Goal: Task Accomplishment & Management: Manage account settings

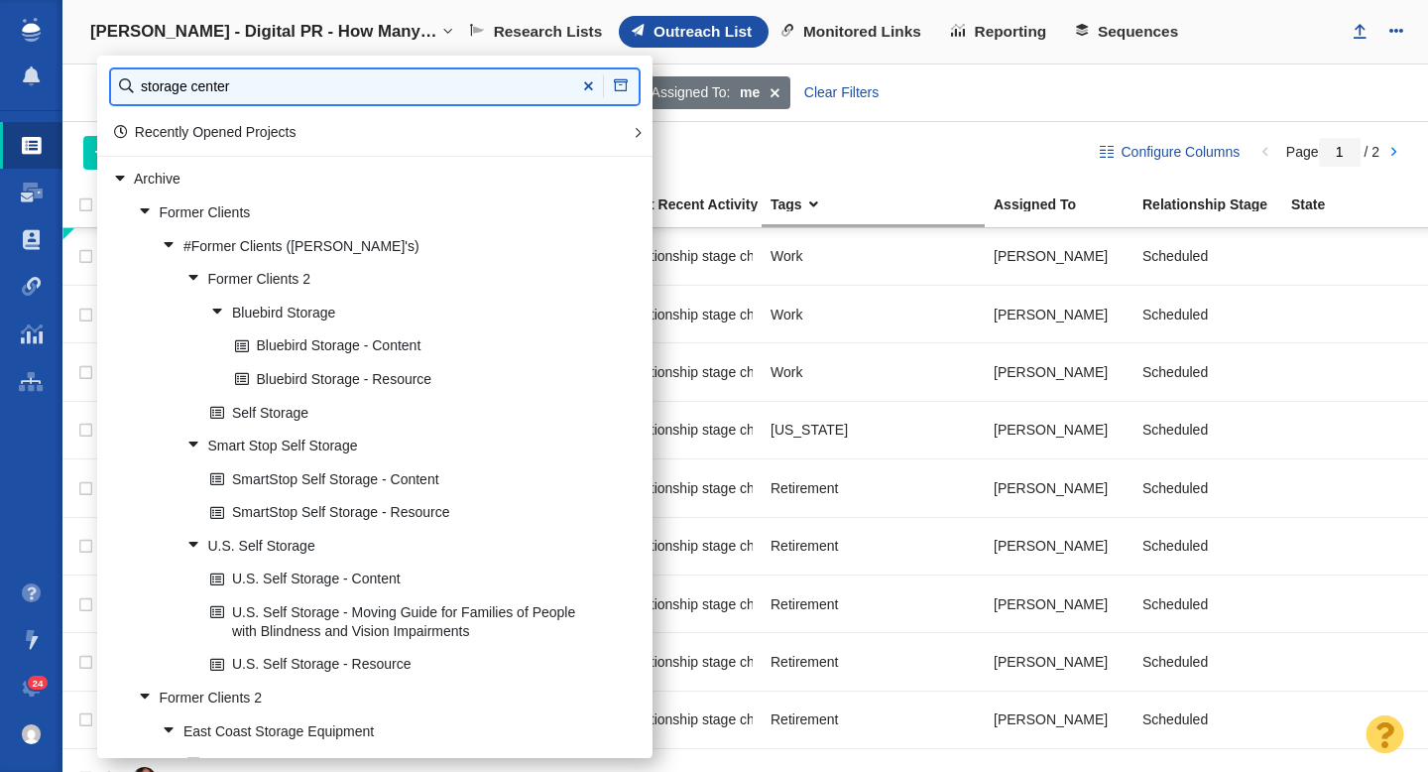
type input "storage center"
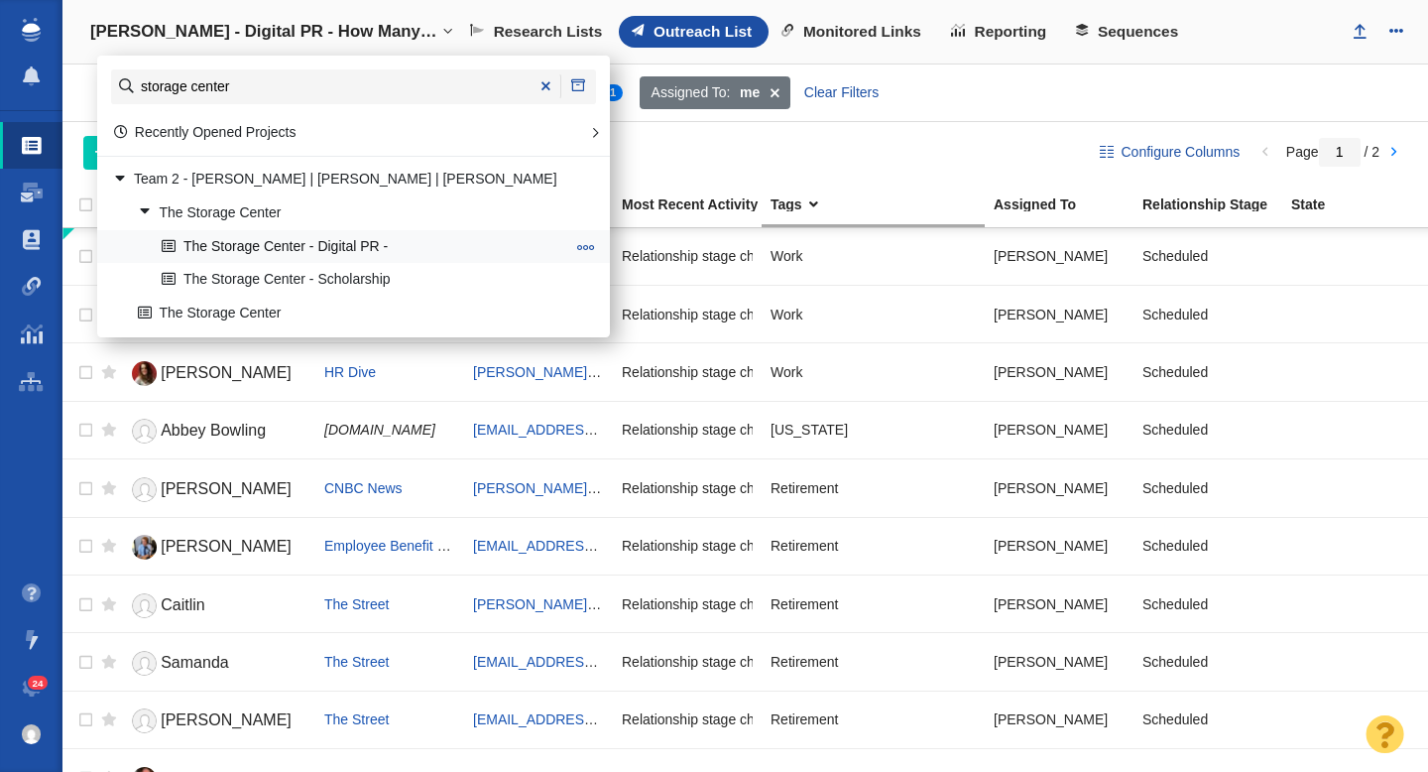
click at [258, 245] on link "The Storage Center - Digital PR -" at bounding box center [363, 246] width 413 height 31
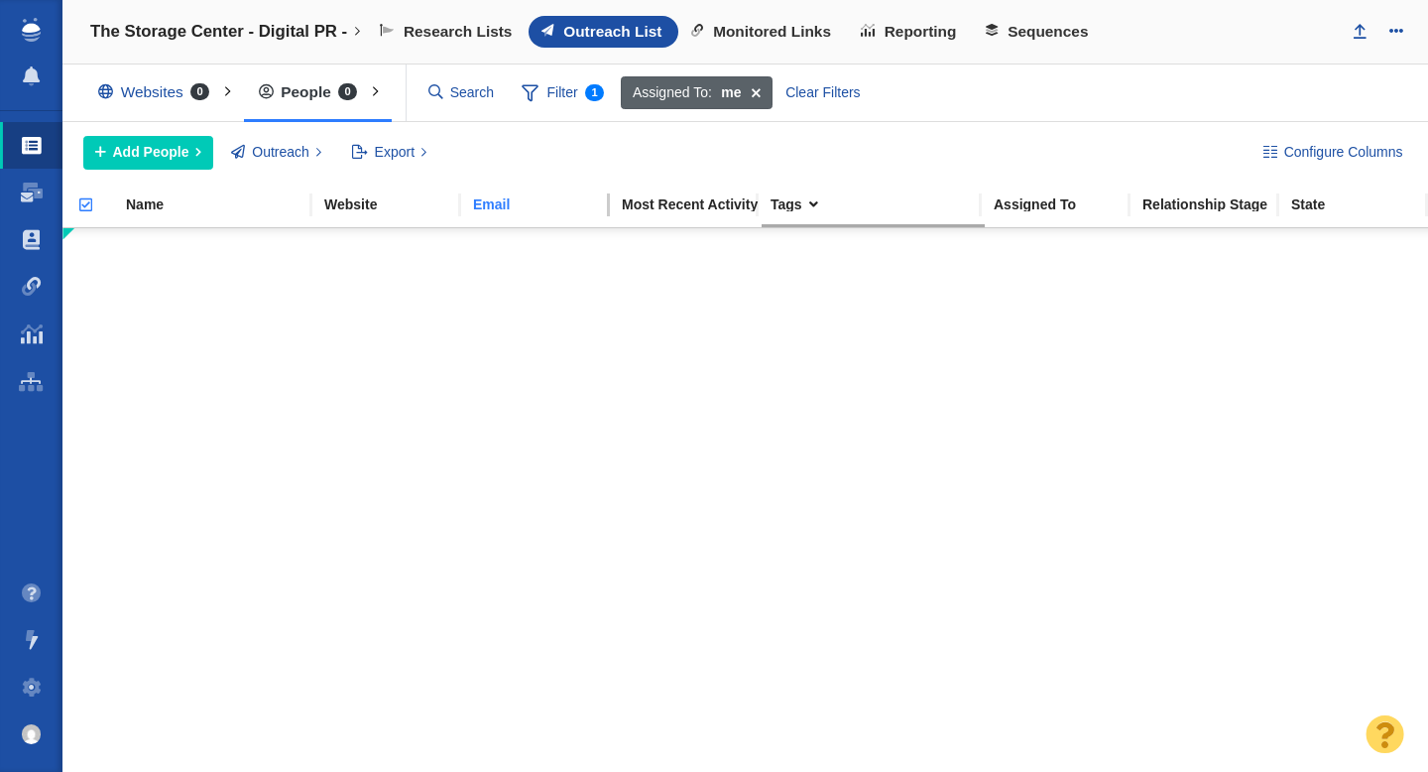
click at [754, 92] on span at bounding box center [756, 93] width 31 height 34
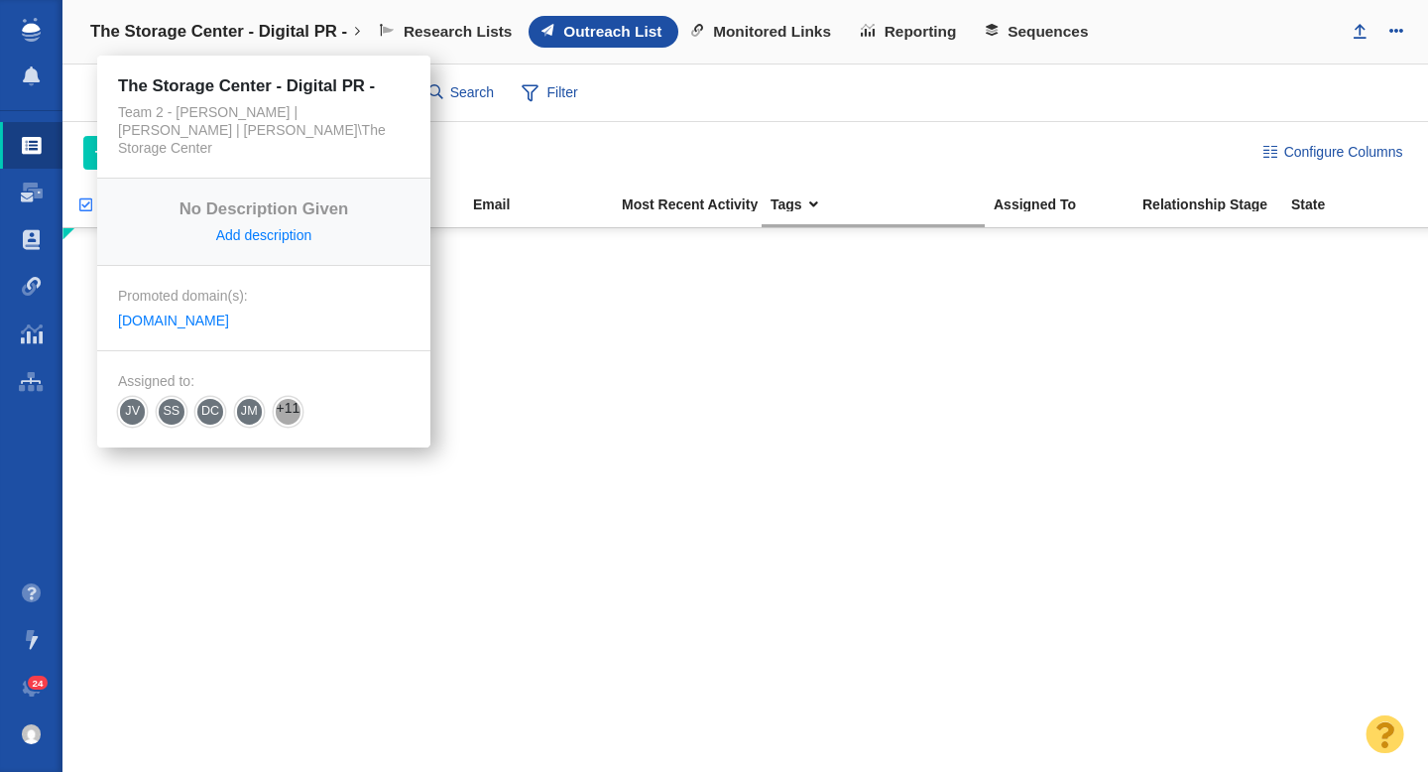
click at [268, 24] on h4 "The Storage Center - Digital PR -" at bounding box center [218, 32] width 257 height 20
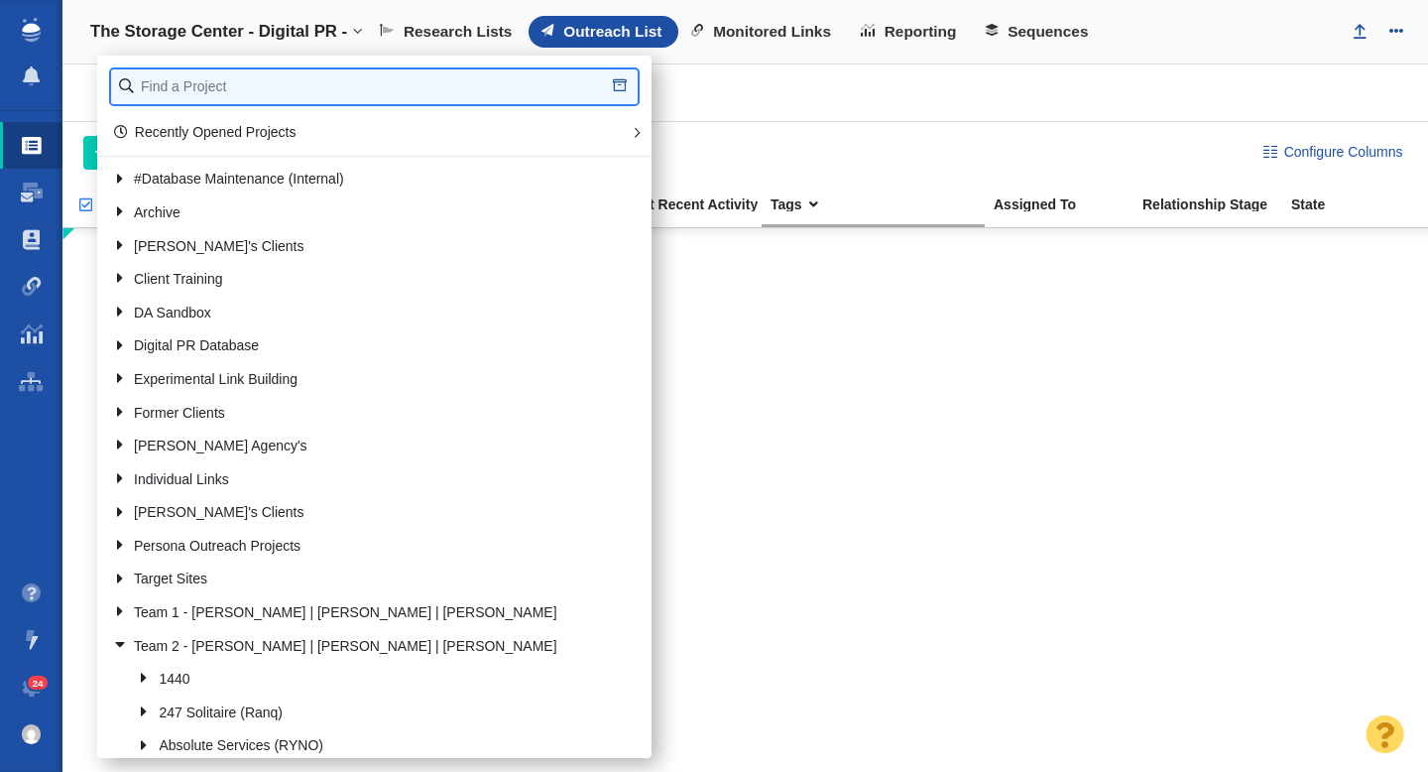
click at [232, 85] on input "text" at bounding box center [374, 86] width 527 height 35
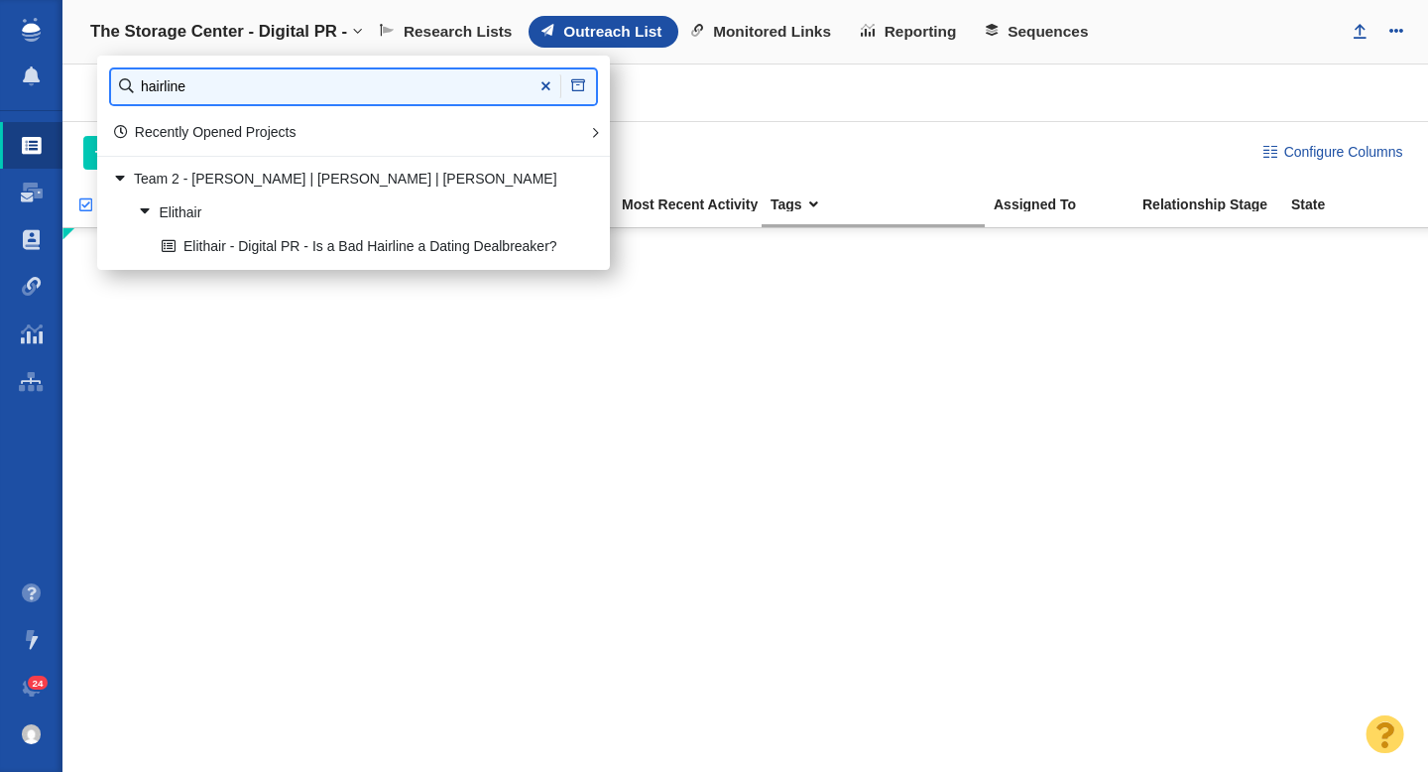
type input "hairline"
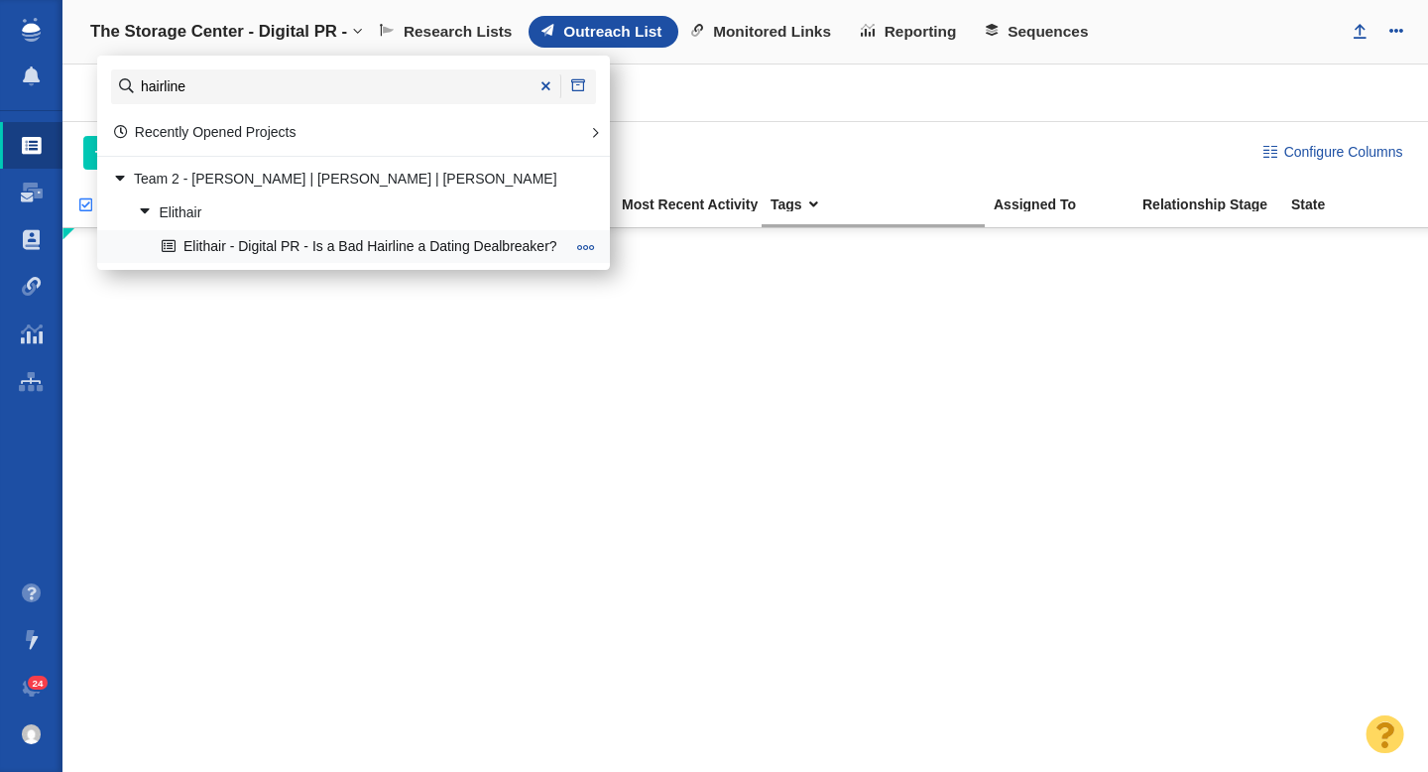
click at [306, 242] on link "Elithair - Digital PR - Is a Bad Hairline a Dating Dealbreaker?" at bounding box center [363, 246] width 413 height 31
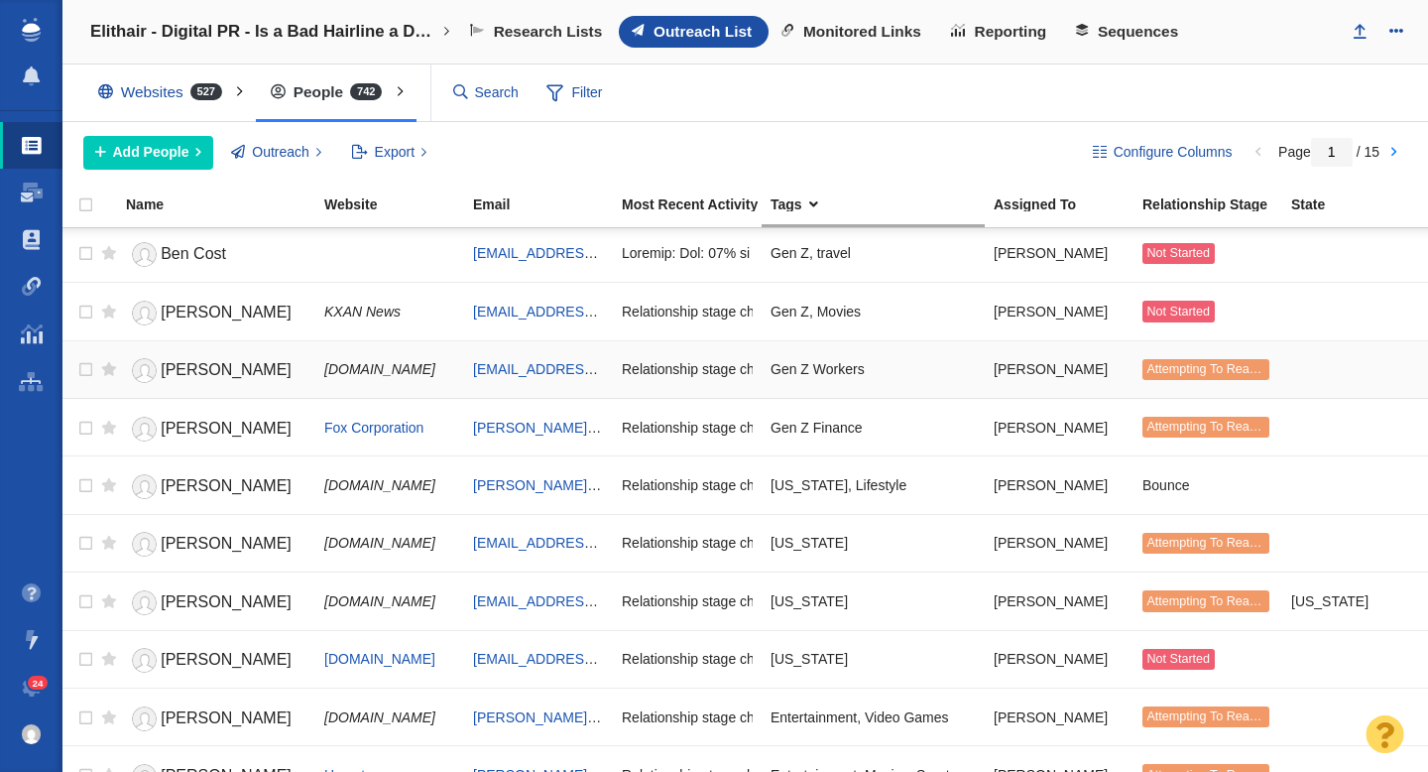
scroll to position [2351, 0]
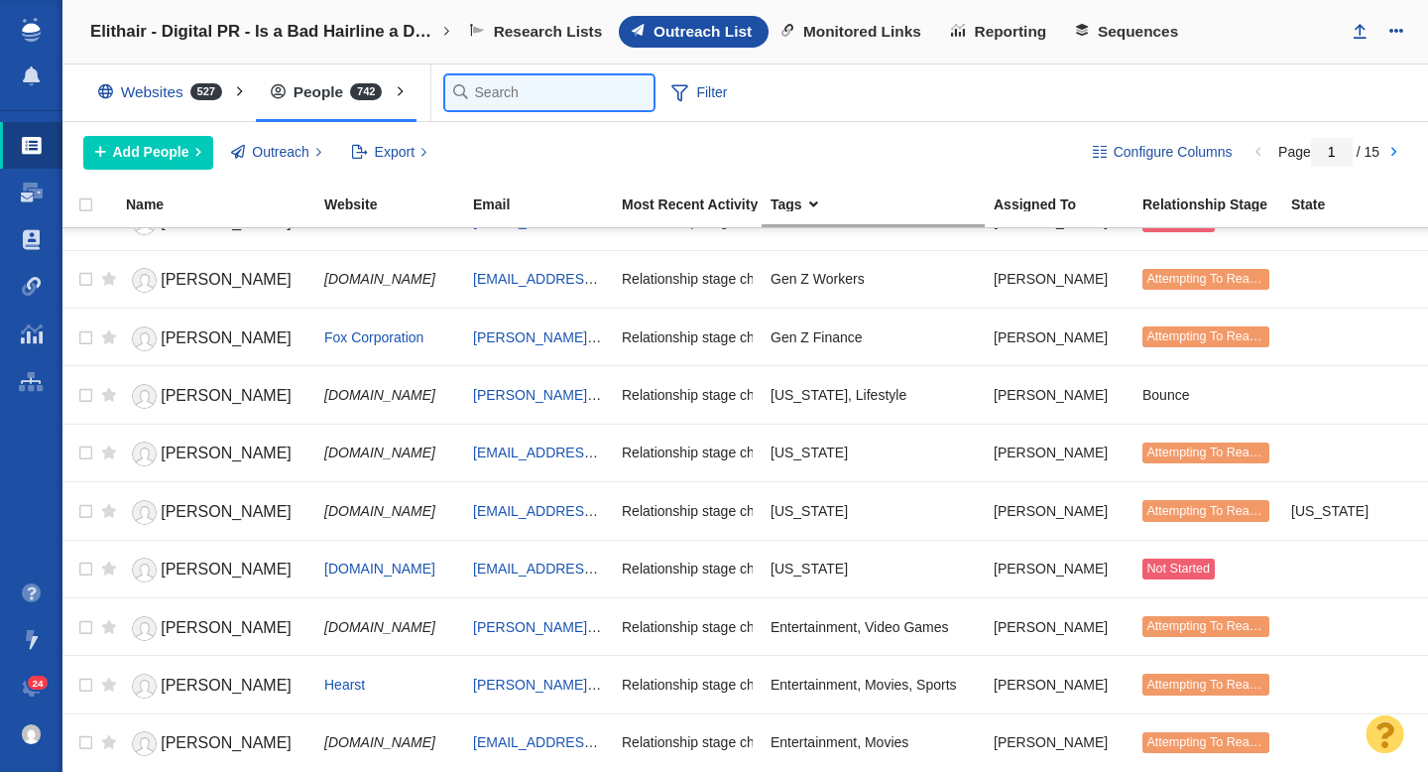
click at [488, 103] on input "text" at bounding box center [549, 92] width 208 height 35
type input "dating"
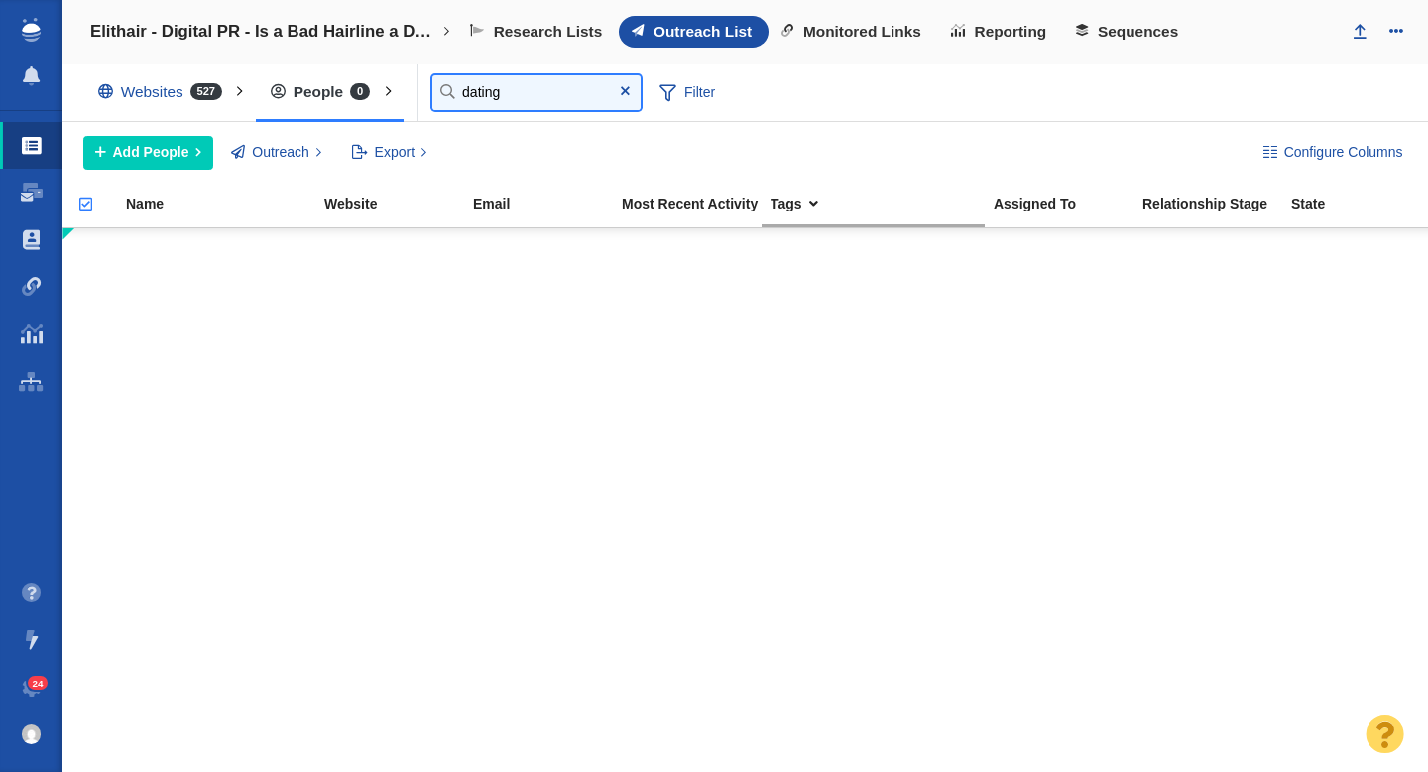
drag, startPoint x: 543, startPoint y: 97, endPoint x: 426, endPoint y: 101, distance: 117.1
click at [426, 101] on div "Websites 527 All Websites Assigned To Me Recently Viewed Starred People 0 All P…" at bounding box center [745, 93] width 1366 height 58
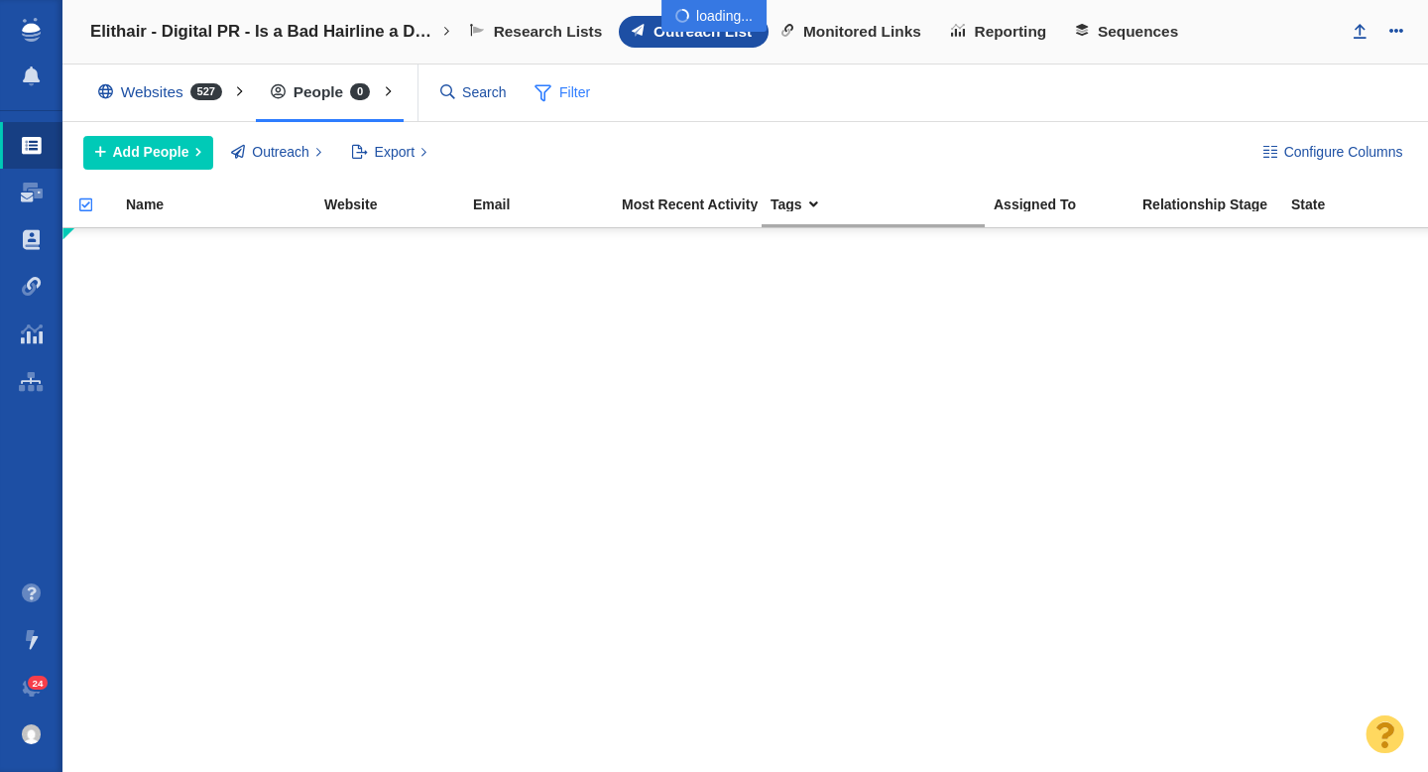
click at [681, 91] on body "Projects Dashboard Websites People Link Monitoring Reports Projects Home Help C…" at bounding box center [714, 386] width 1428 height 772
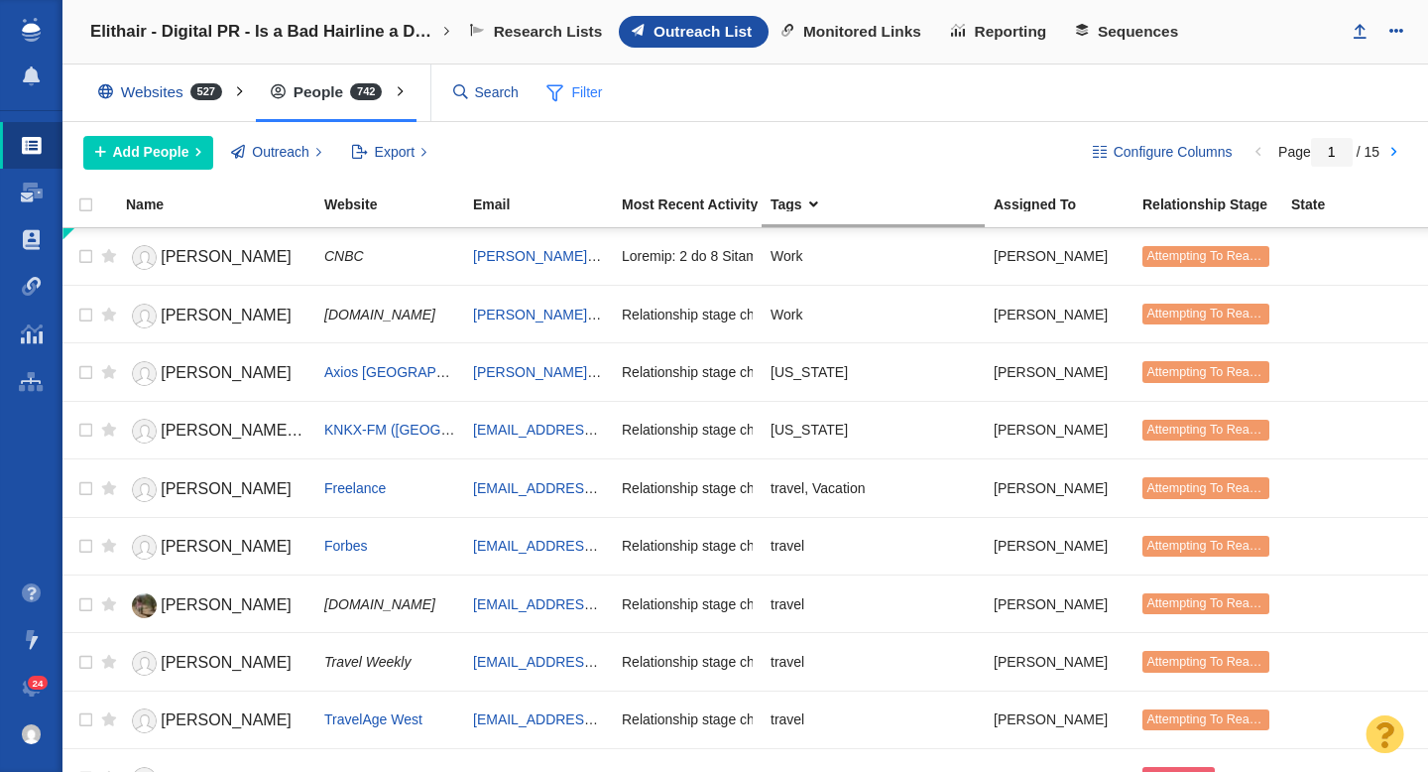
click at [576, 107] on span "Filter" at bounding box center [574, 93] width 79 height 38
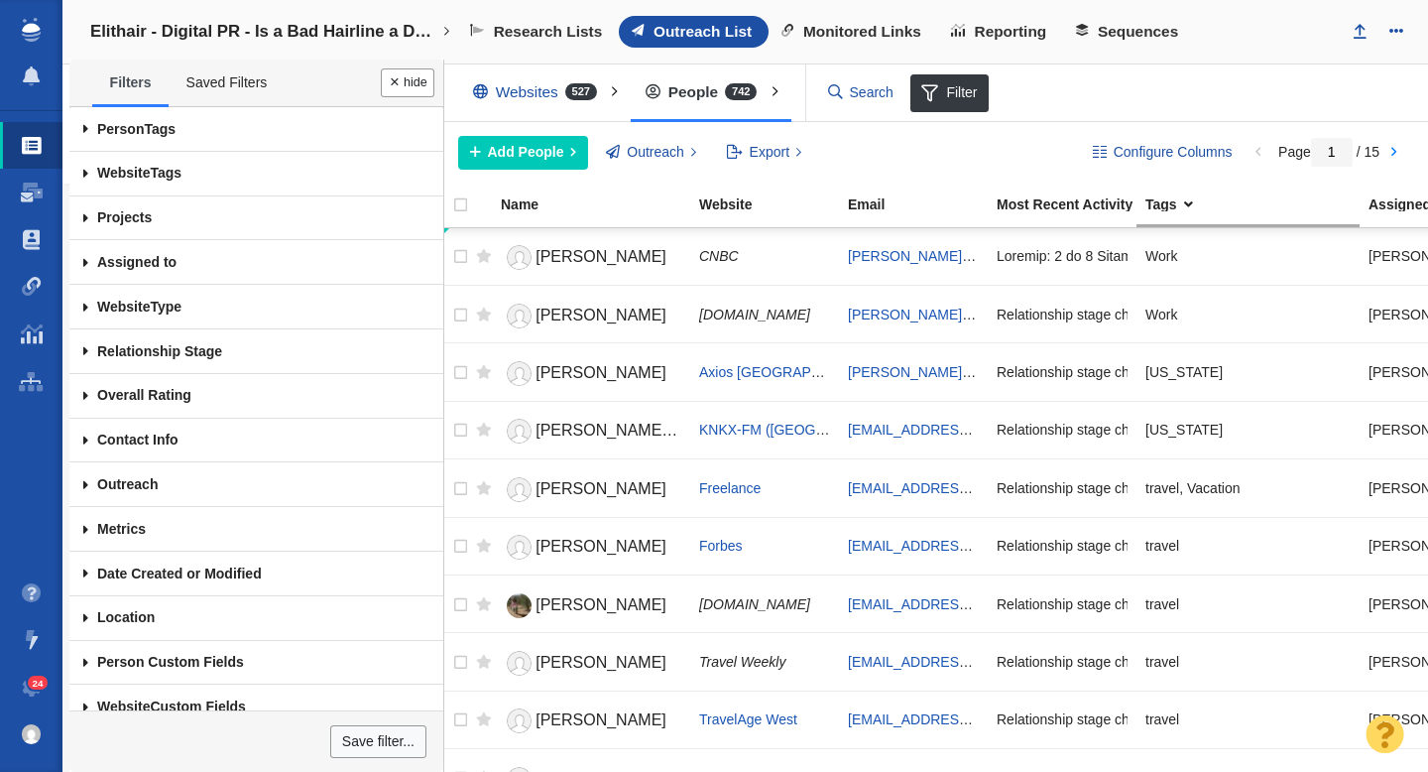
click at [88, 132] on span at bounding box center [85, 129] width 33 height 45
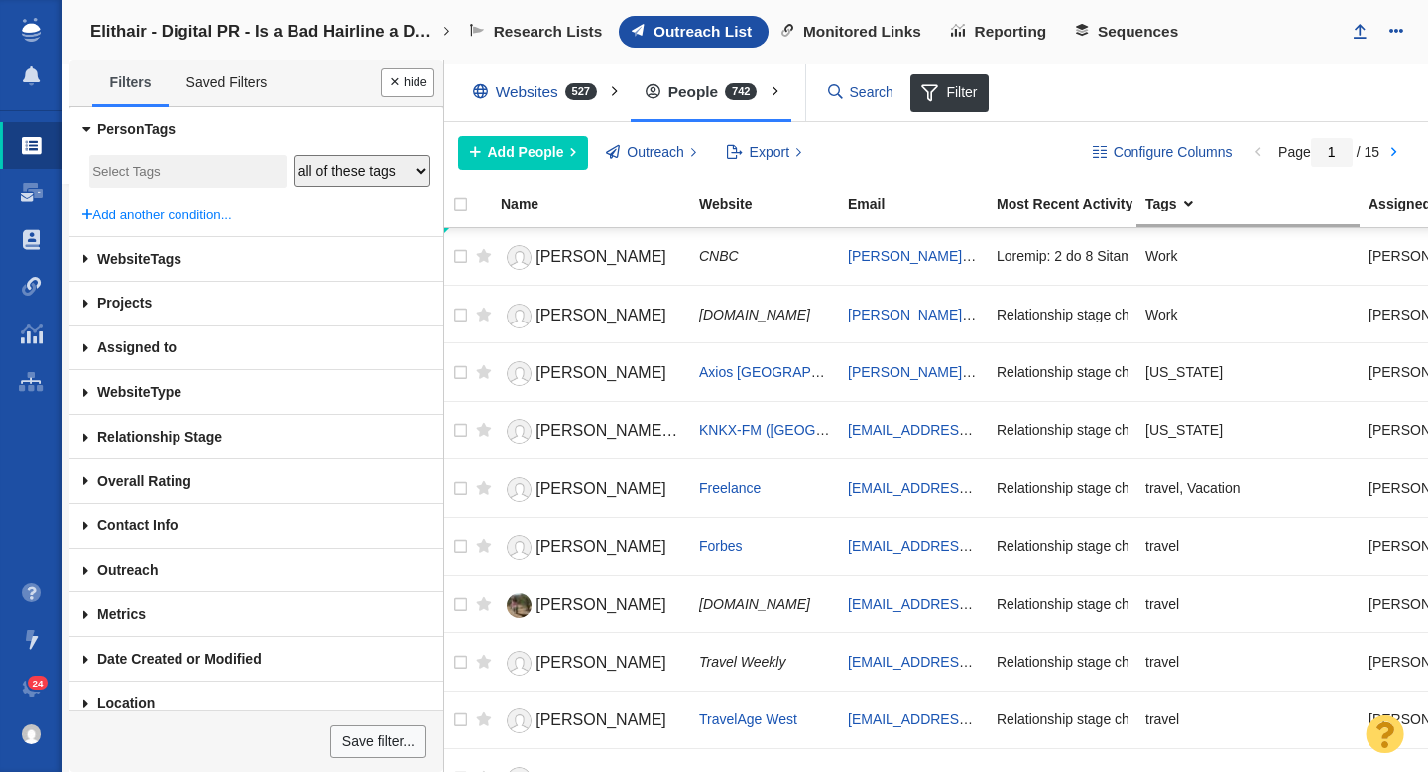
click at [117, 165] on input "search" at bounding box center [187, 172] width 190 height 27
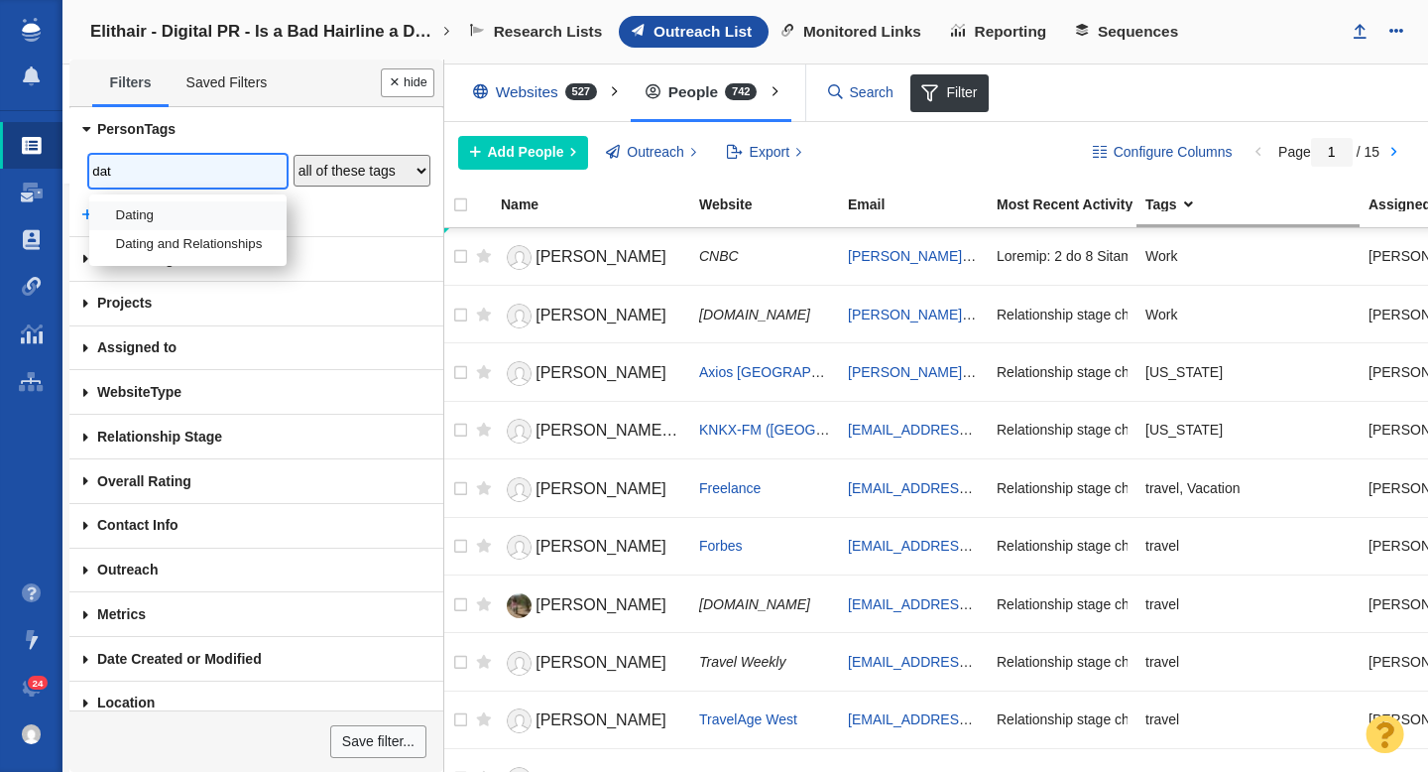
type input "dat"
click at [145, 211] on li "Dating" at bounding box center [187, 215] width 197 height 29
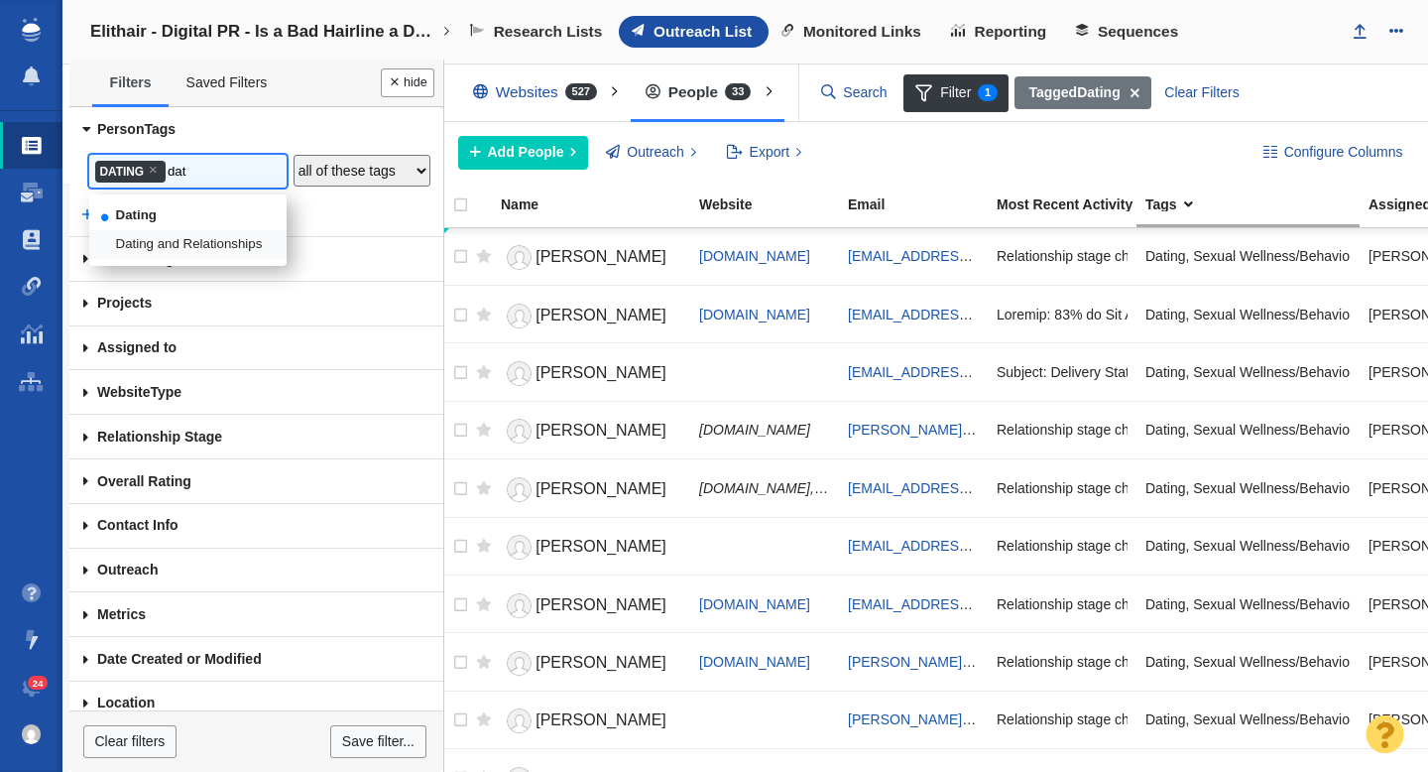
click at [187, 241] on li "Dating and Relationships" at bounding box center [187, 244] width 197 height 29
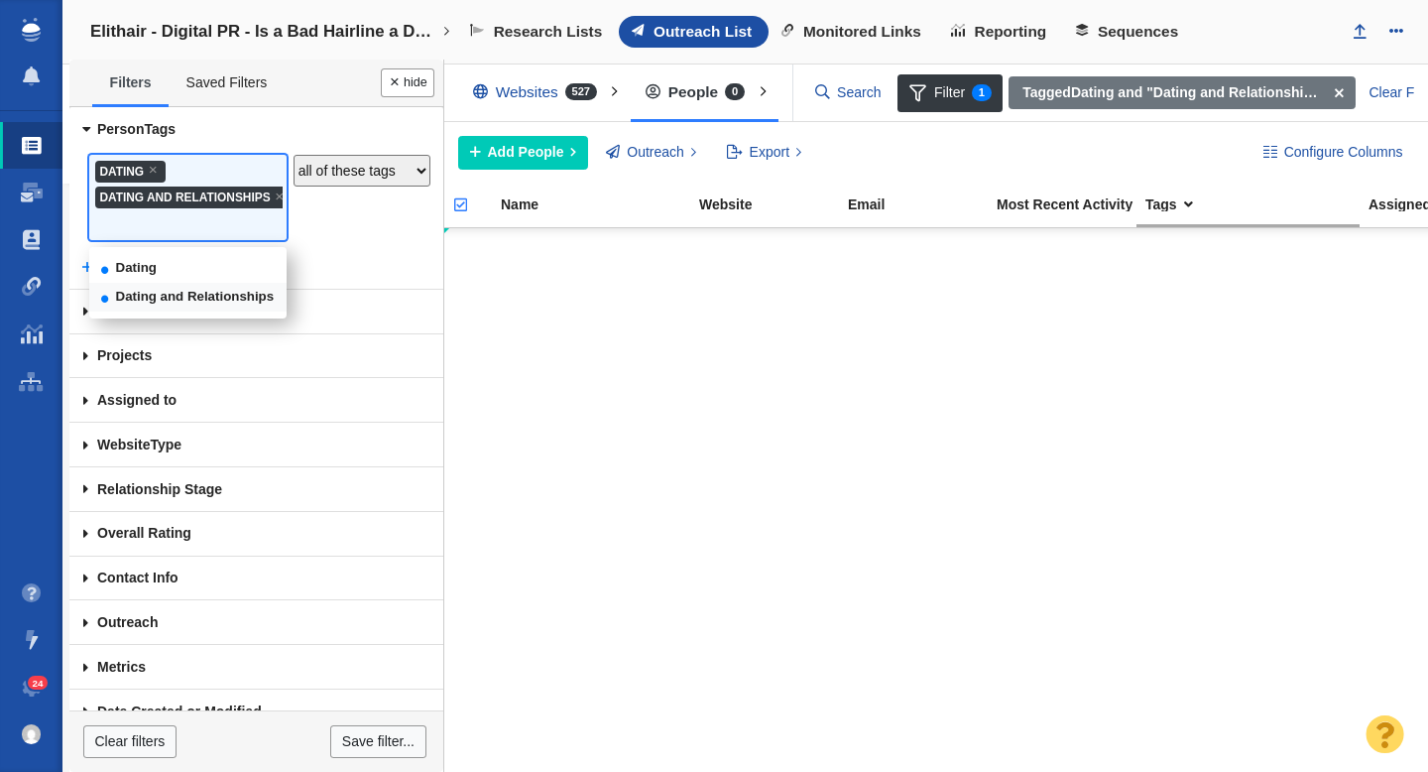
click at [360, 160] on select "any of these tags all of these tags none of these tags" at bounding box center [362, 171] width 137 height 32
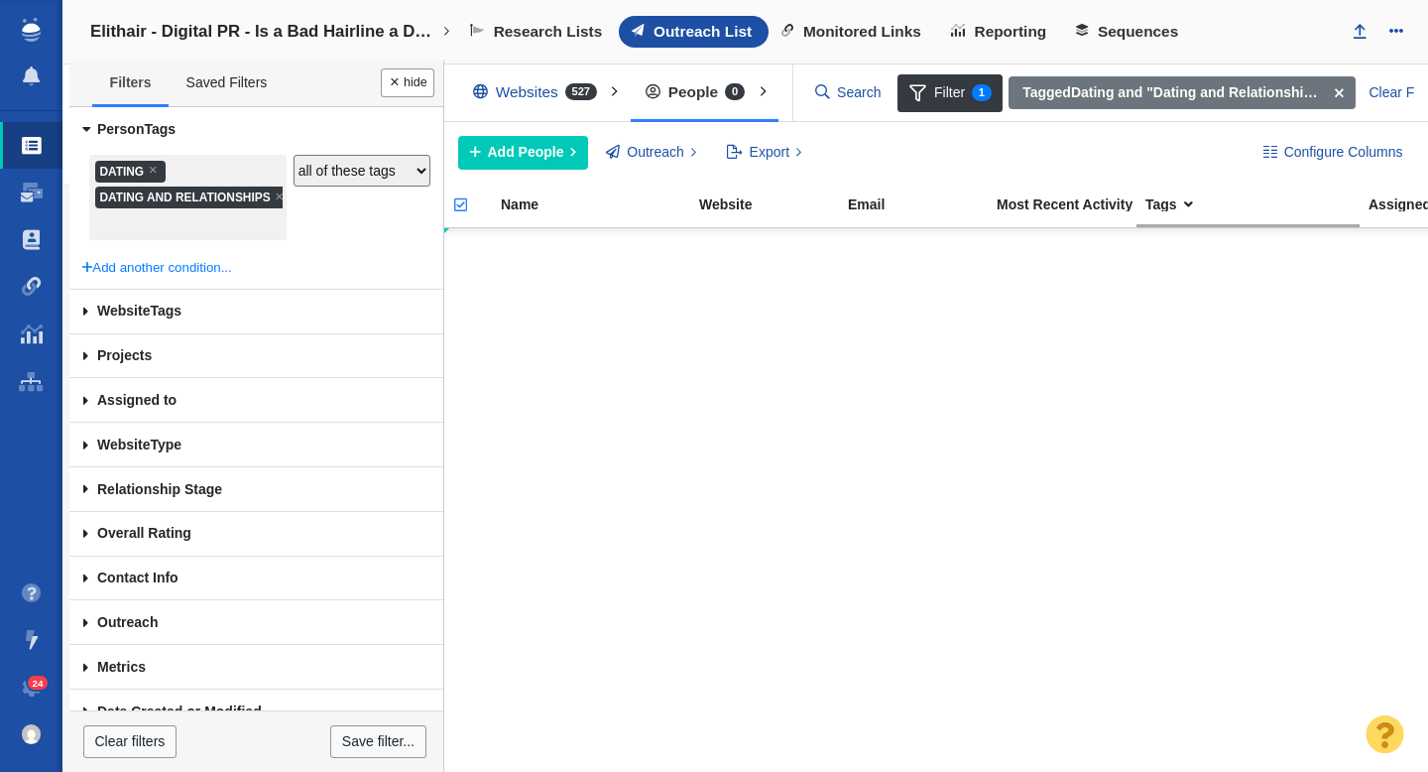
select select "Any"
click at [294, 155] on select "any of these tags all of these tags none of these tags" at bounding box center [362, 171] width 137 height 32
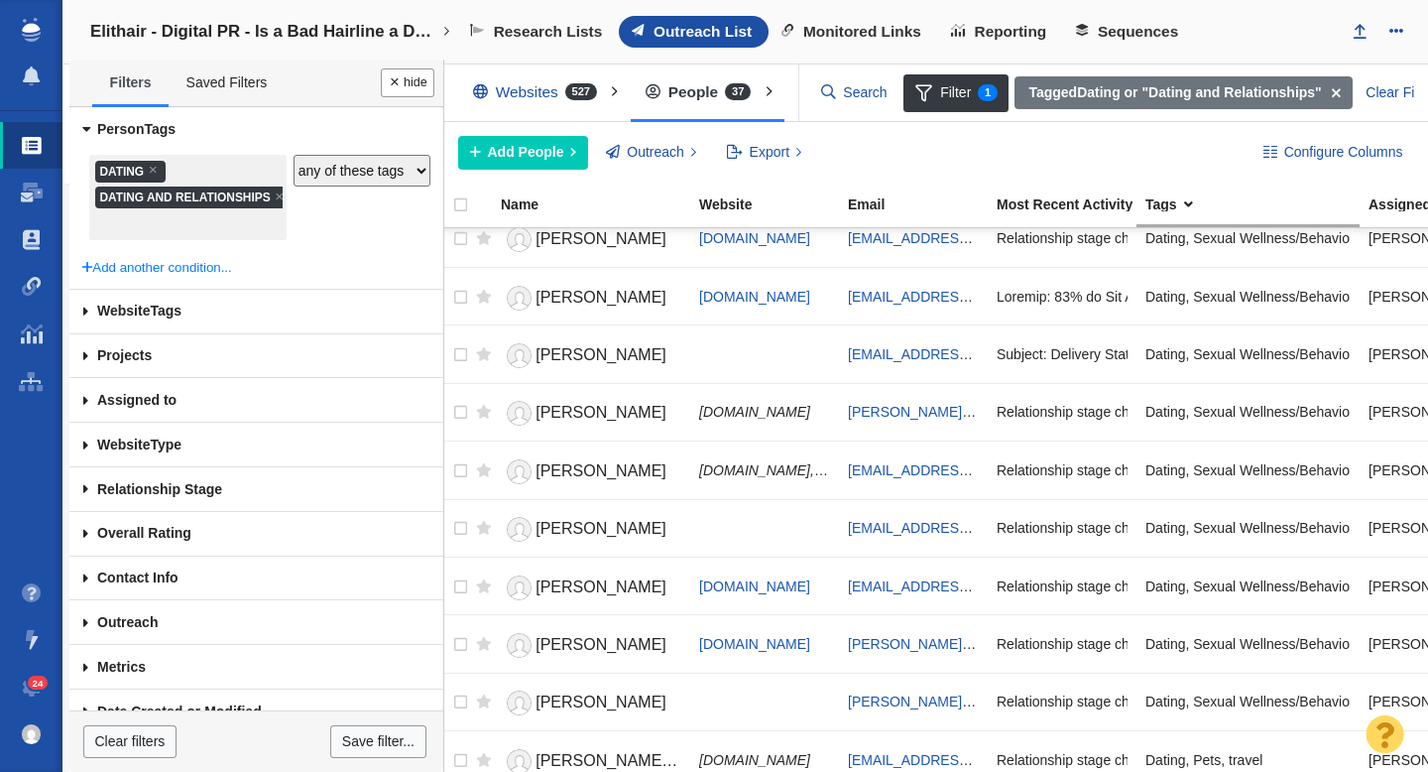
scroll to position [0, 0]
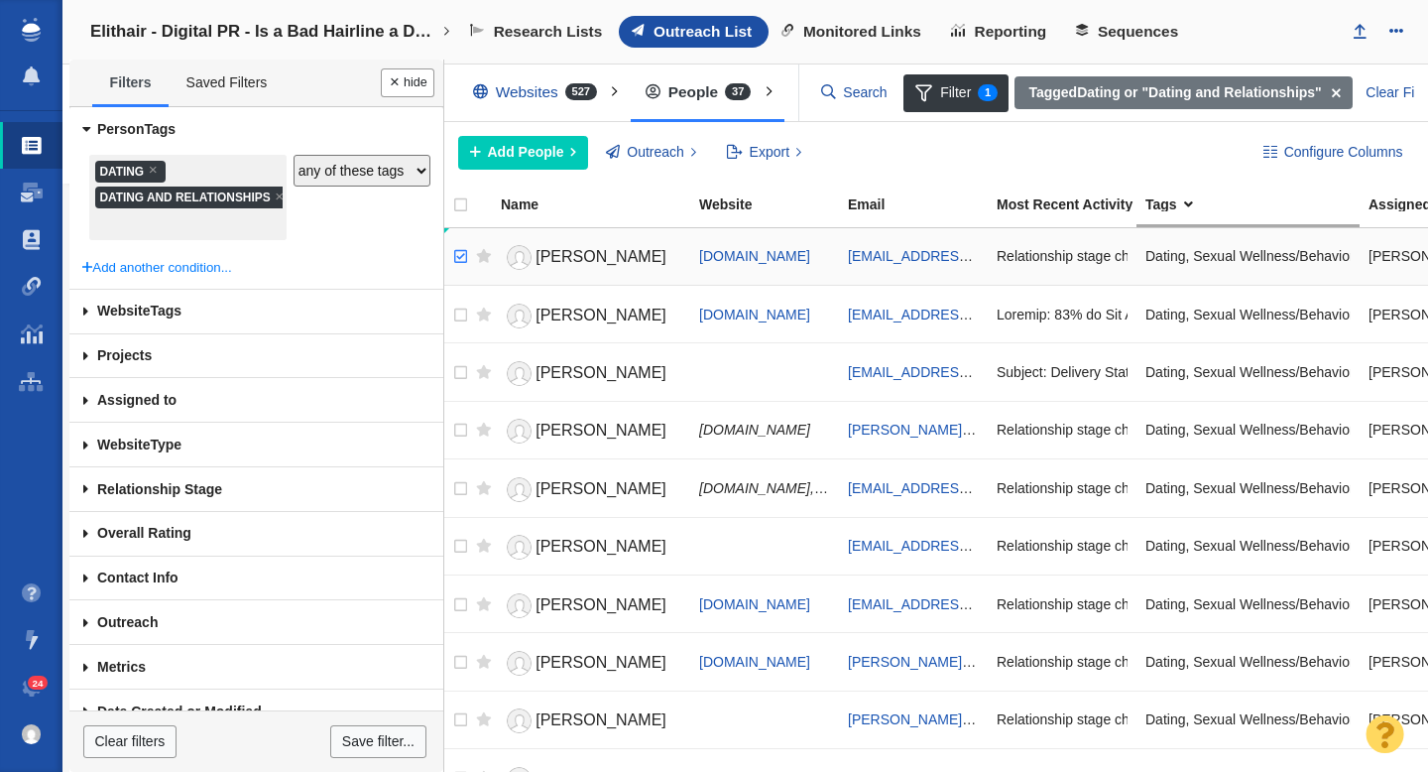
checkbox input "true"
click at [464, 259] on input "checkbox" at bounding box center [458, 257] width 30 height 44
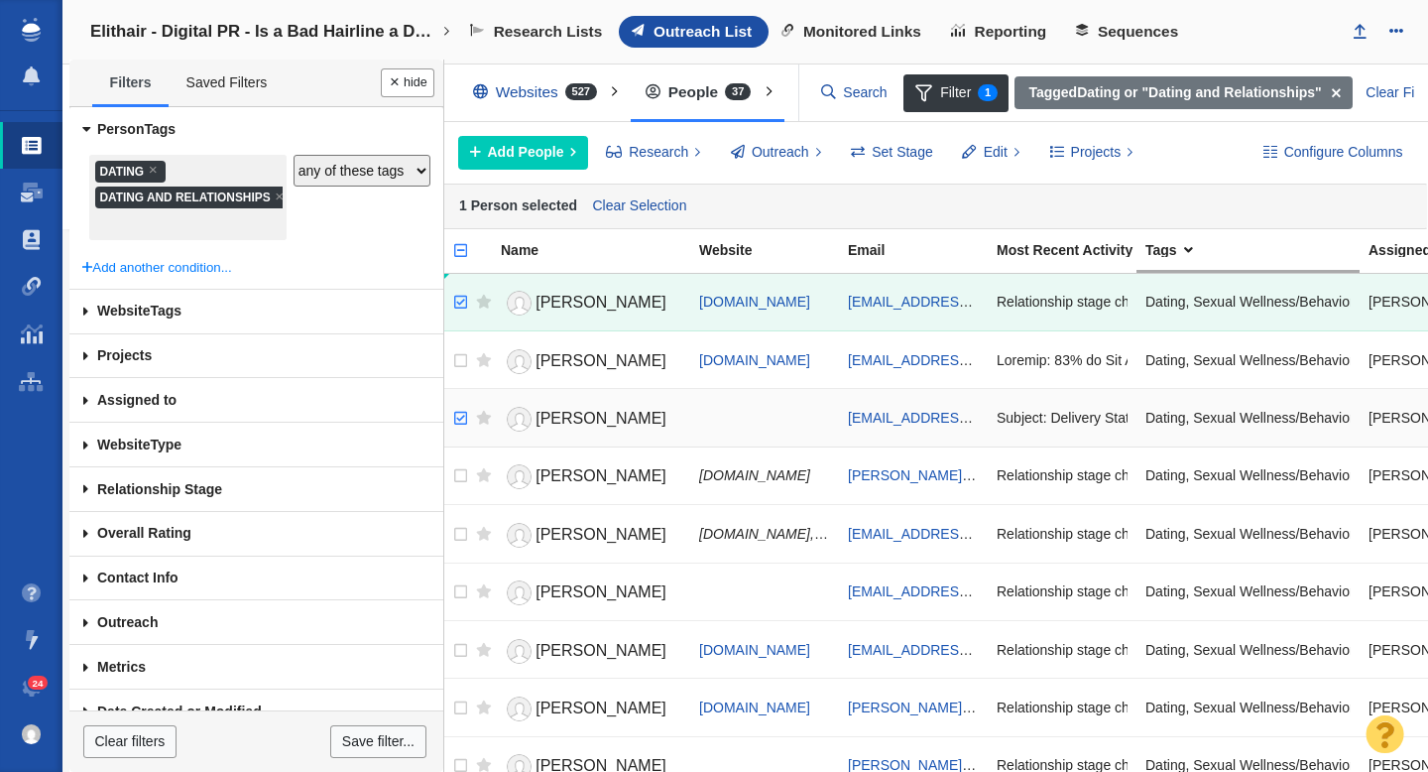
checkbox input "true"
click at [463, 418] on input "checkbox" at bounding box center [458, 419] width 30 height 44
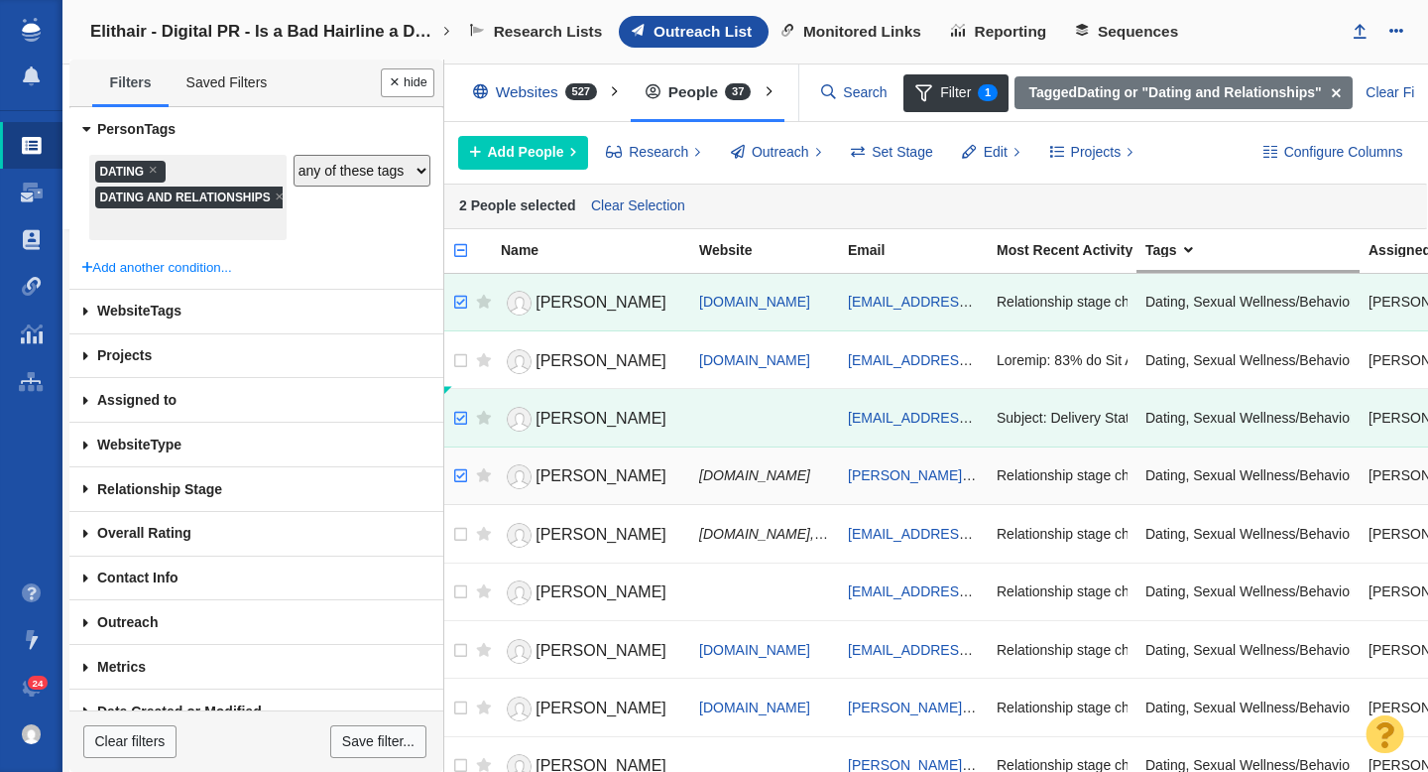
checkbox input "true"
click at [463, 474] on input "checkbox" at bounding box center [458, 476] width 30 height 44
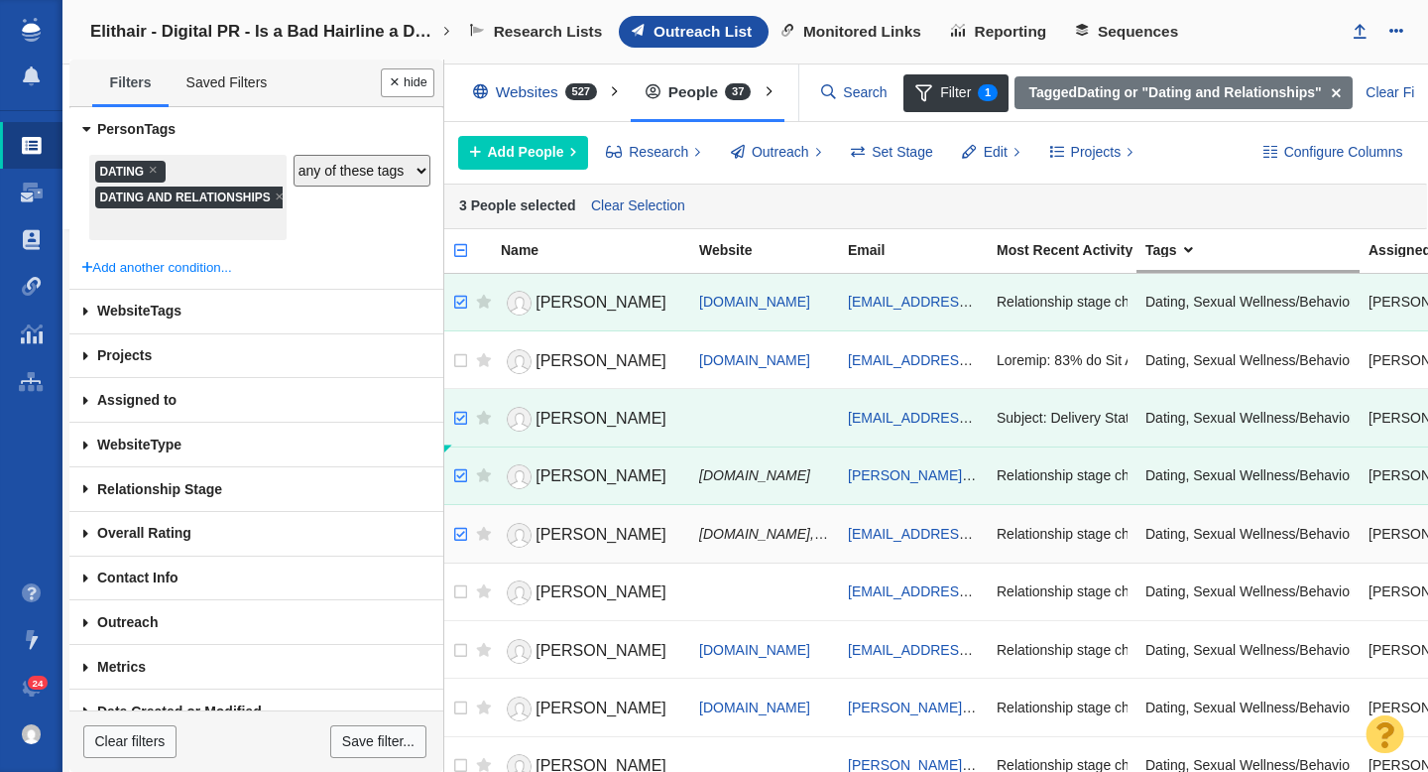
checkbox input "true"
click at [460, 533] on input "checkbox" at bounding box center [458, 535] width 30 height 44
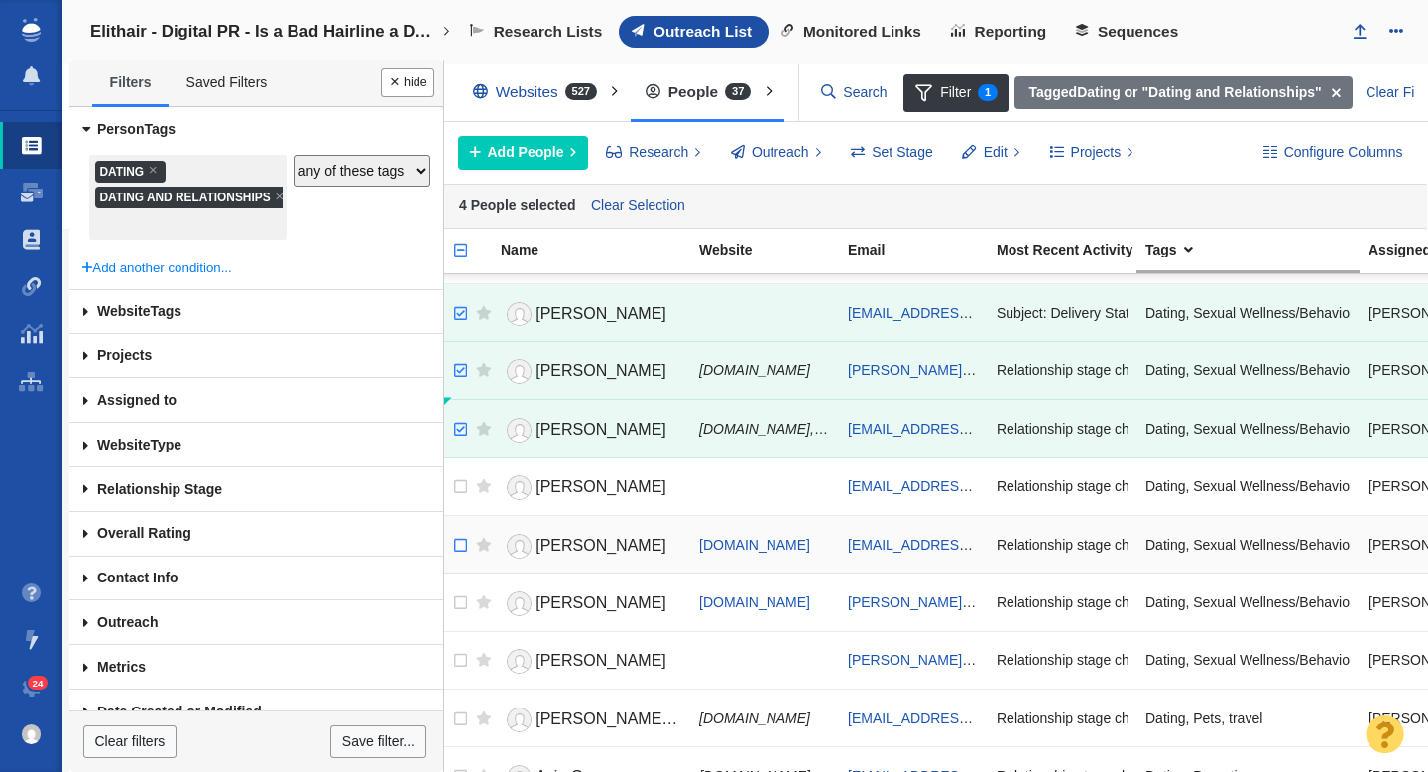
scroll to position [108, 0]
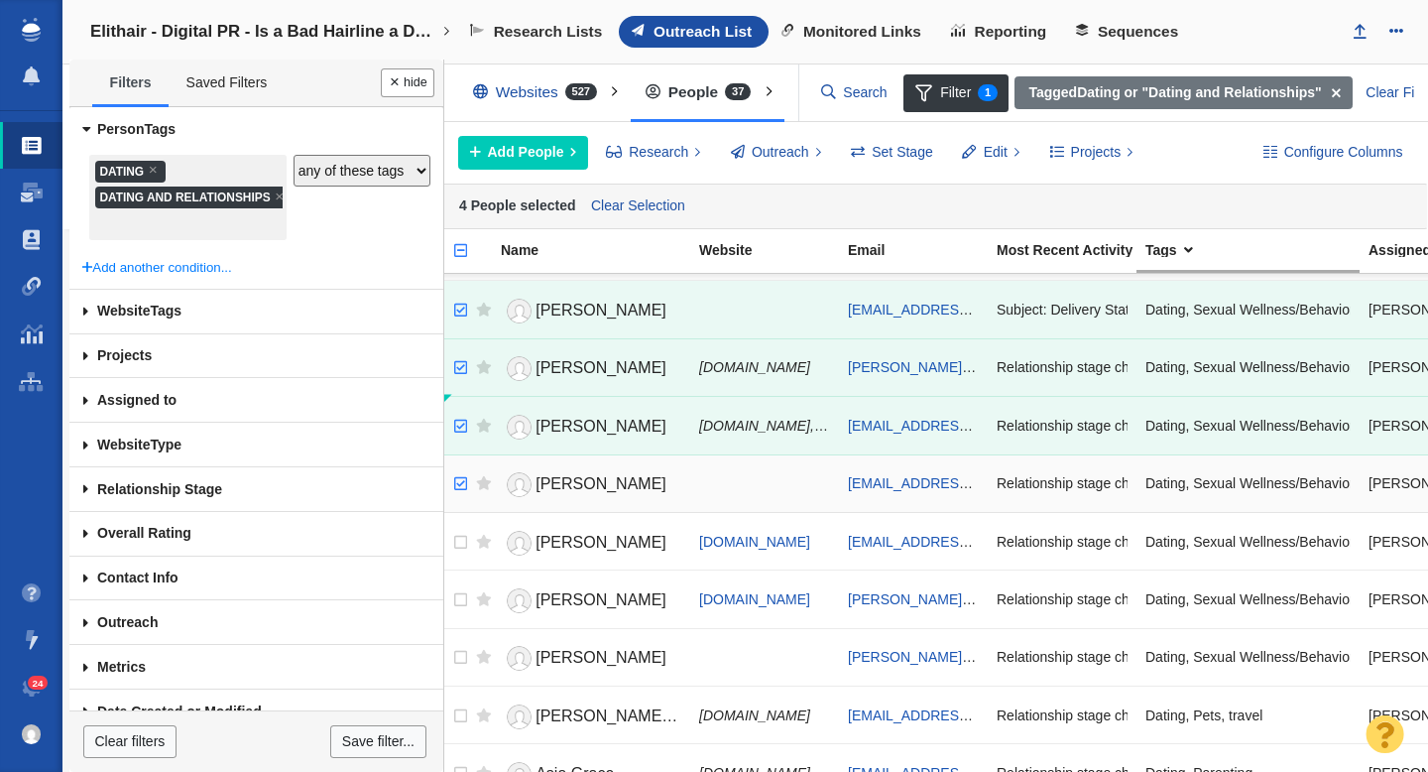
checkbox input "true"
click at [463, 490] on input "checkbox" at bounding box center [458, 484] width 30 height 44
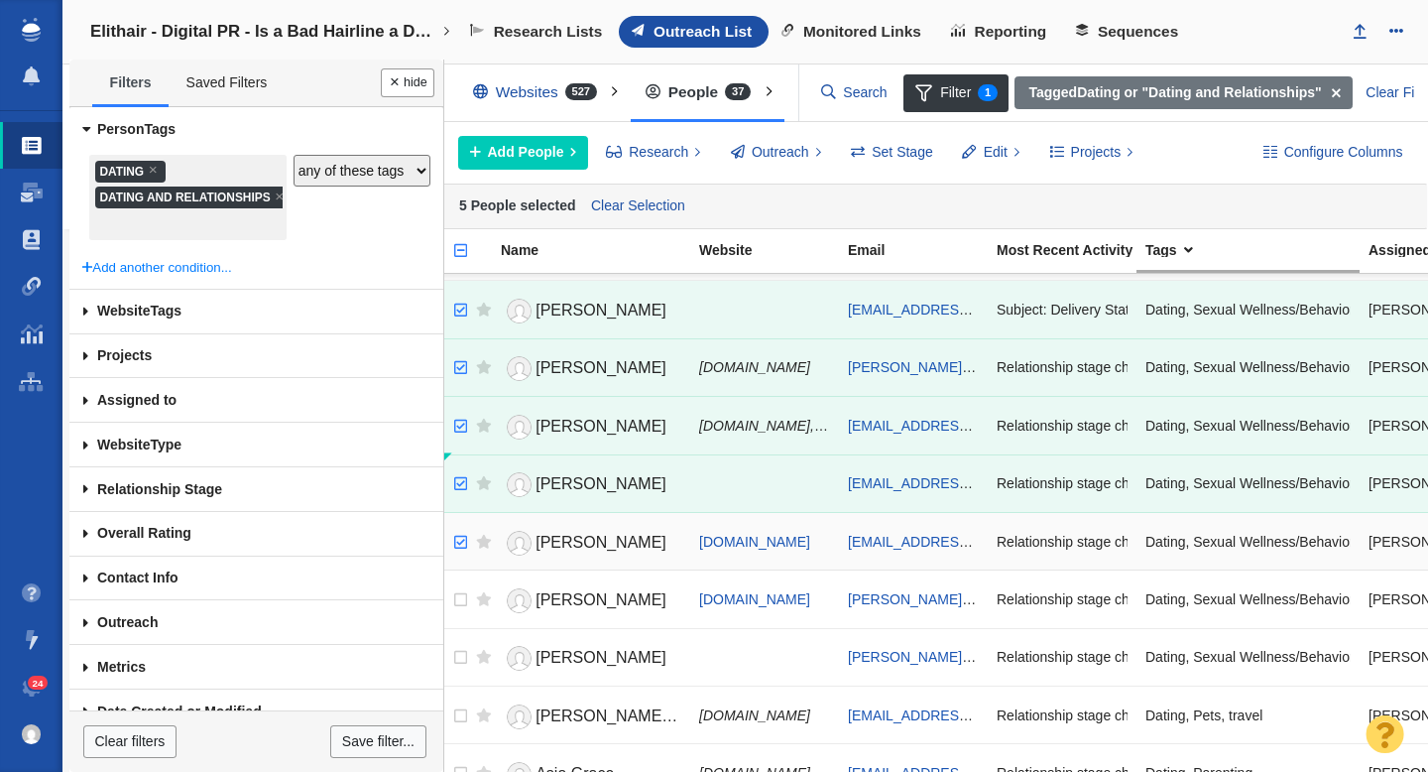
checkbox input "true"
click at [460, 544] on input "checkbox" at bounding box center [458, 543] width 30 height 44
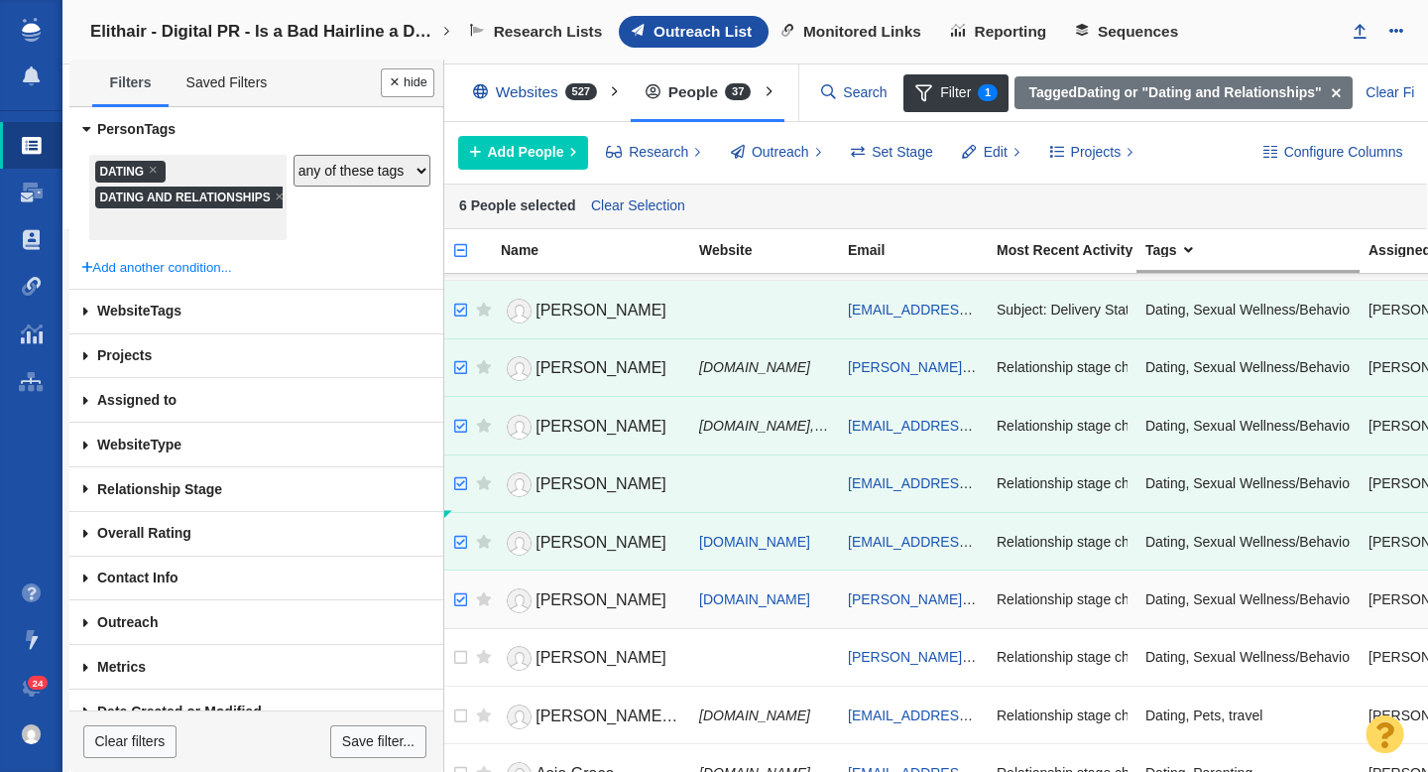
checkbox input "true"
click at [462, 597] on input "checkbox" at bounding box center [458, 600] width 30 height 44
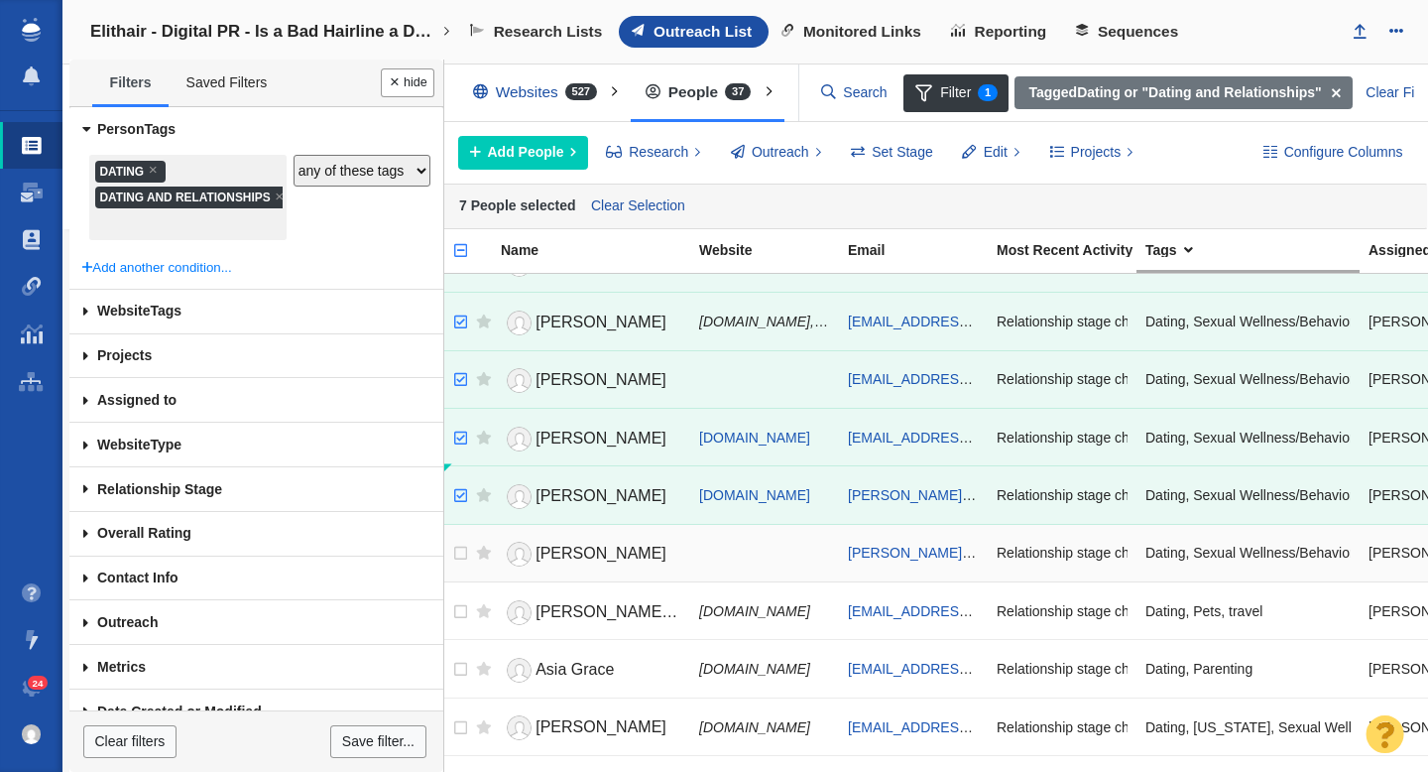
scroll to position [229, 0]
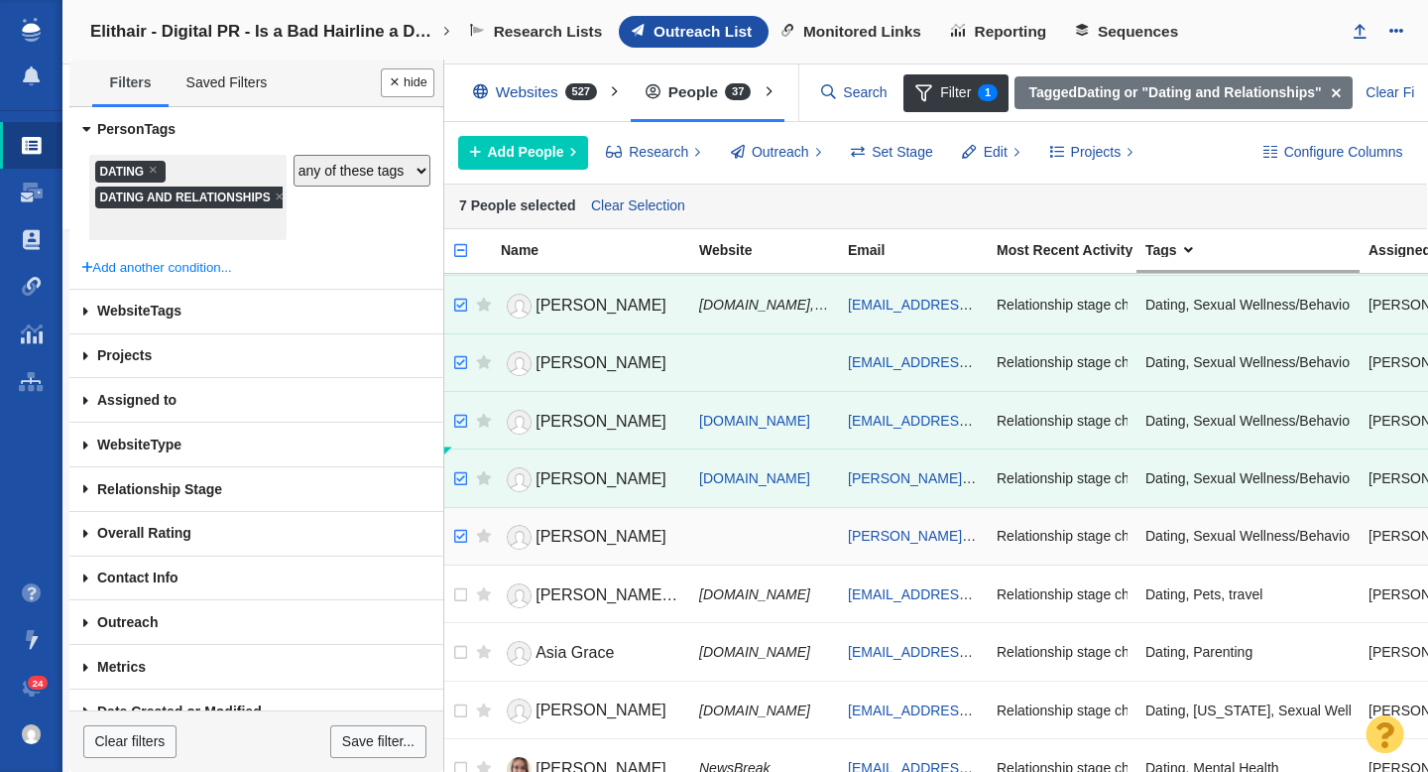
checkbox input "true"
click at [459, 536] on input "checkbox" at bounding box center [458, 537] width 30 height 44
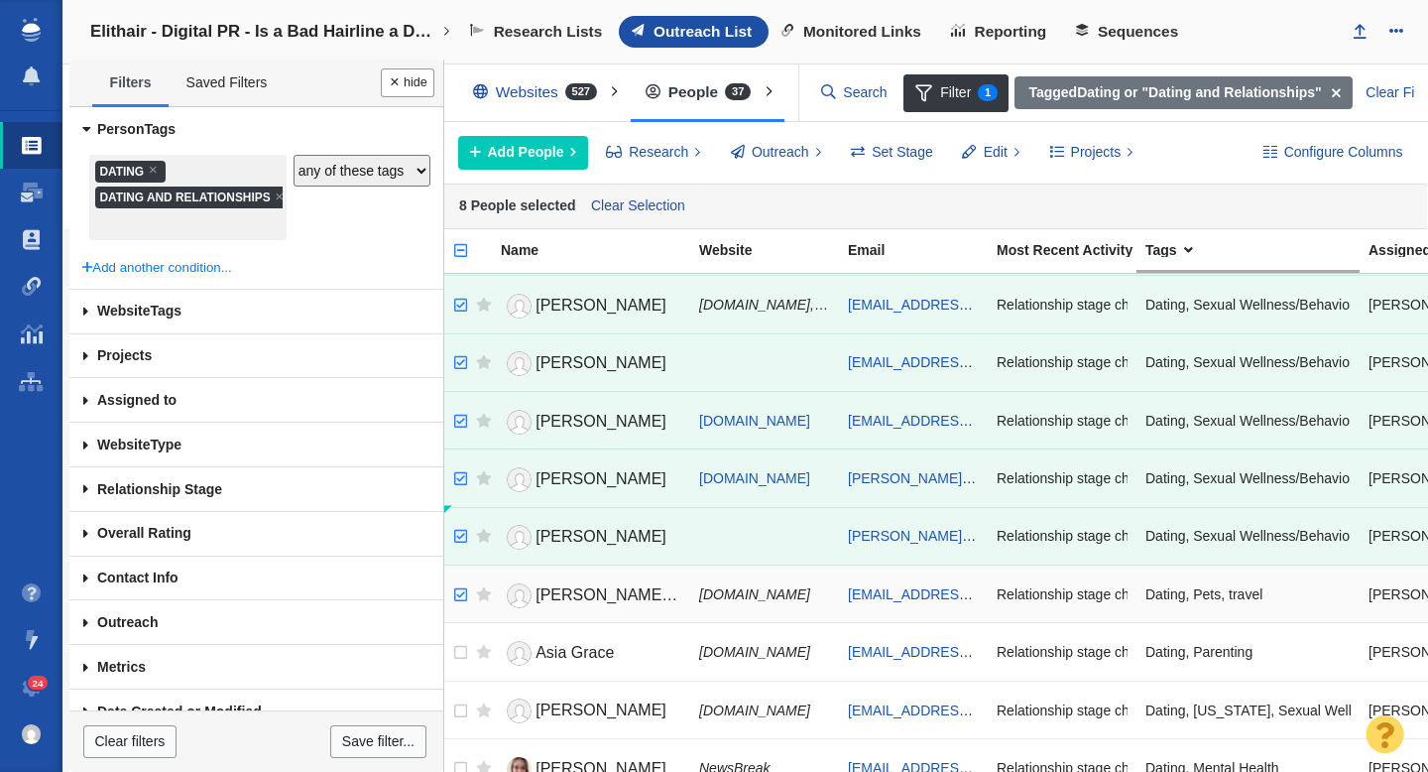
checkbox input "true"
click at [460, 587] on input "checkbox" at bounding box center [458, 595] width 30 height 44
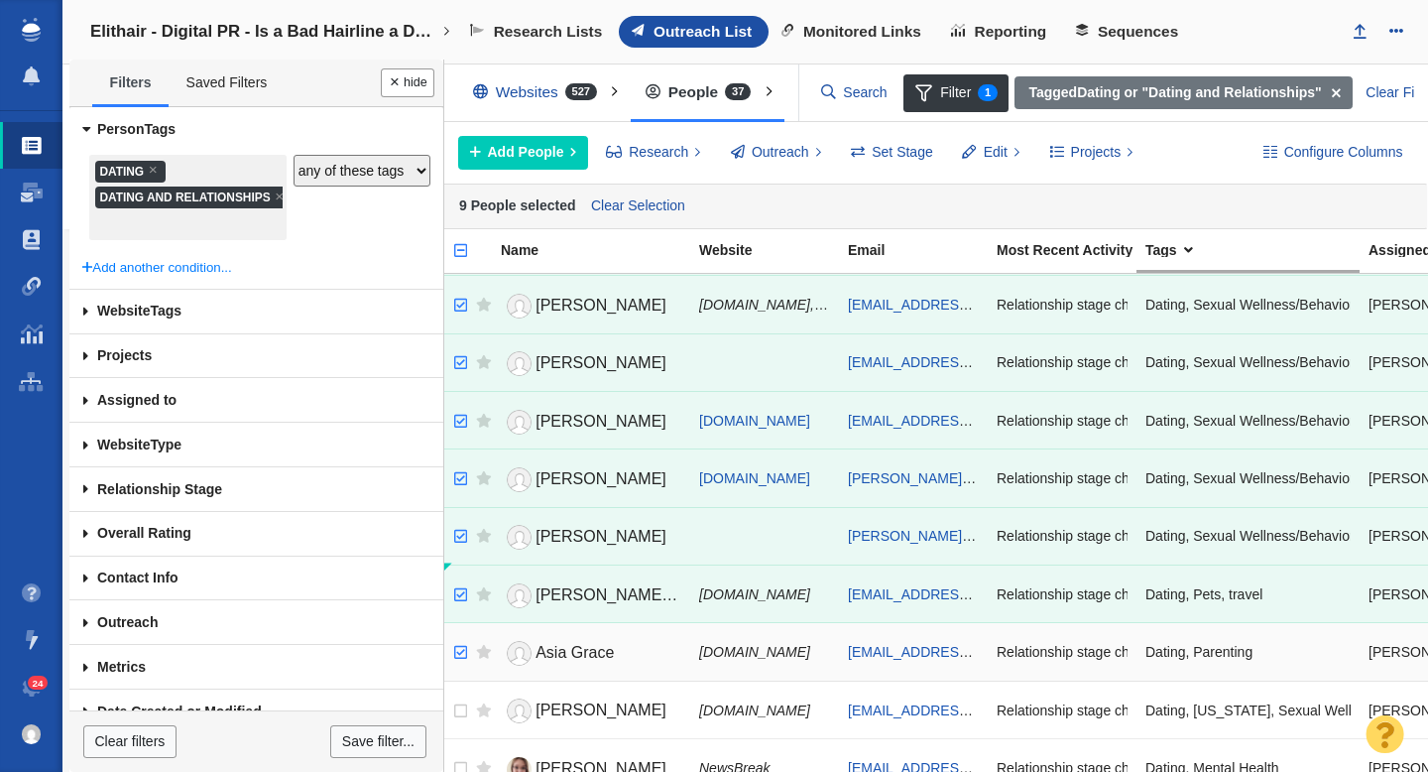
checkbox input "true"
click at [460, 644] on input "checkbox" at bounding box center [458, 653] width 30 height 44
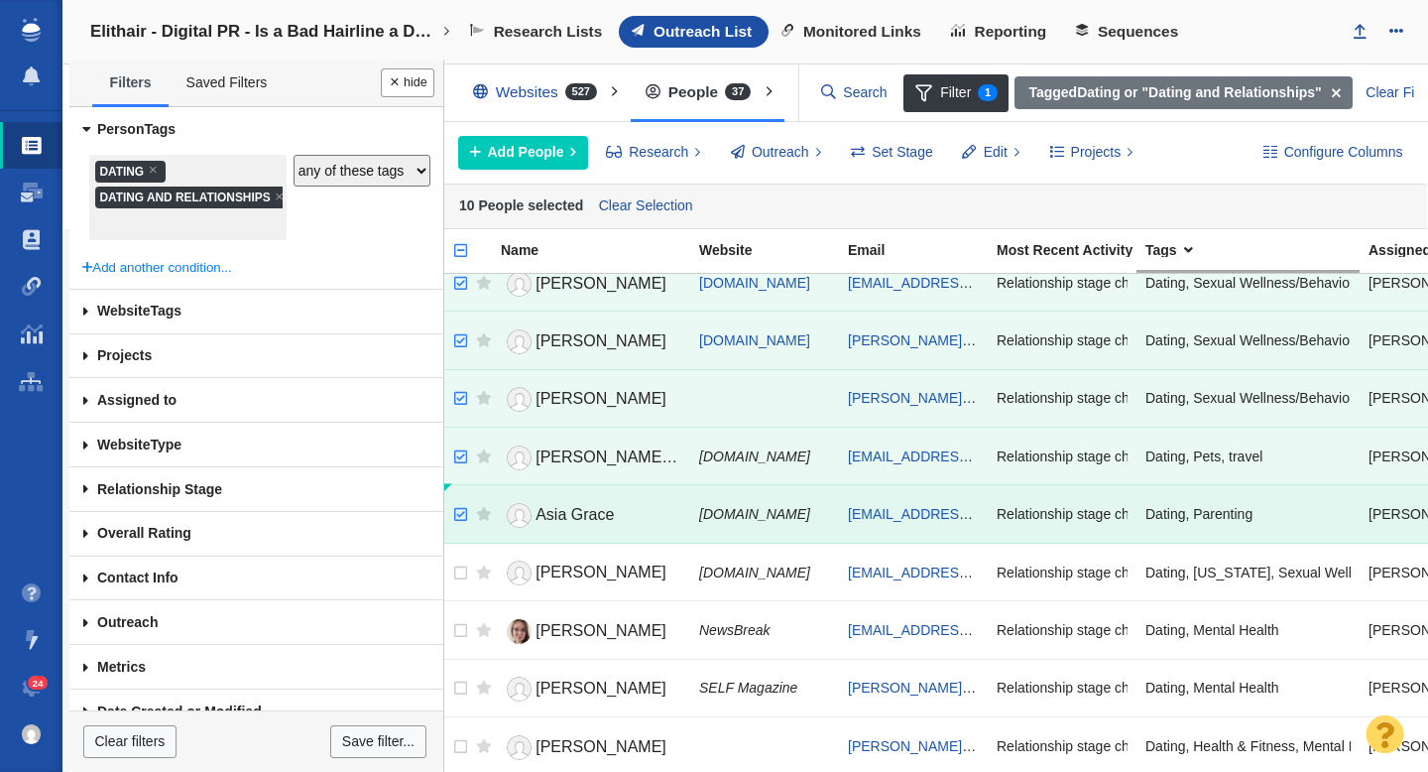
scroll to position [396, 0]
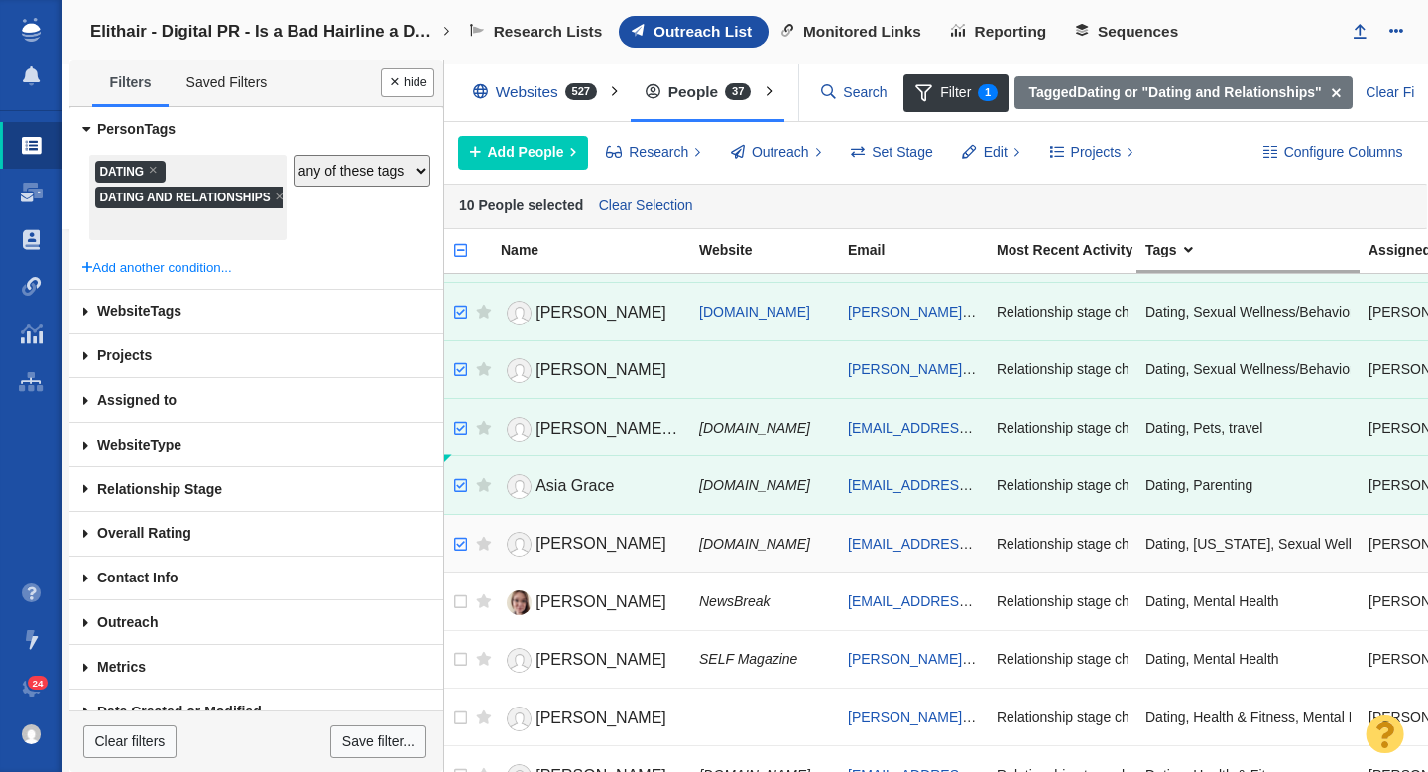
checkbox input "true"
click at [464, 537] on input "checkbox" at bounding box center [458, 545] width 30 height 44
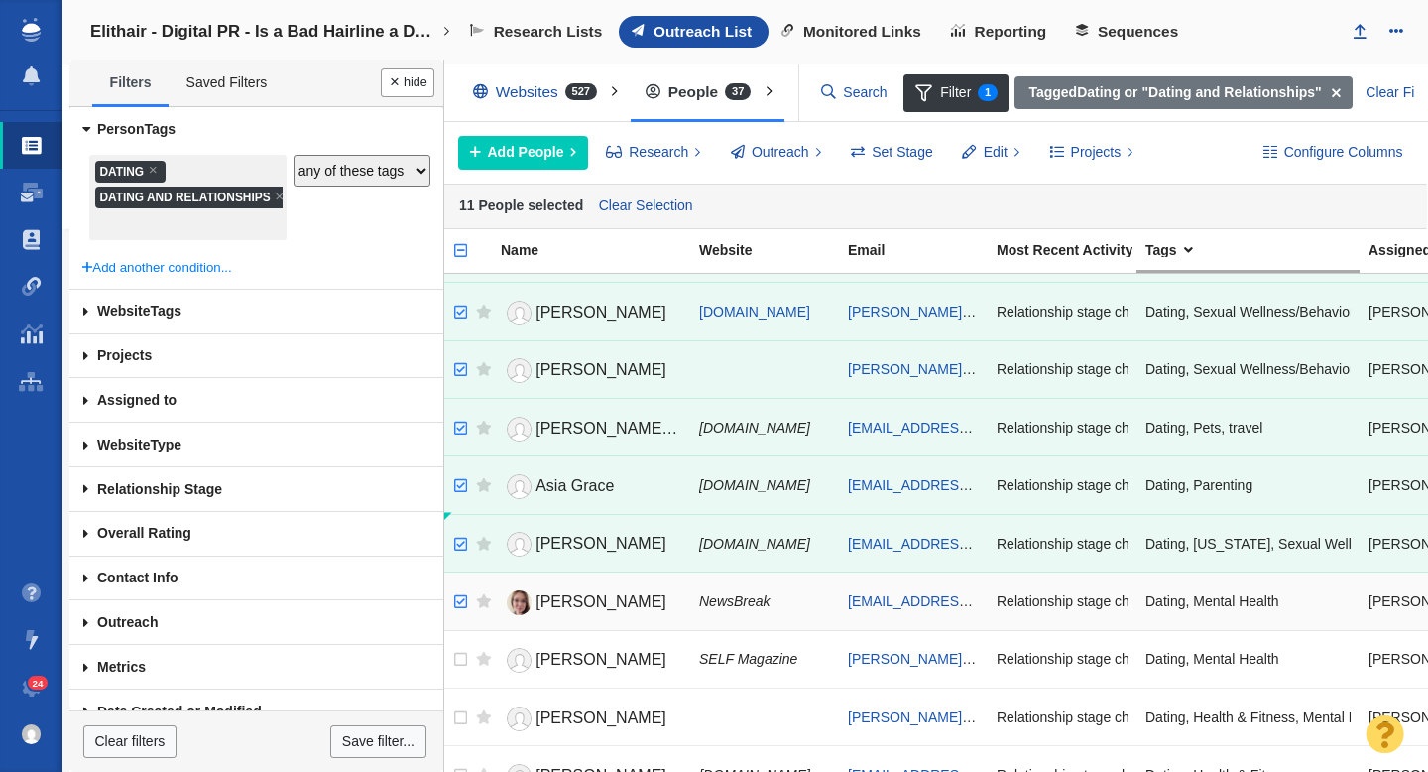
checkbox input "true"
click at [462, 603] on input "checkbox" at bounding box center [458, 602] width 30 height 44
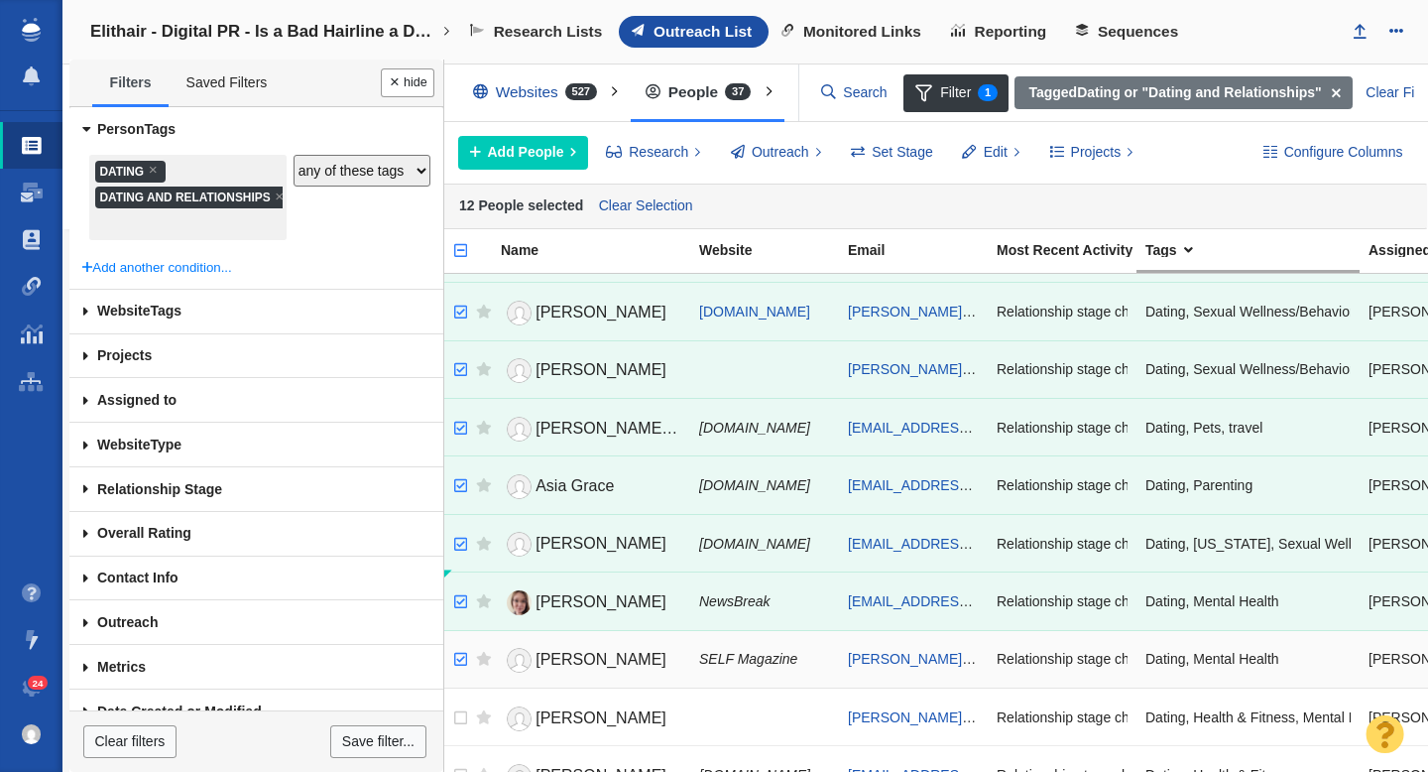
checkbox input "true"
click at [463, 666] on input "checkbox" at bounding box center [458, 660] width 30 height 44
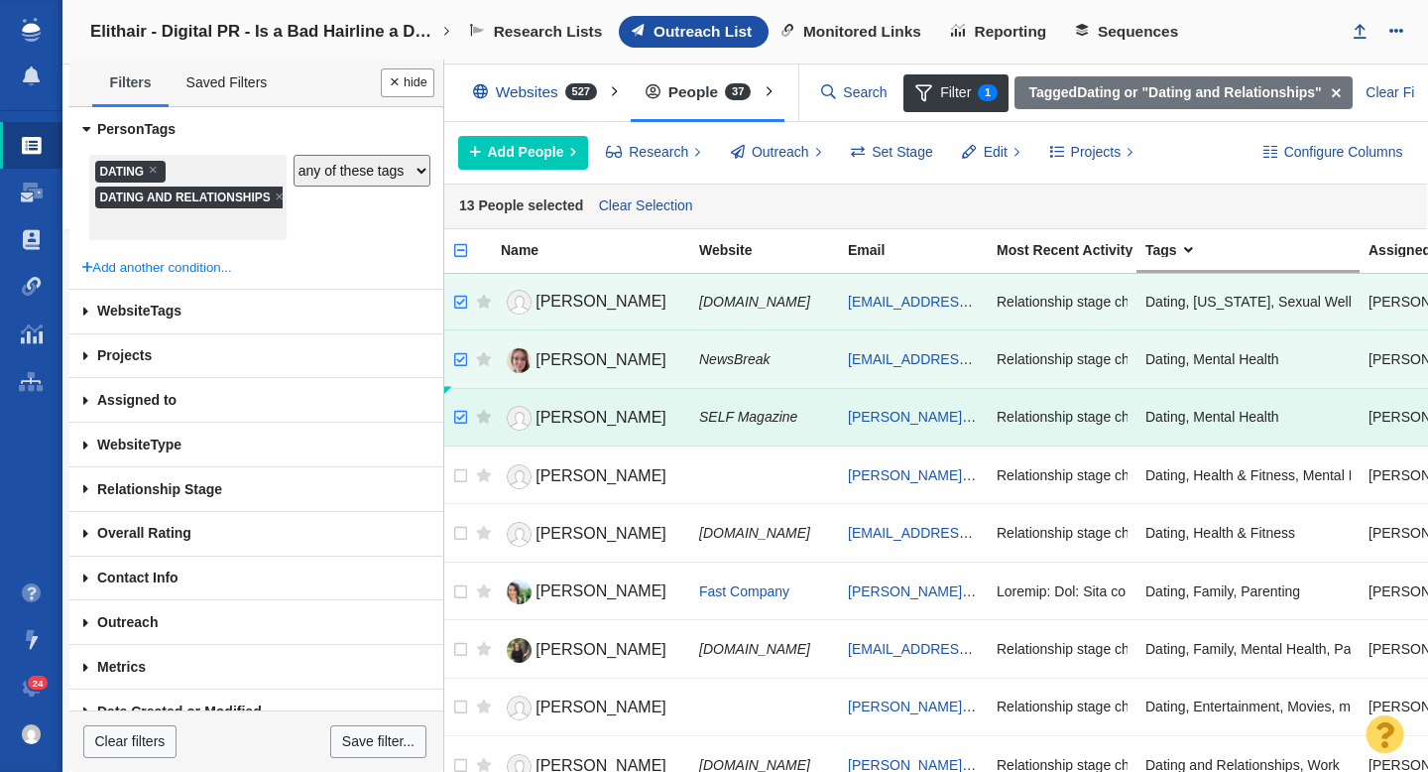
scroll to position [645, 0]
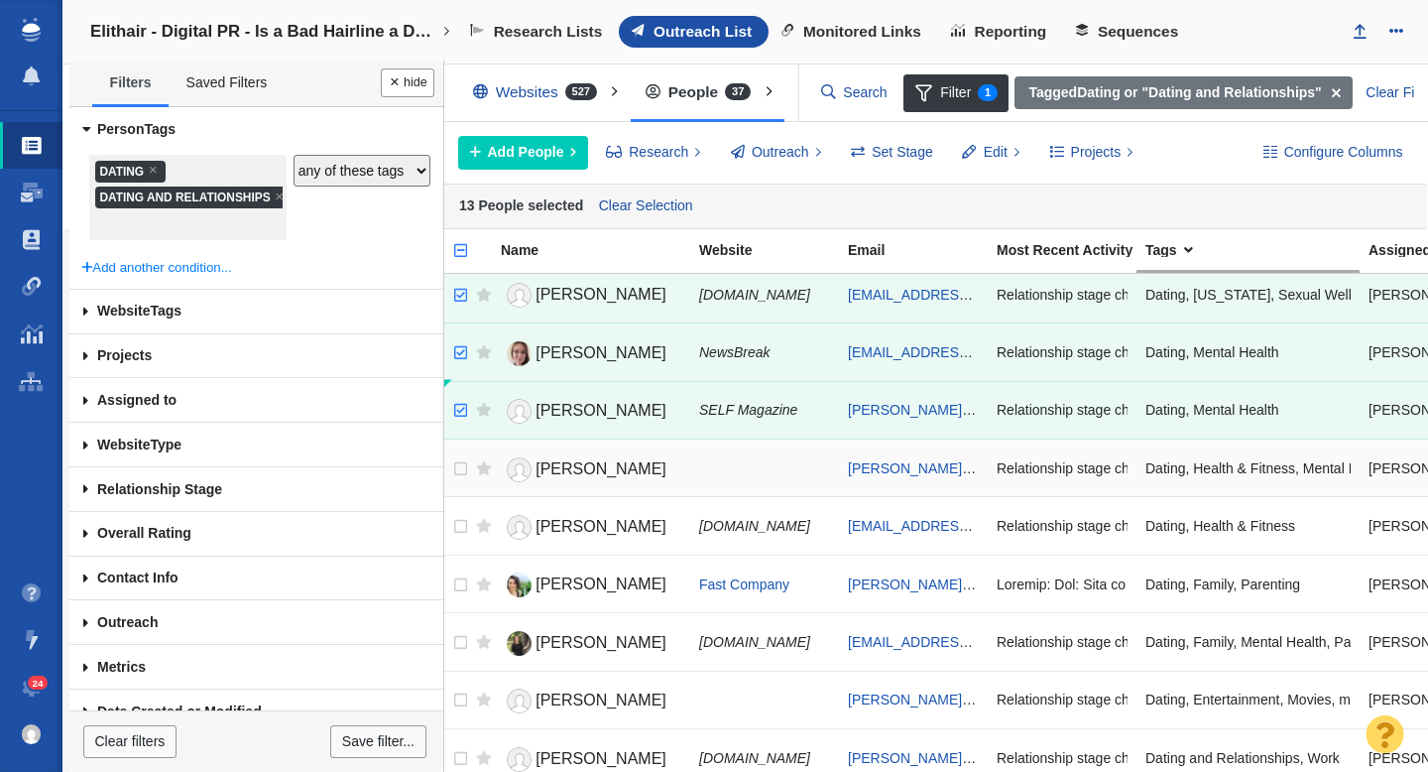
click at [468, 471] on td at bounding box center [479, 468] width 25 height 58
checkbox input "true"
click at [465, 471] on input "checkbox" at bounding box center [458, 469] width 30 height 44
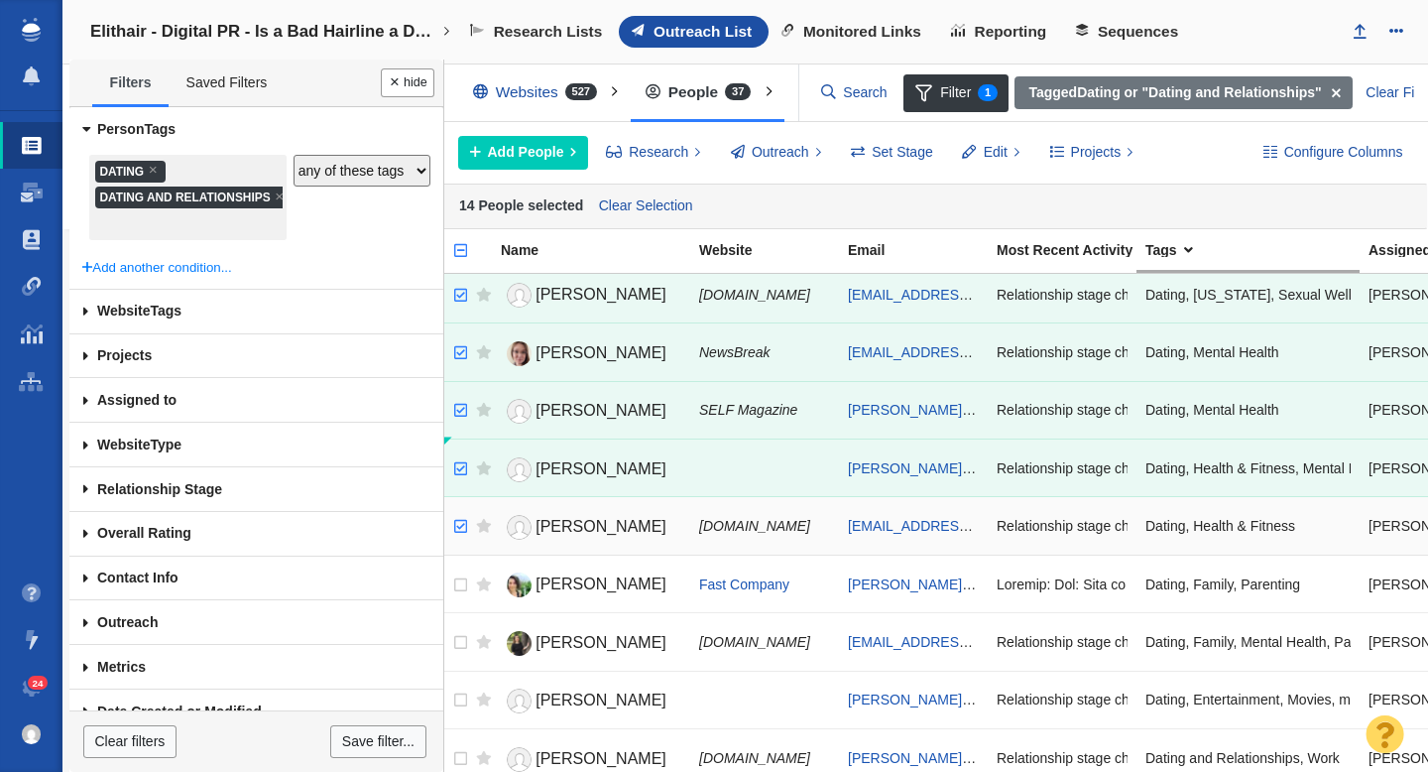
checkbox input "true"
click at [466, 528] on input "checkbox" at bounding box center [458, 527] width 30 height 44
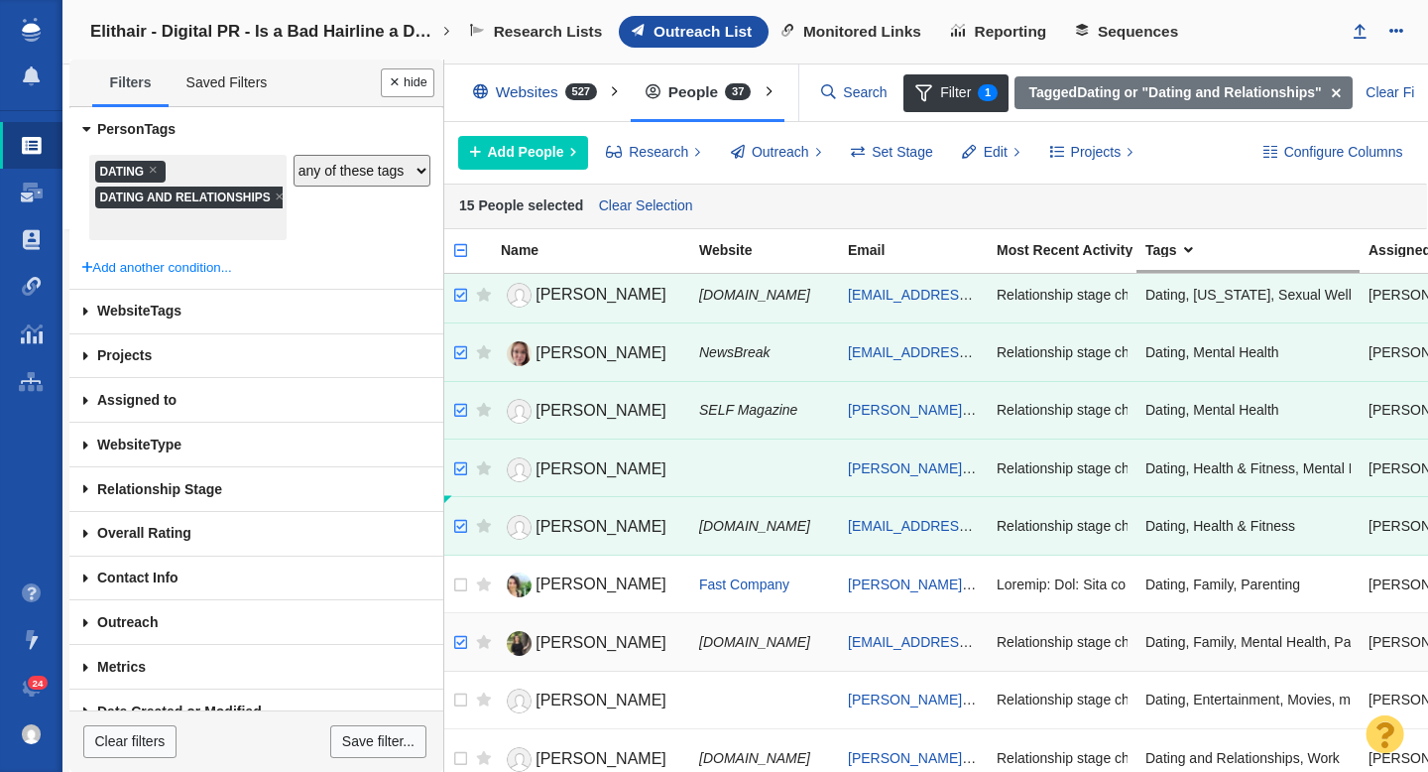
checkbox input "true"
click at [459, 643] on input "checkbox" at bounding box center [458, 643] width 30 height 44
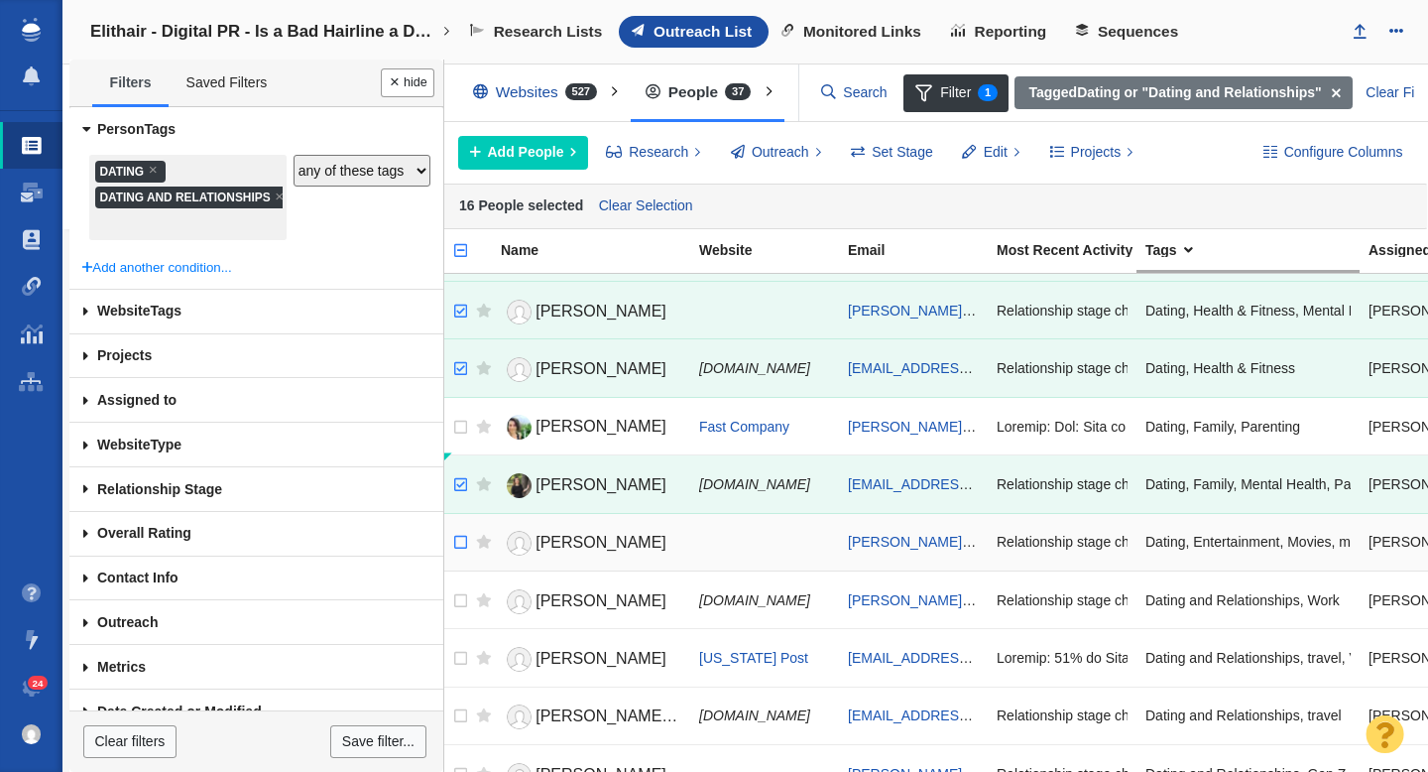
scroll to position [807, 0]
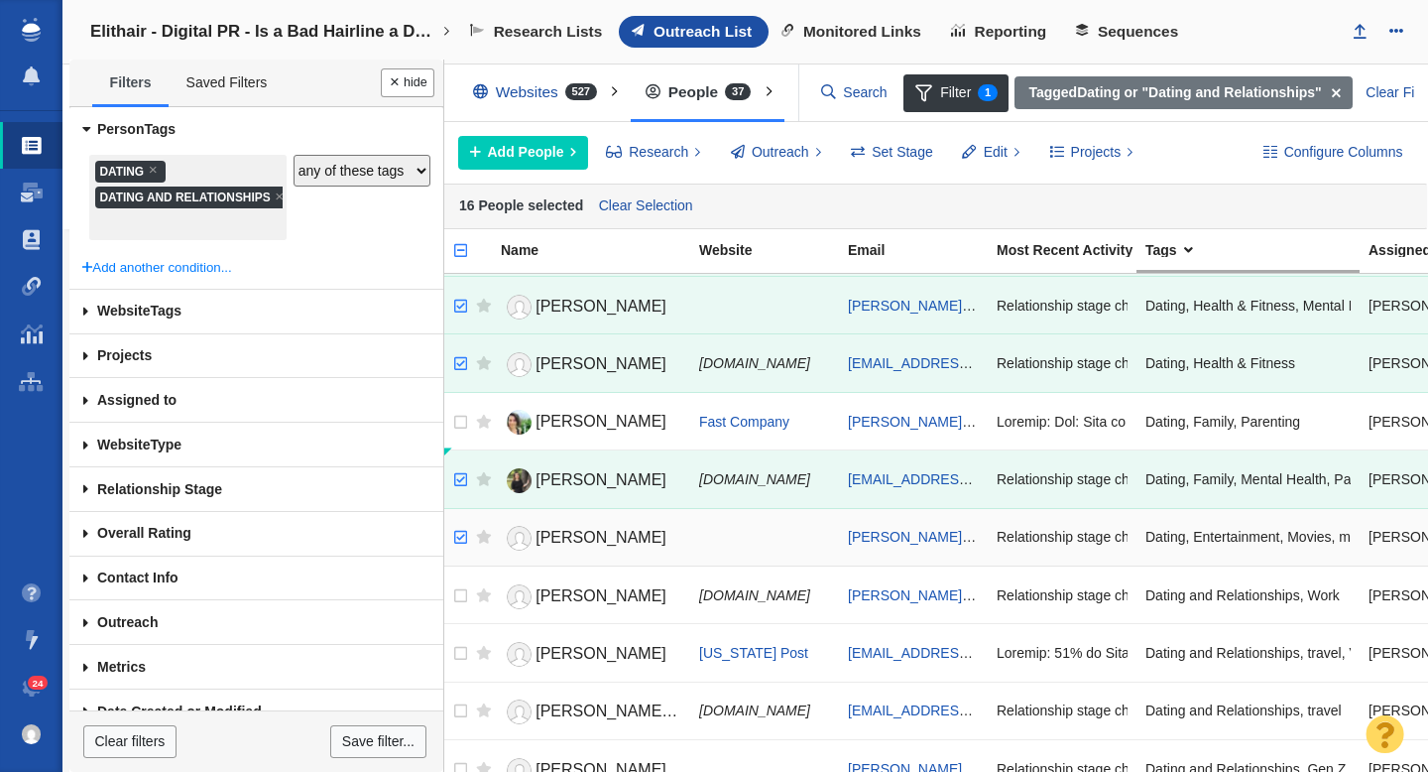
checkbox input "true"
click at [459, 538] on input "checkbox" at bounding box center [458, 538] width 30 height 44
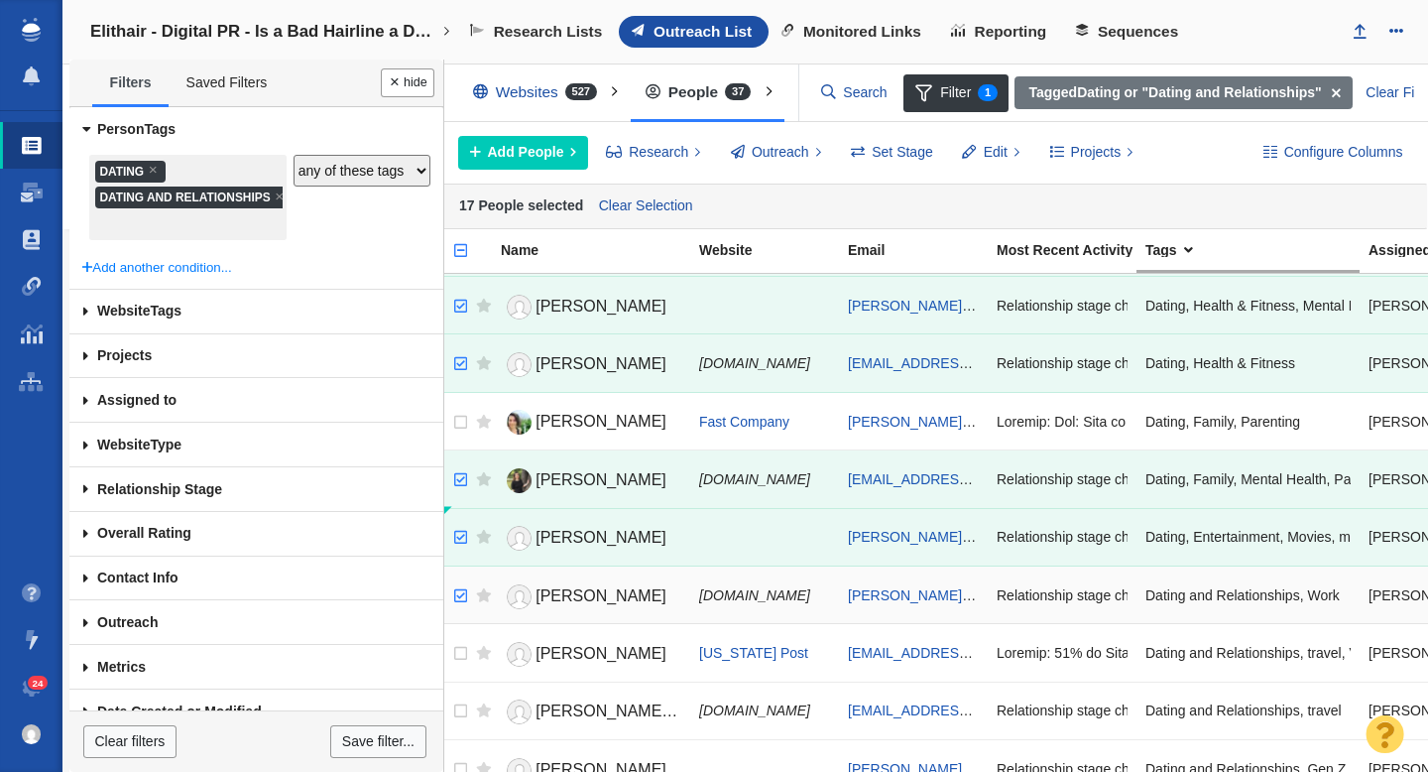
checkbox input "true"
click at [459, 597] on input "checkbox" at bounding box center [458, 596] width 30 height 44
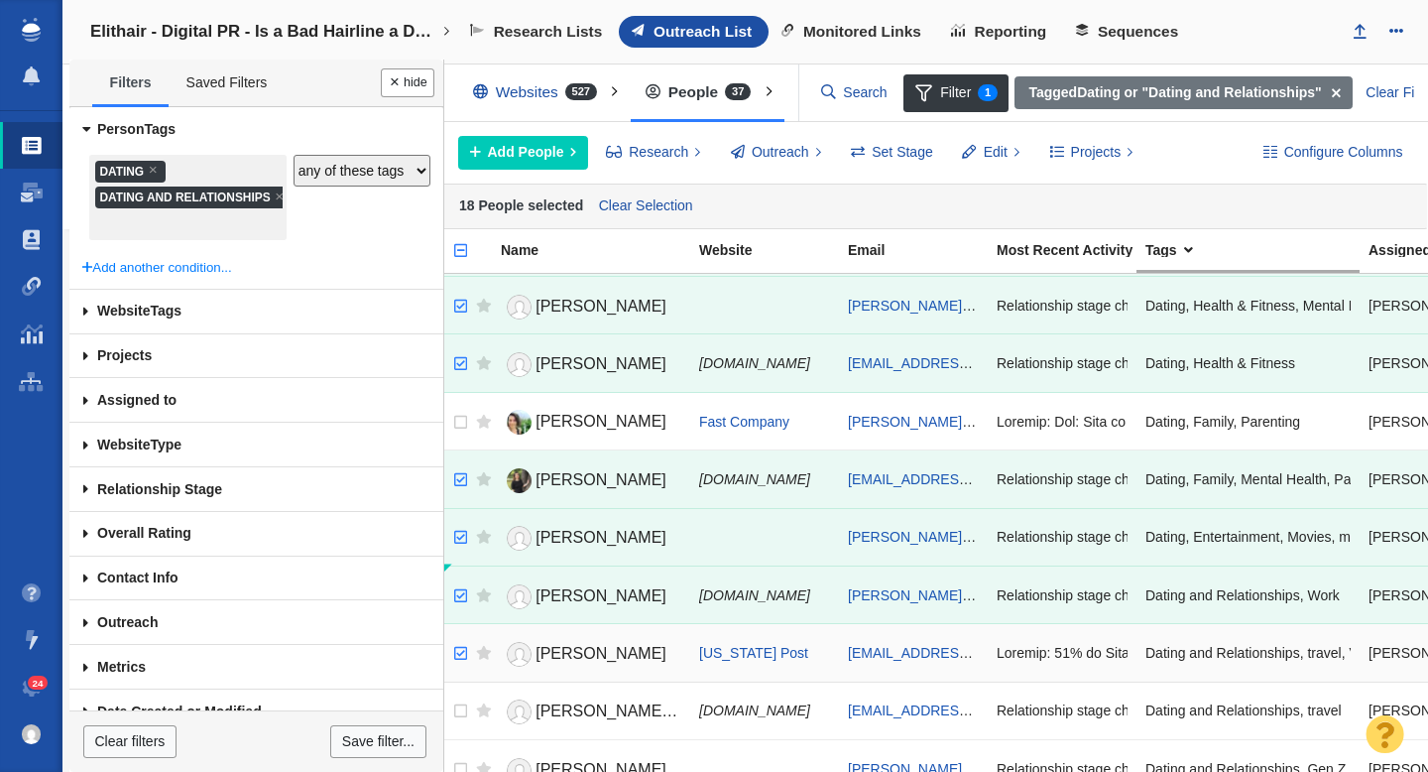
checkbox input "true"
click at [462, 658] on input "checkbox" at bounding box center [458, 654] width 30 height 44
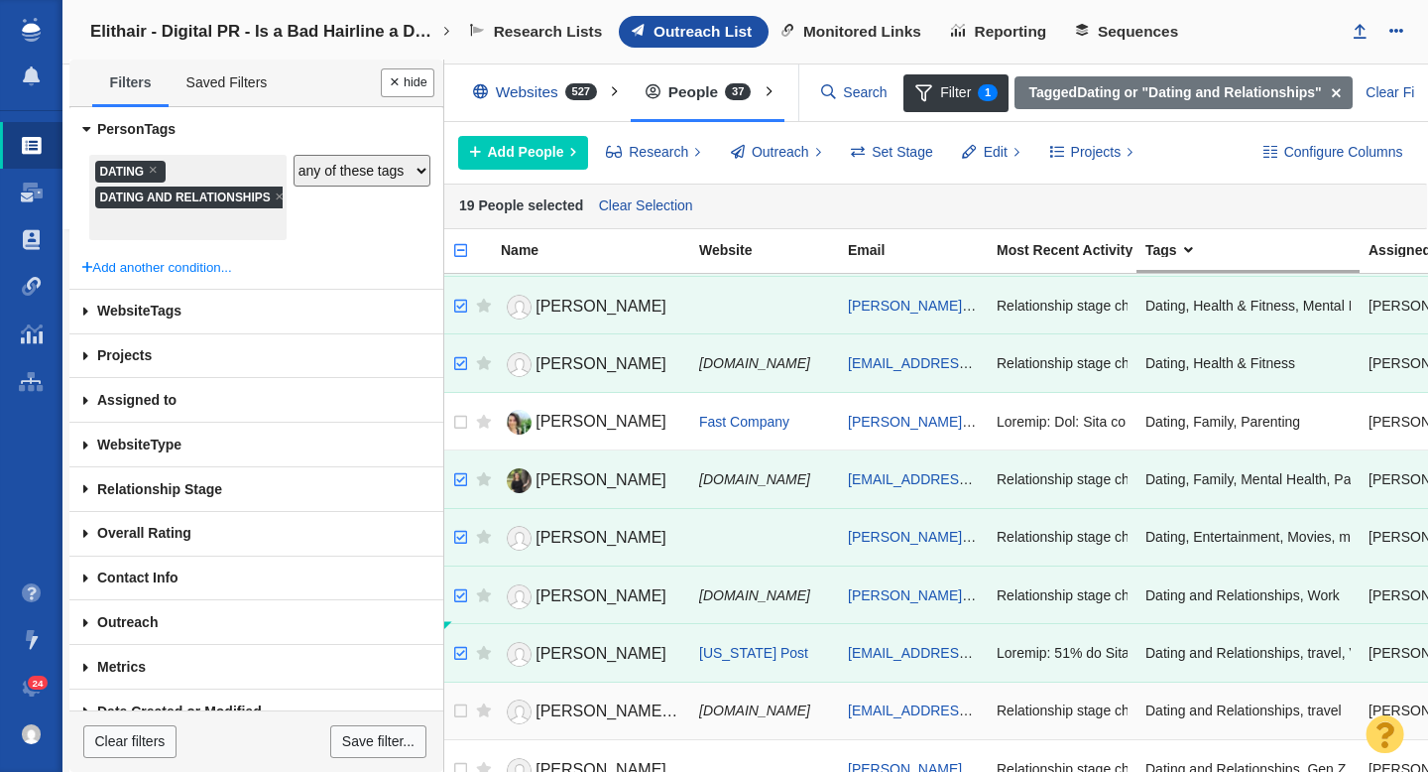
click at [468, 715] on td at bounding box center [479, 710] width 25 height 58
checkbox input "true"
click at [456, 708] on input "checkbox" at bounding box center [458, 711] width 30 height 44
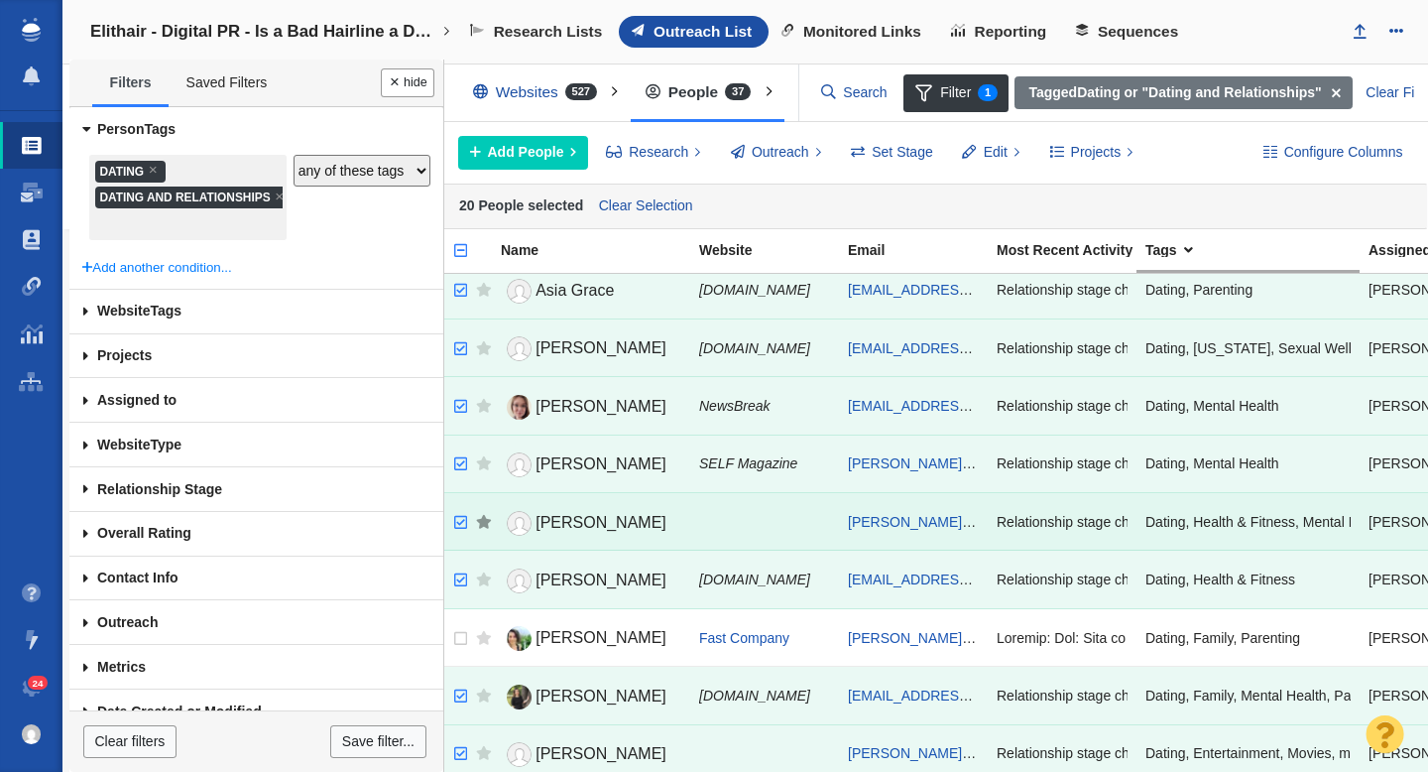
scroll to position [582, 0]
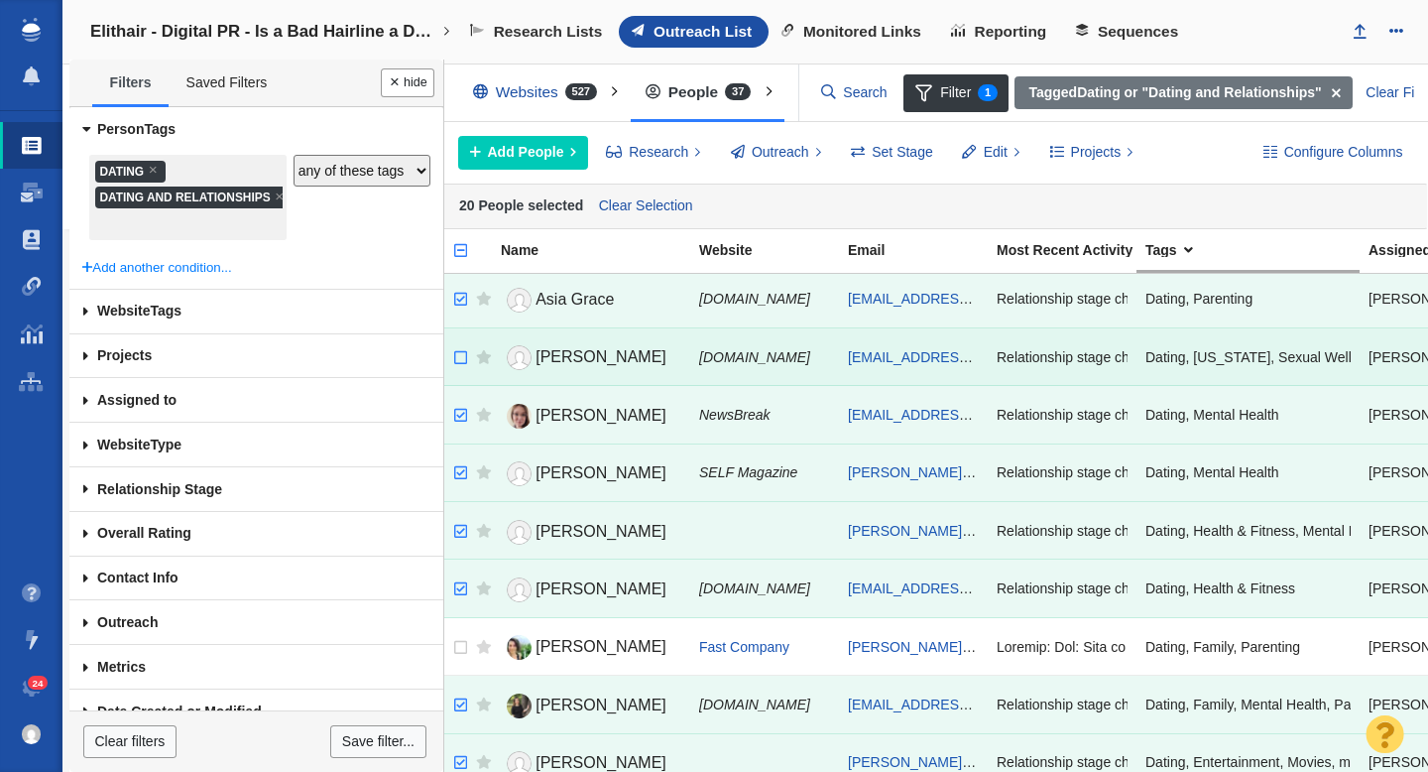
checkbox input "false"
click at [461, 365] on input "checkbox" at bounding box center [458, 358] width 30 height 44
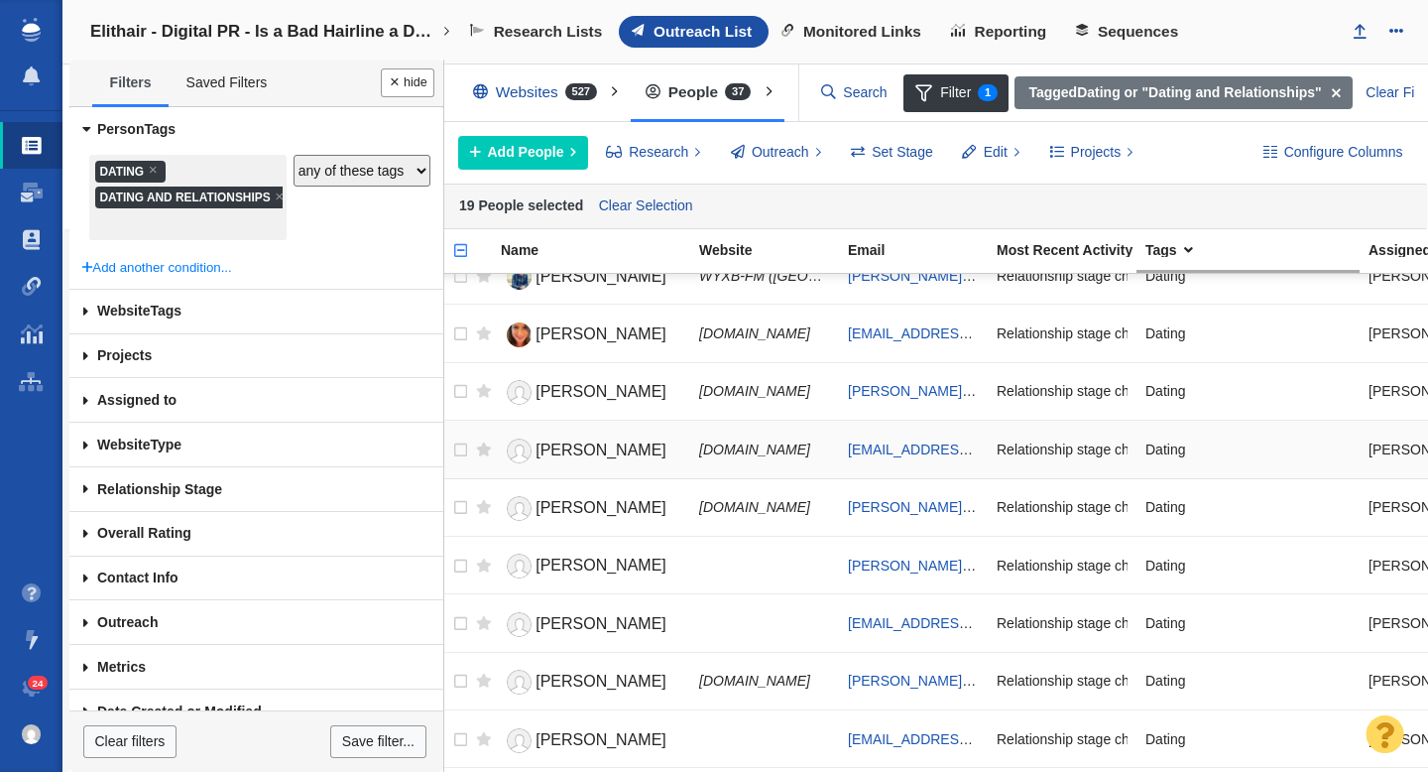
scroll to position [1417, 0]
checkbox input "true"
click at [465, 502] on input "checkbox" at bounding box center [458, 507] width 30 height 44
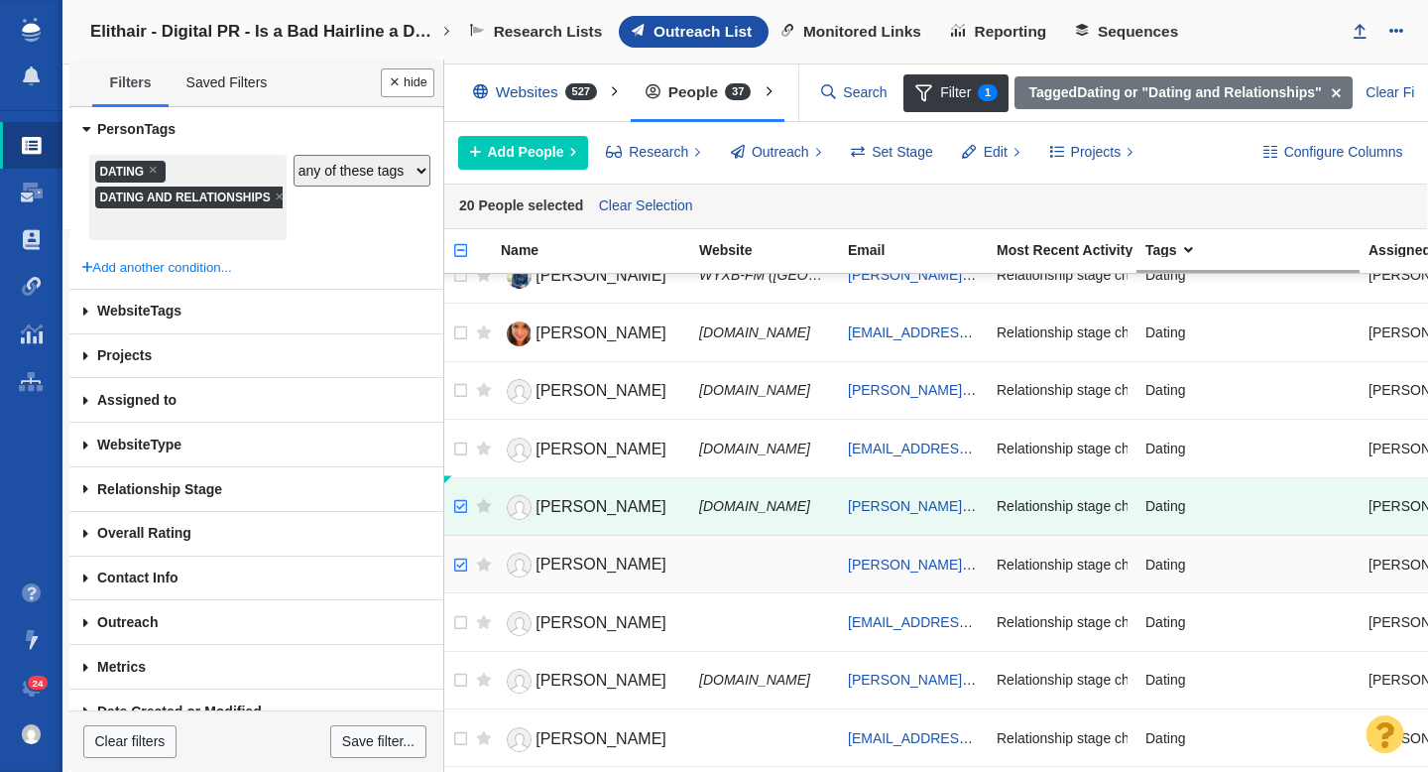
checkbox input "true"
click at [462, 561] on input "checkbox" at bounding box center [458, 565] width 30 height 44
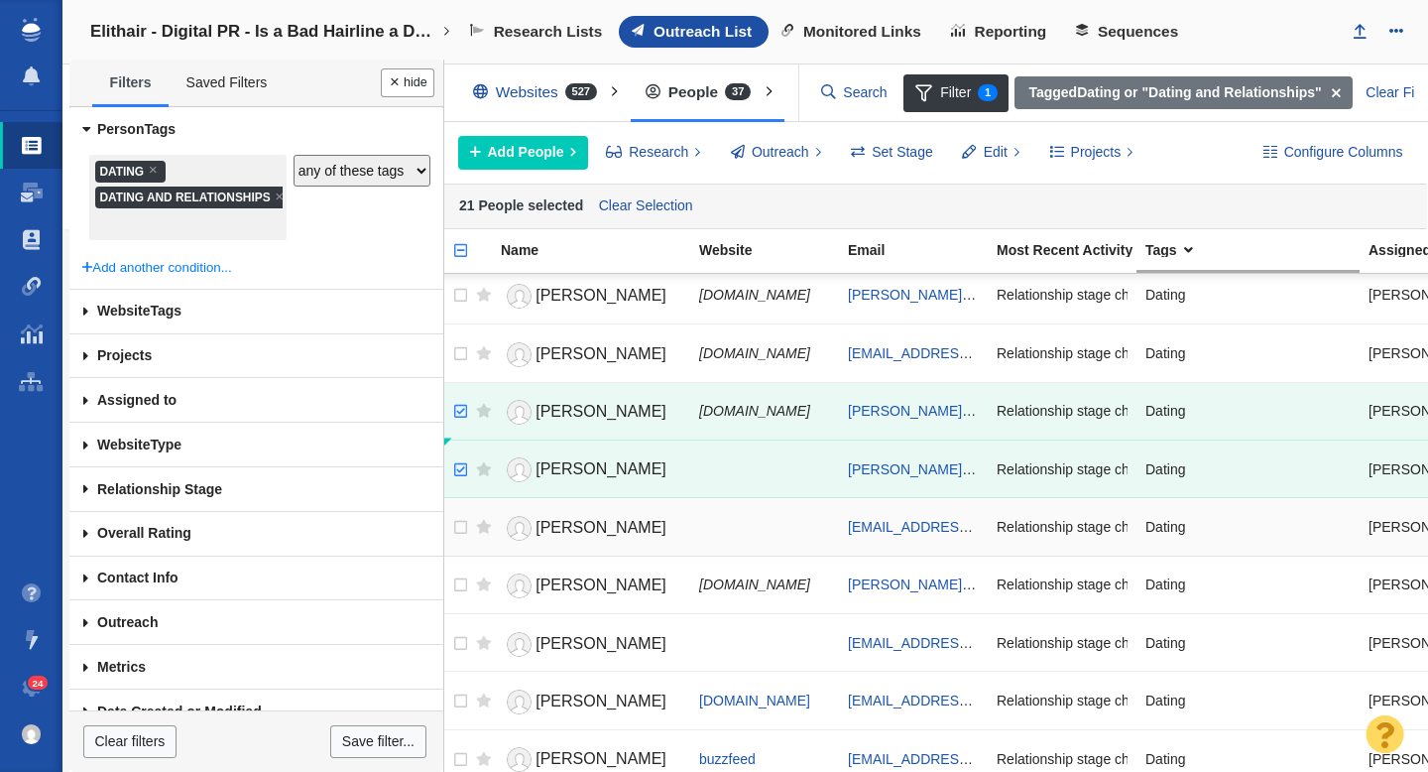
scroll to position [1528, 0]
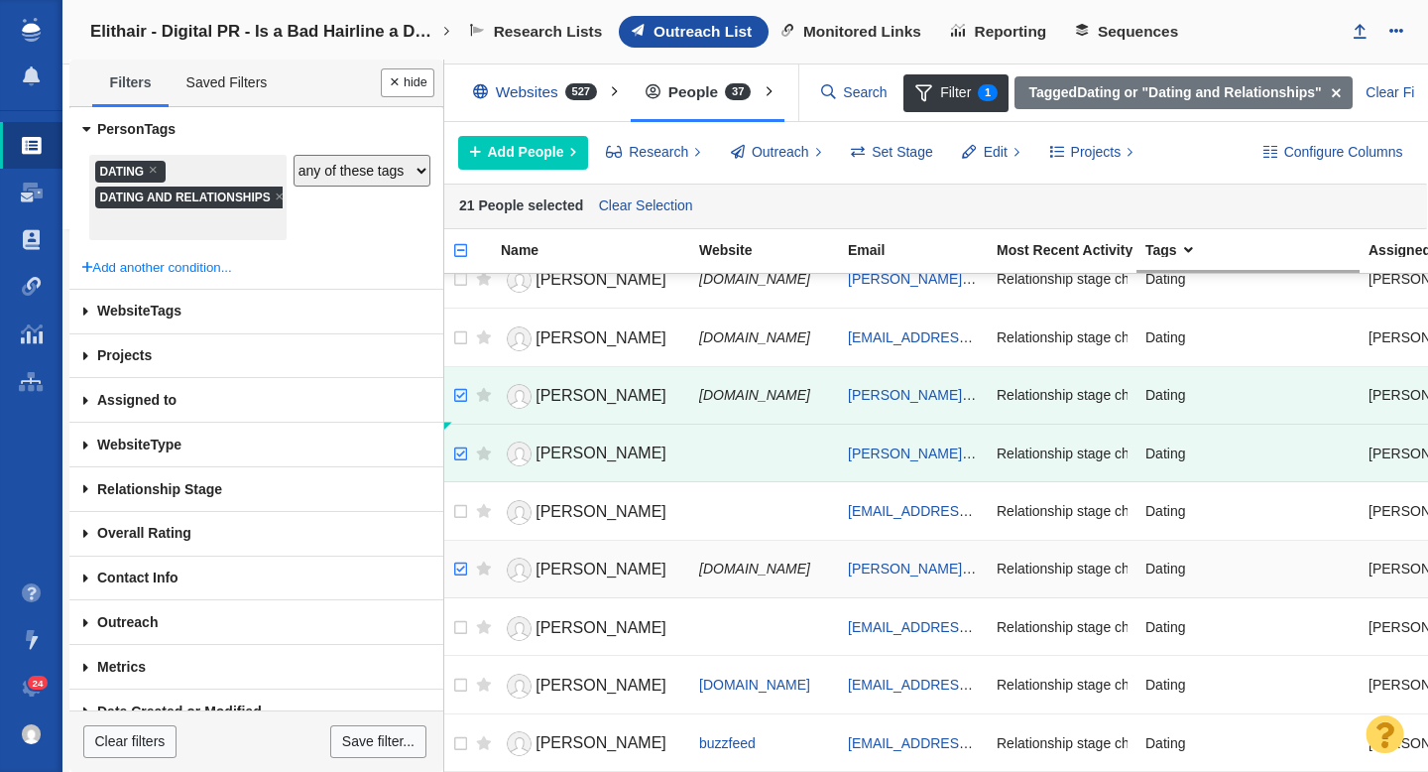
checkbox input "true"
click at [459, 569] on input "checkbox" at bounding box center [458, 569] width 30 height 44
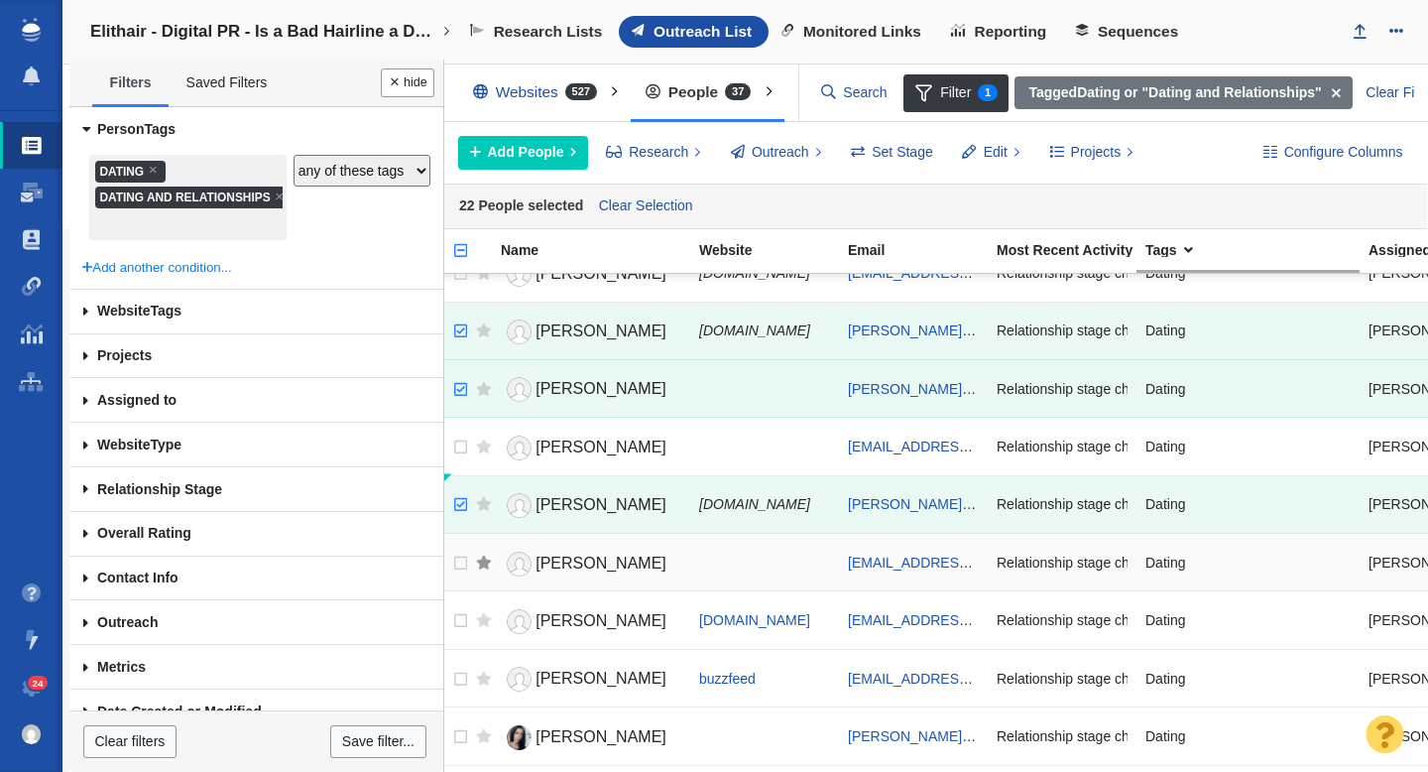
scroll to position [1606, 0]
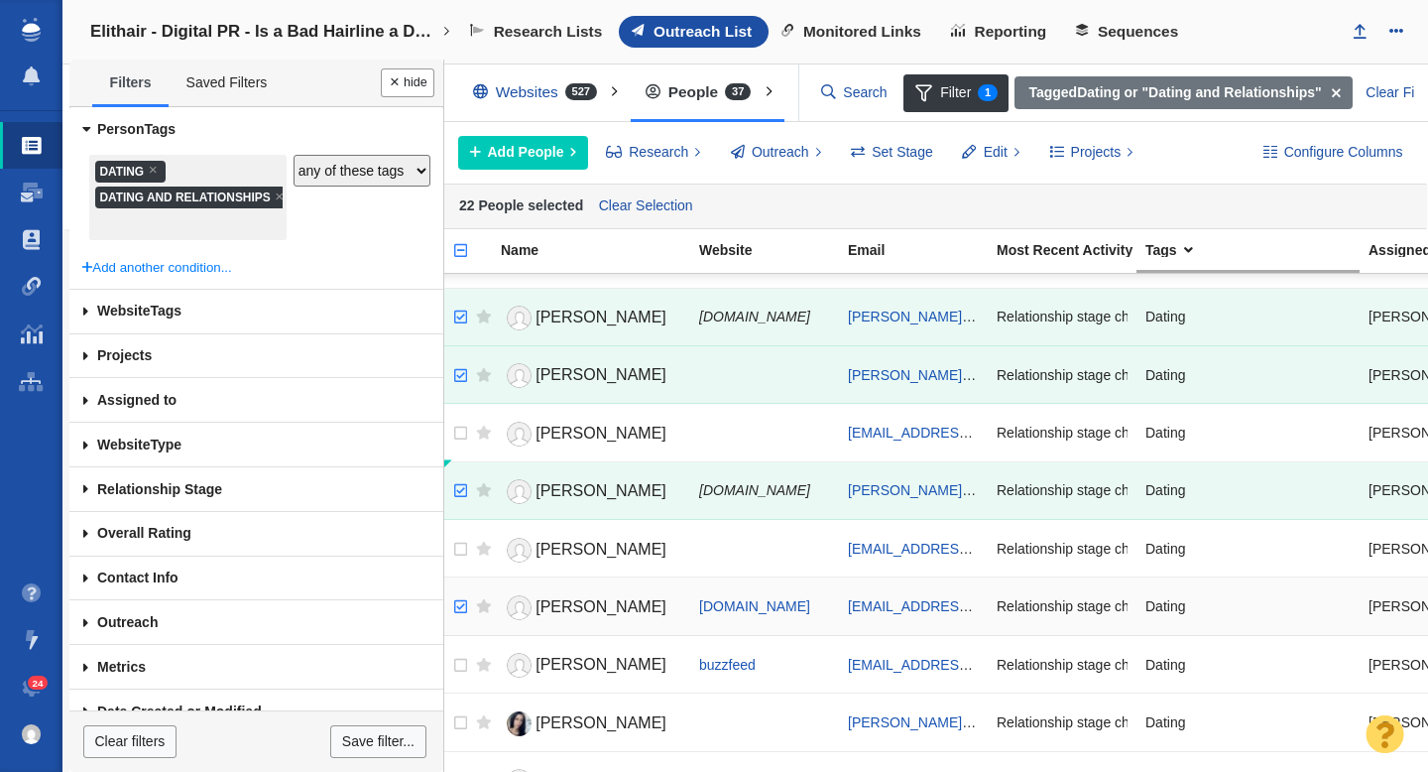
checkbox input "true"
click at [464, 605] on input "checkbox" at bounding box center [458, 607] width 30 height 44
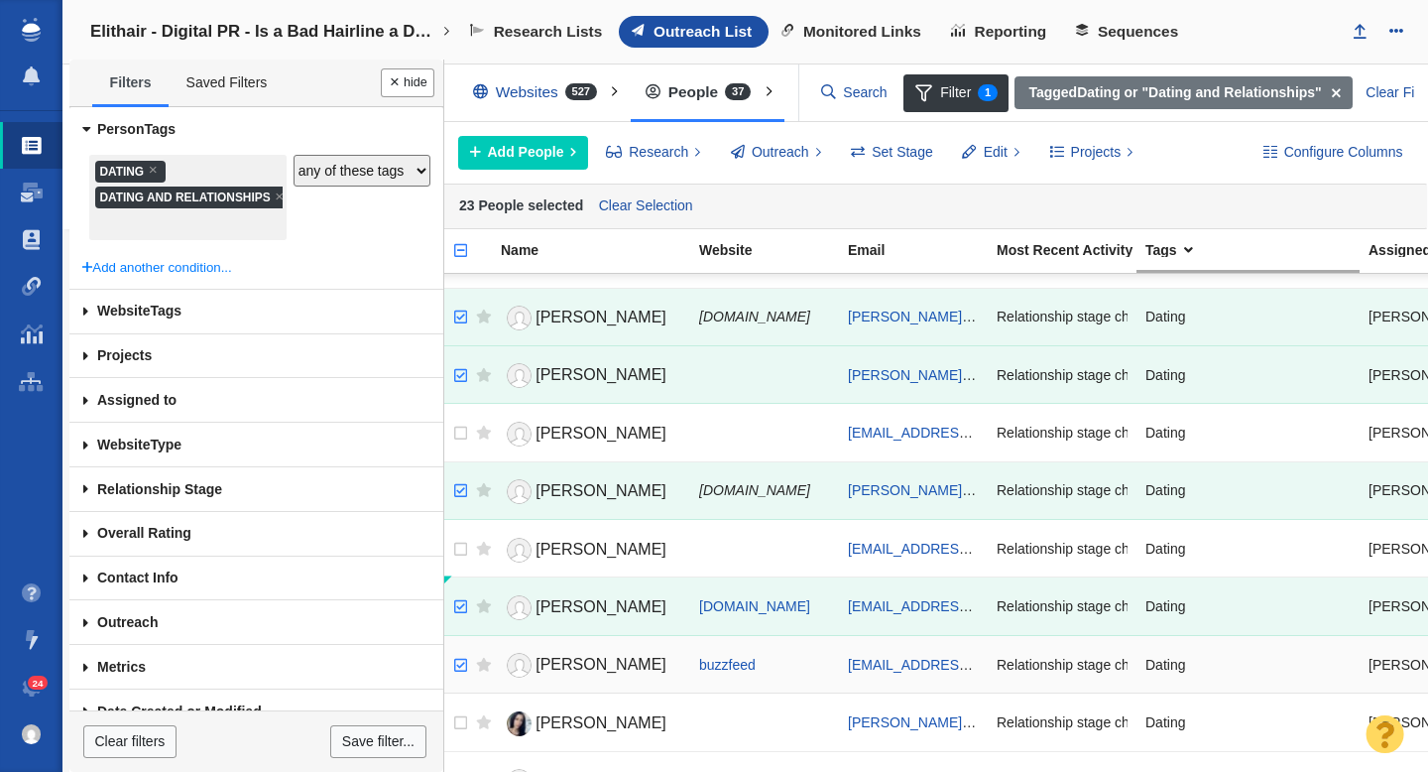
checkbox input "true"
click at [464, 657] on input "checkbox" at bounding box center [458, 666] width 30 height 44
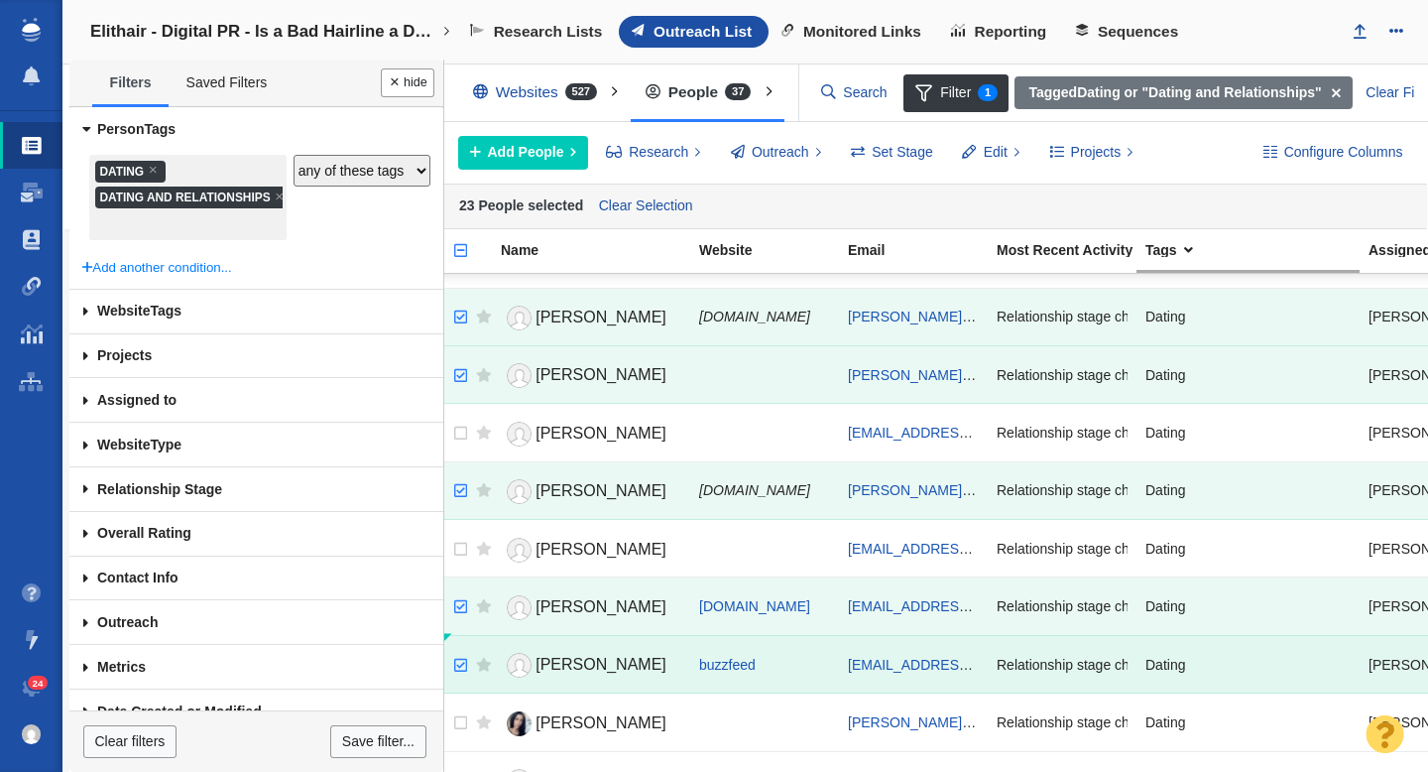
scroll to position [1644, 0]
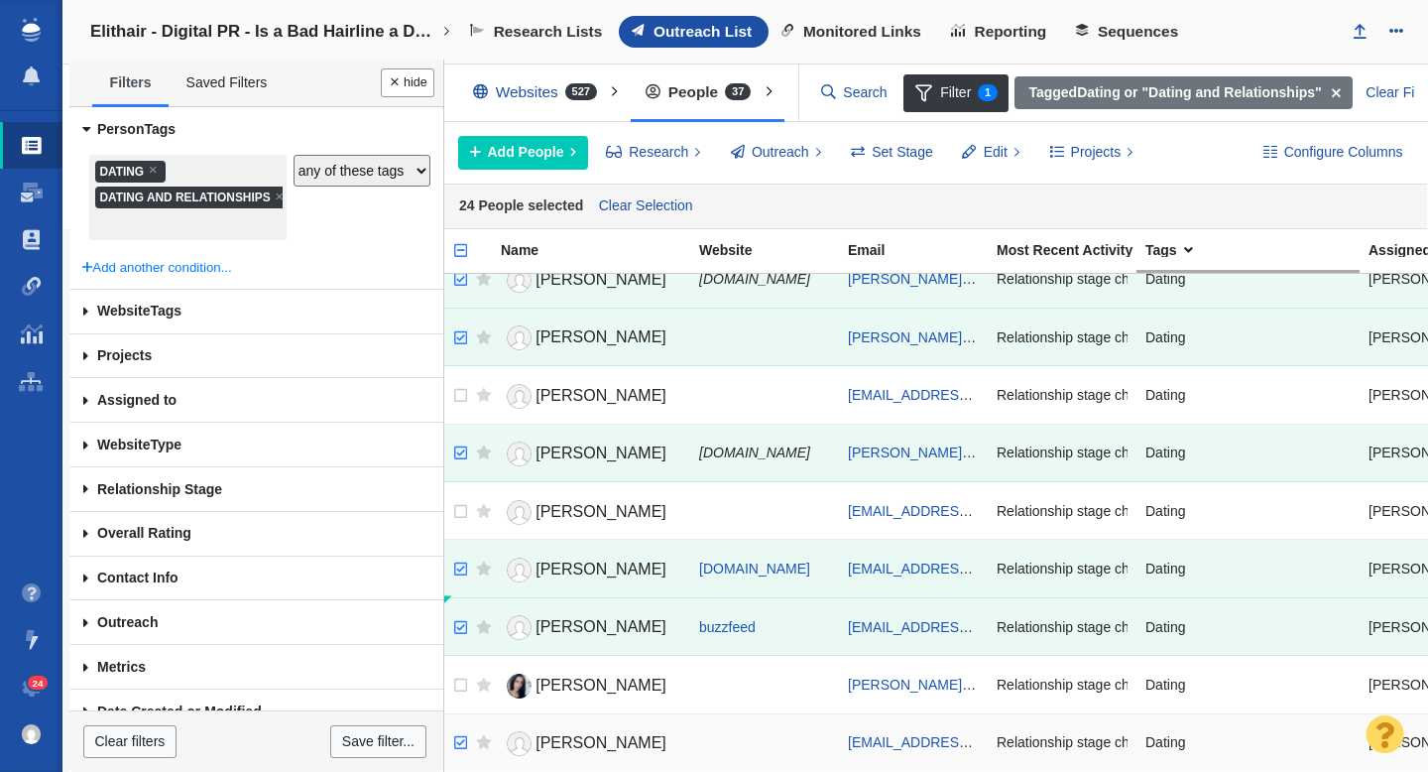
checkbox input "true"
click at [461, 743] on input "checkbox" at bounding box center [458, 743] width 30 height 44
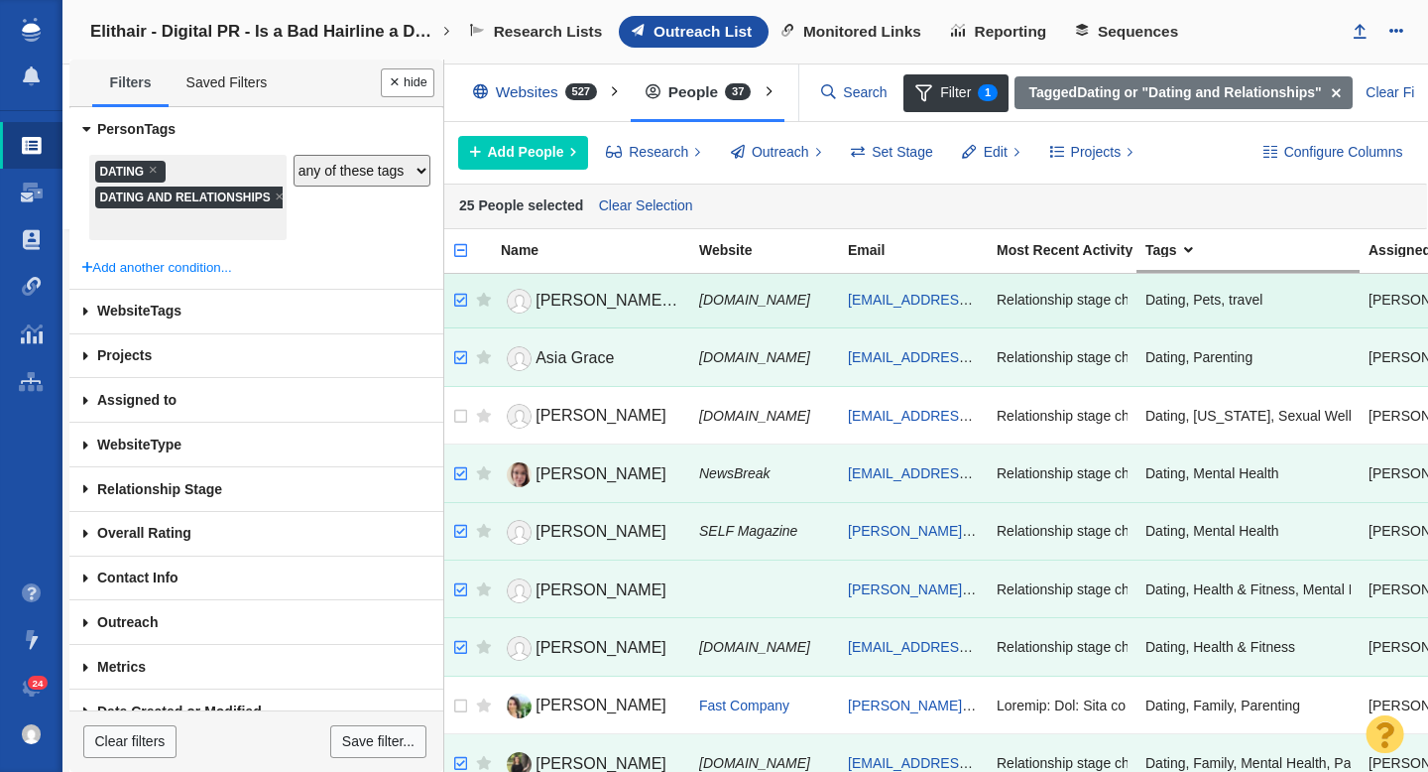
scroll to position [518, 0]
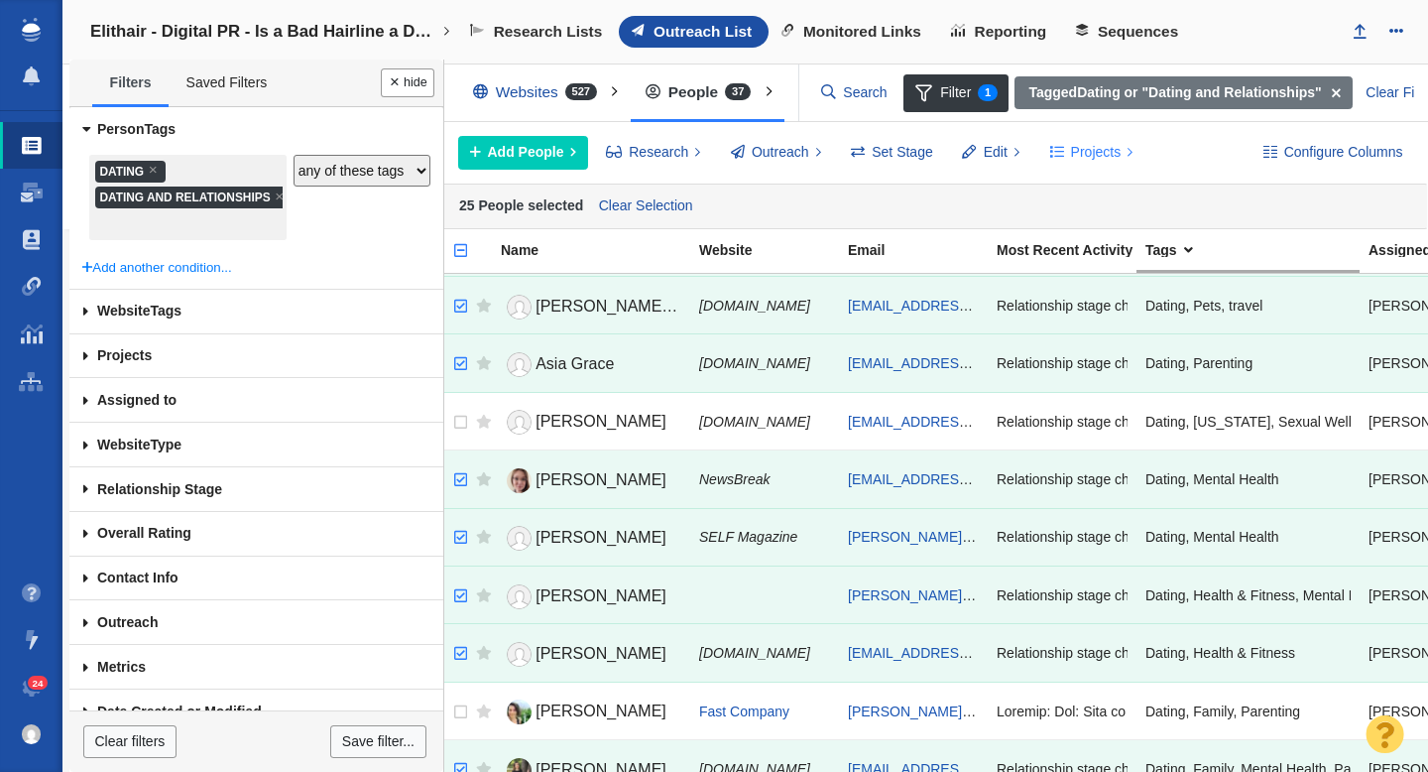
click at [1075, 161] on span "Projects" at bounding box center [1096, 152] width 51 height 21
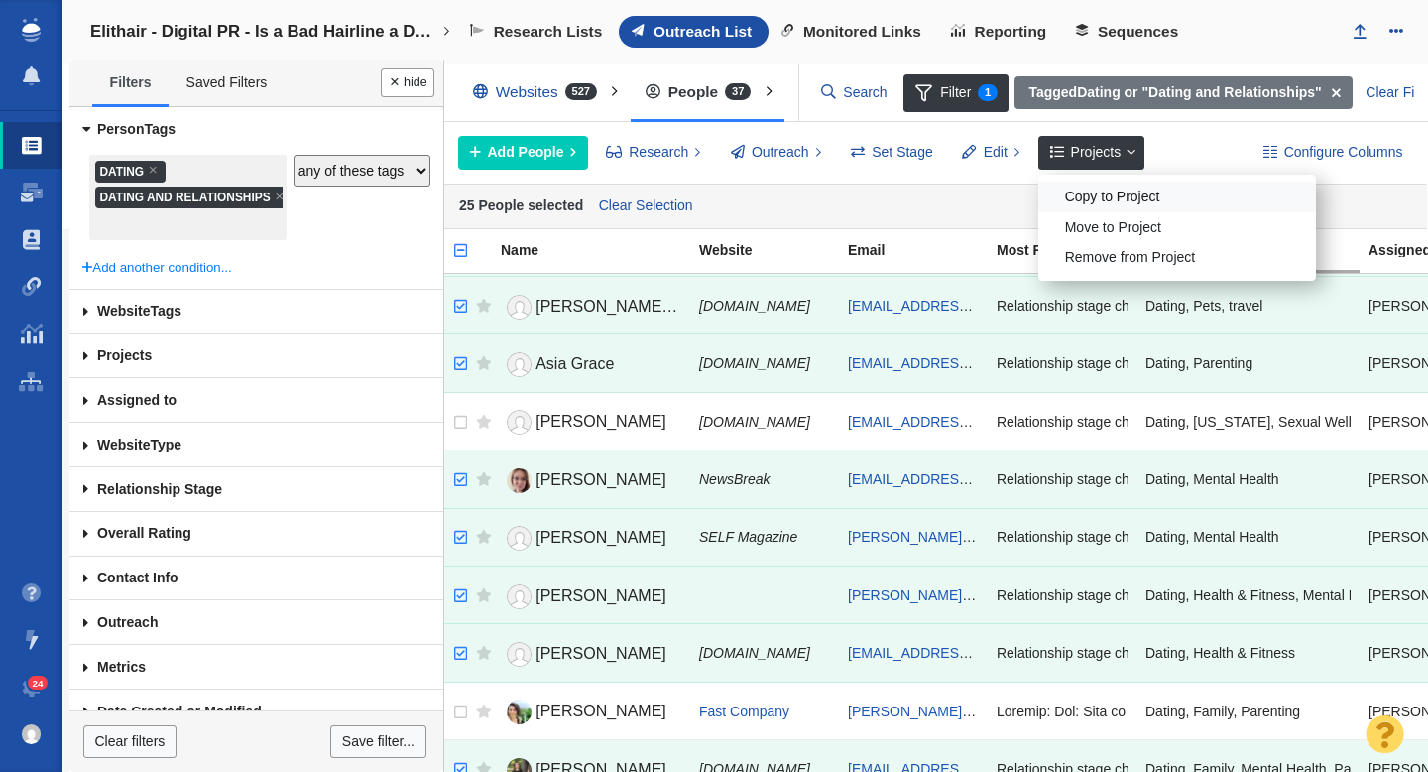
click at [1086, 190] on div "Copy to Project" at bounding box center [1177, 196] width 278 height 31
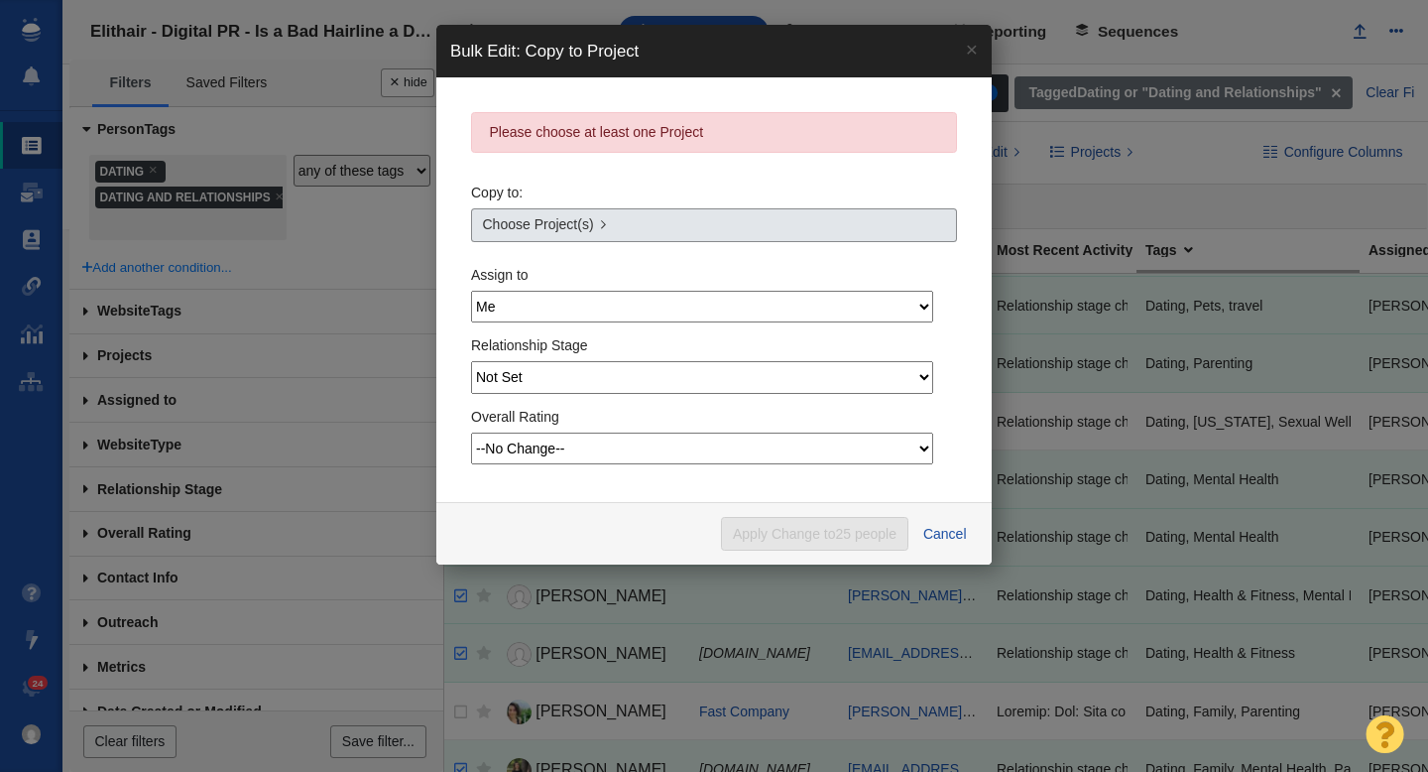
click at [658, 221] on link "Choose Project(s)" at bounding box center [714, 225] width 486 height 34
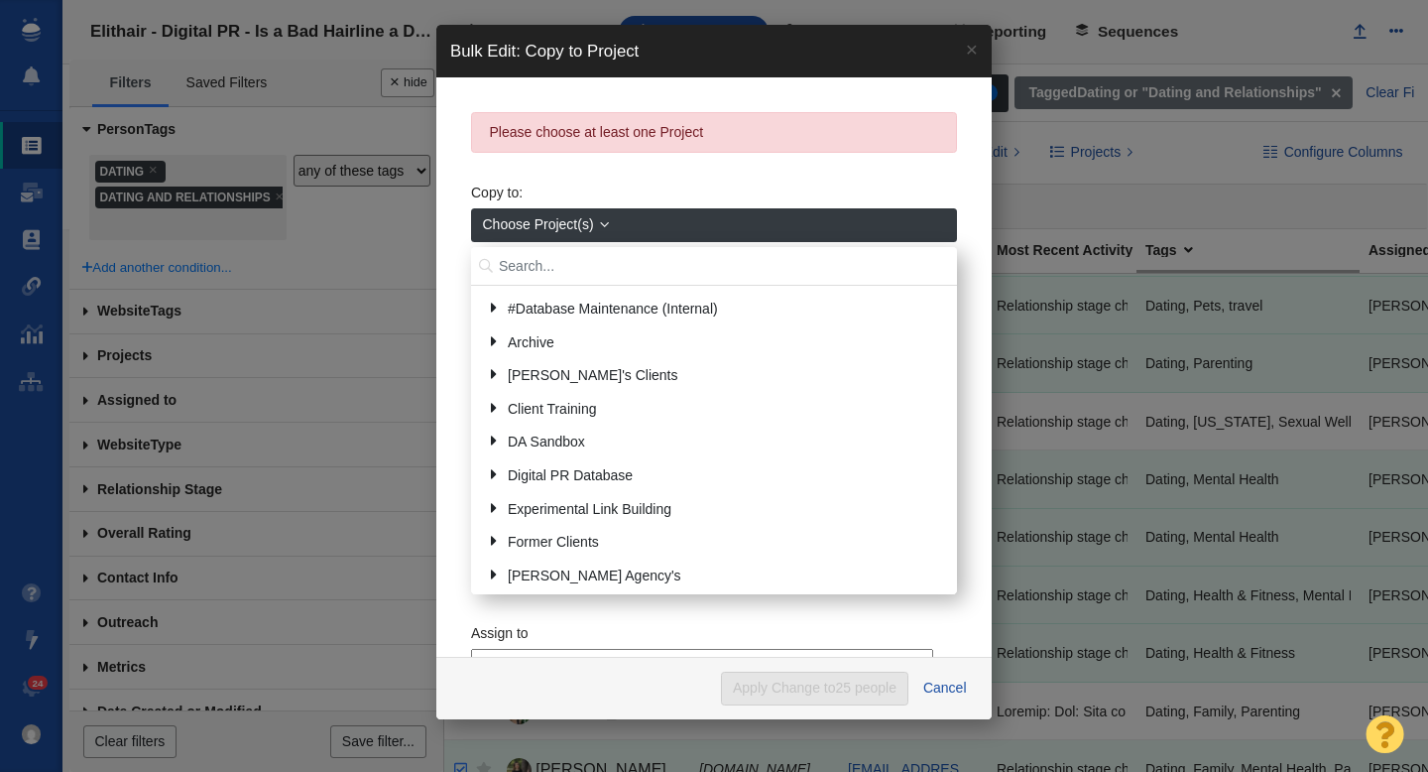
click at [551, 266] on input "text" at bounding box center [714, 266] width 486 height 39
type input "storage center"
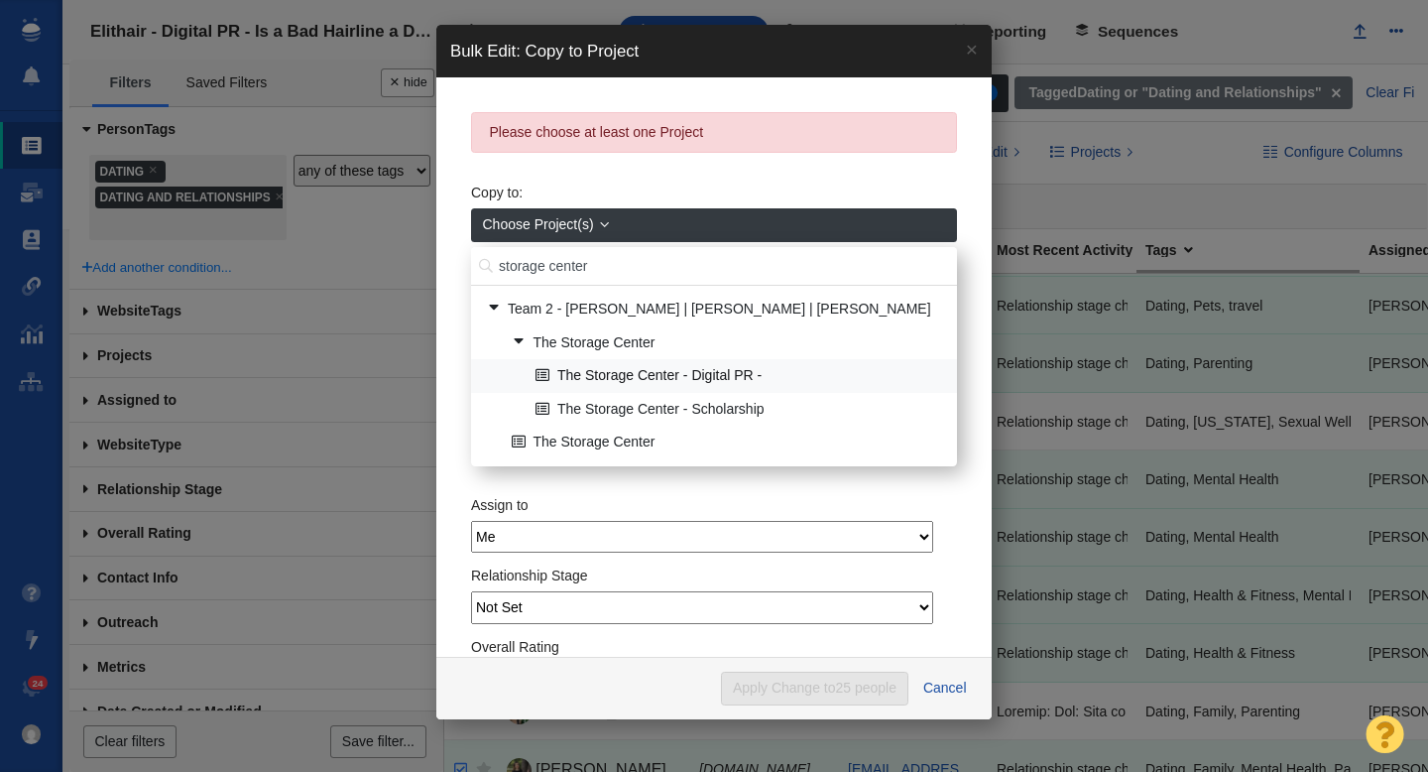
click at [610, 377] on link "The Storage Center - Digital PR -" at bounding box center [739, 376] width 416 height 31
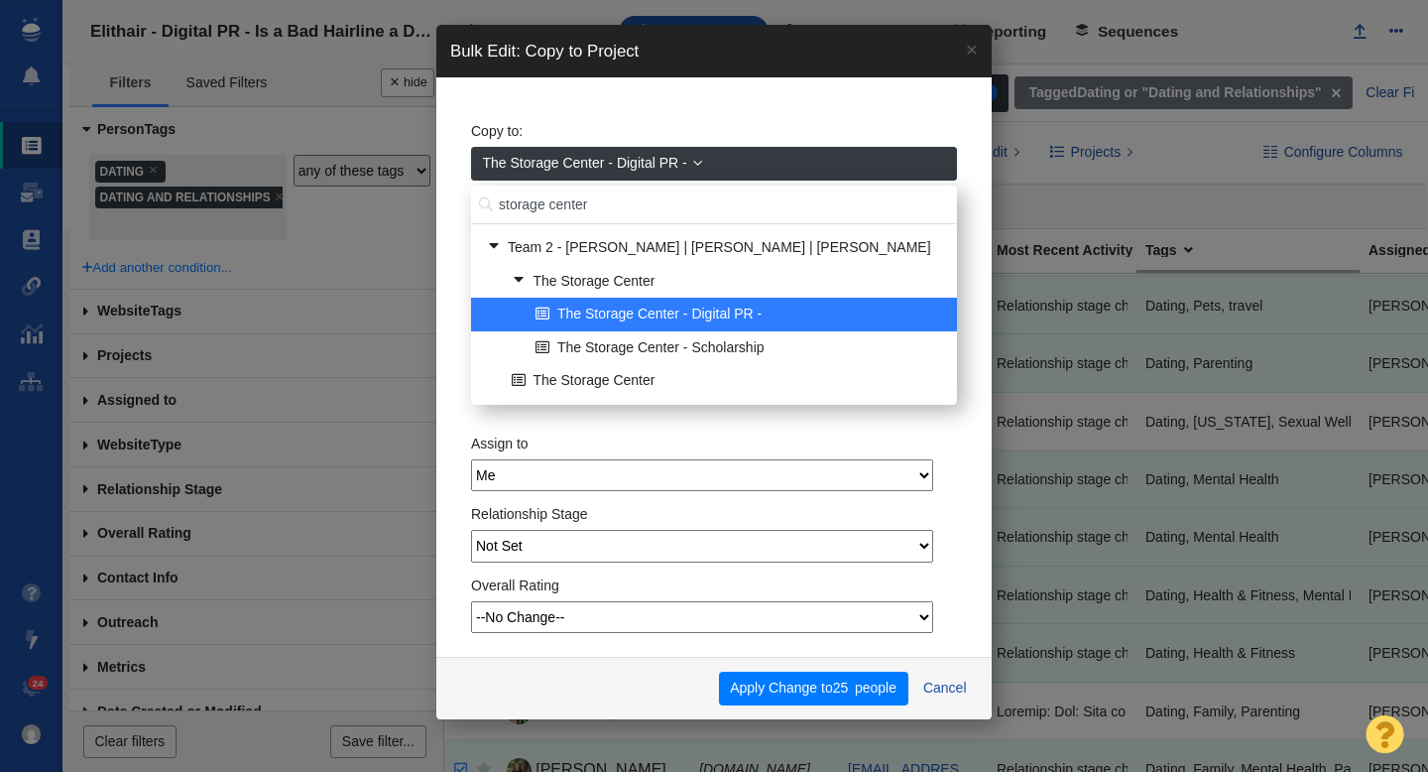
click at [730, 165] on link "The Storage Center - Digital PR -" at bounding box center [714, 164] width 486 height 34
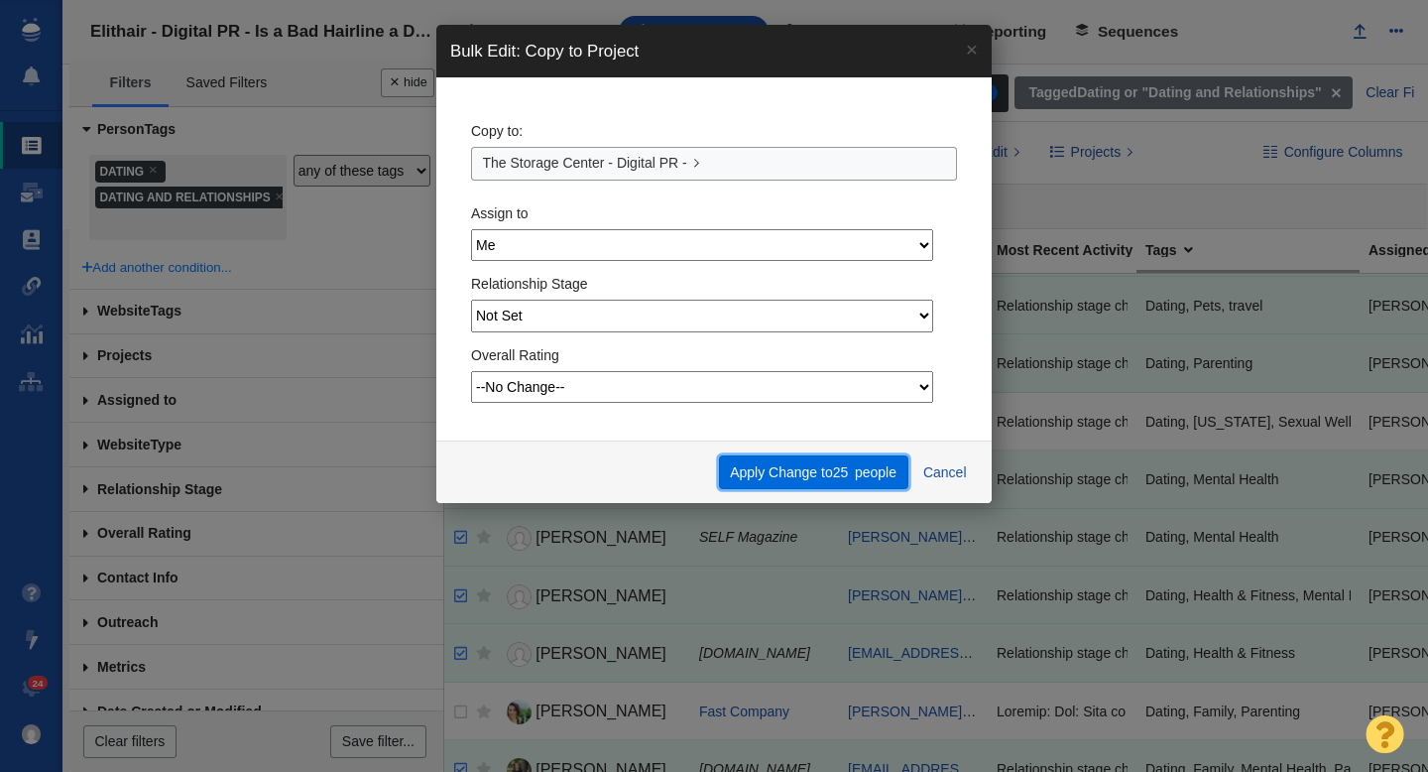
click at [775, 471] on button "Apply Change to 25 people" at bounding box center [813, 472] width 189 height 34
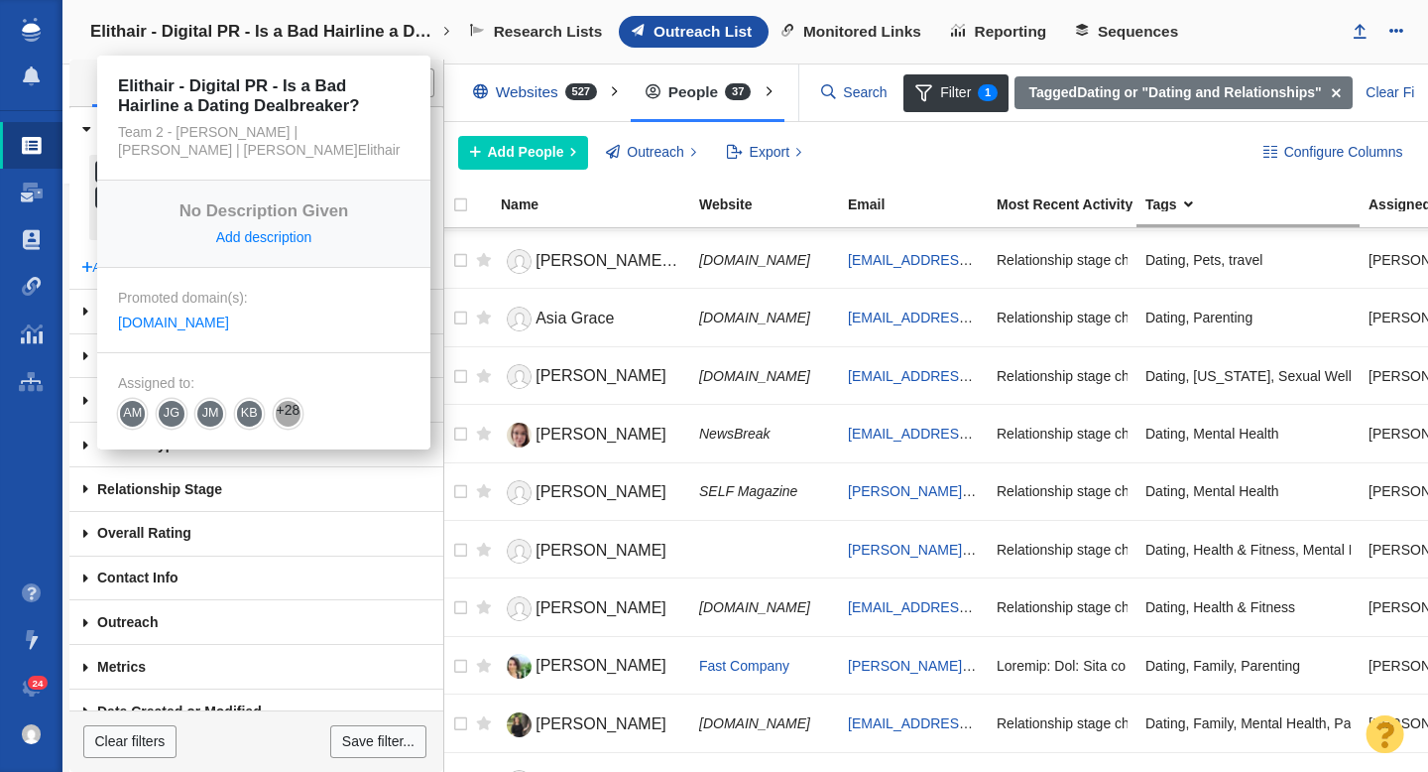
click at [343, 35] on h4 "Elithair - Digital PR - Is a Bad Hairline a Dating Dealbreaker?" at bounding box center [263, 32] width 347 height 20
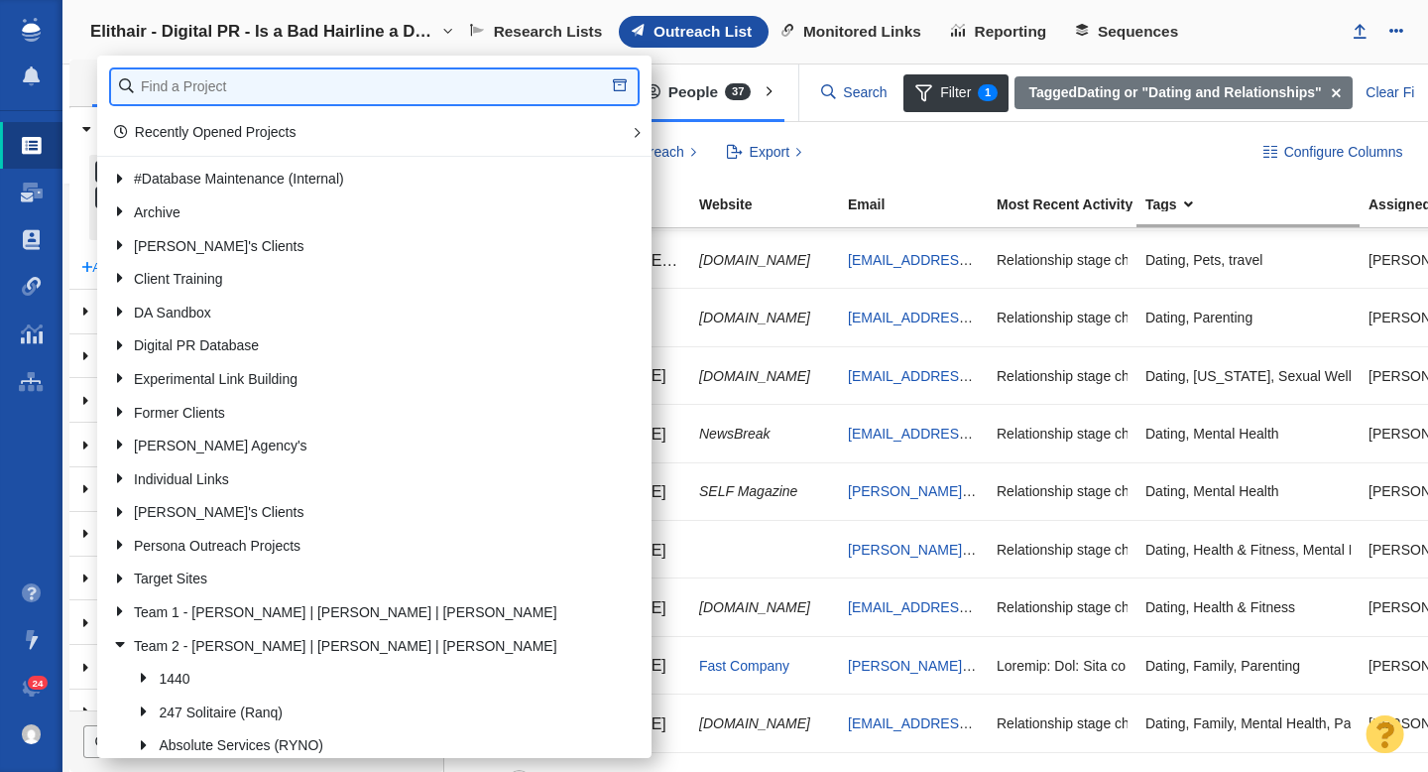
click at [233, 78] on input "text" at bounding box center [374, 86] width 527 height 35
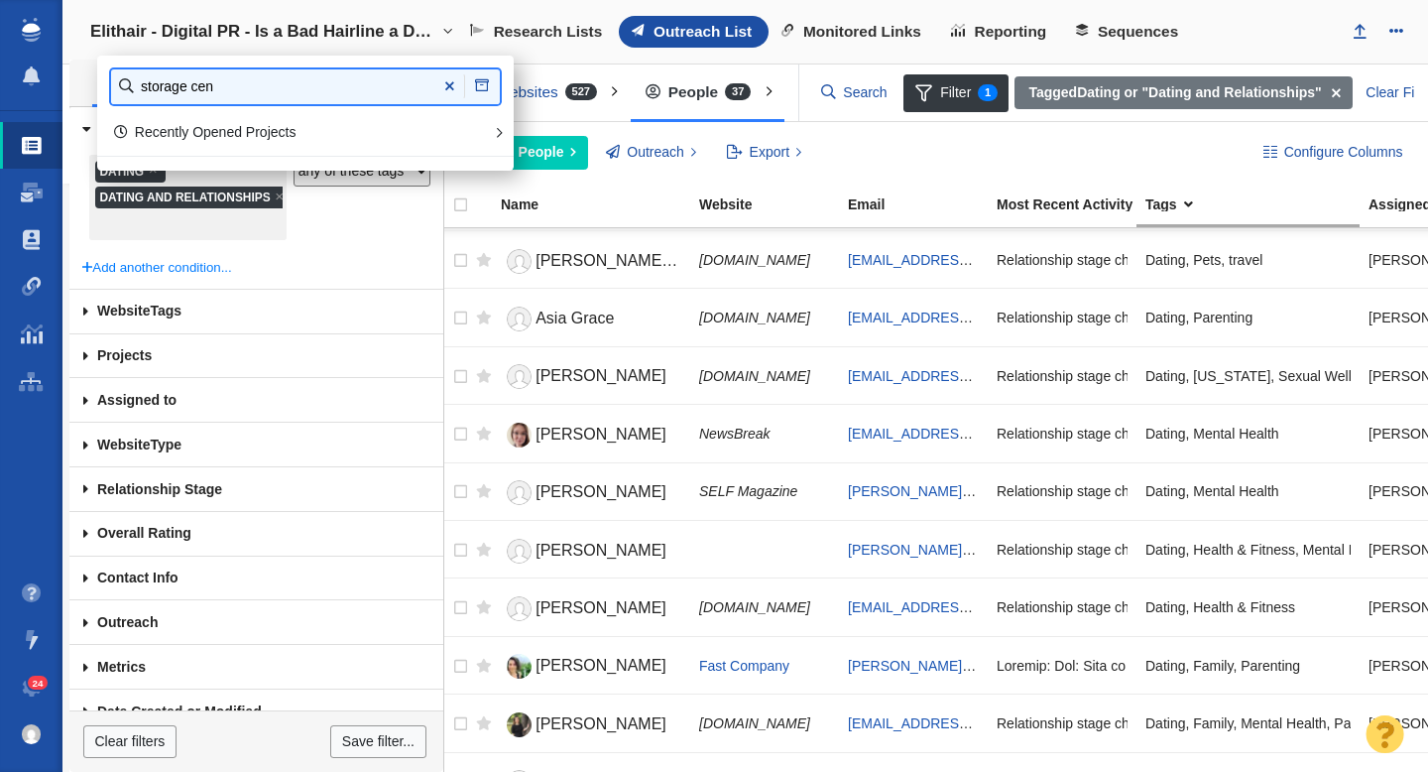
type input "storage cen"
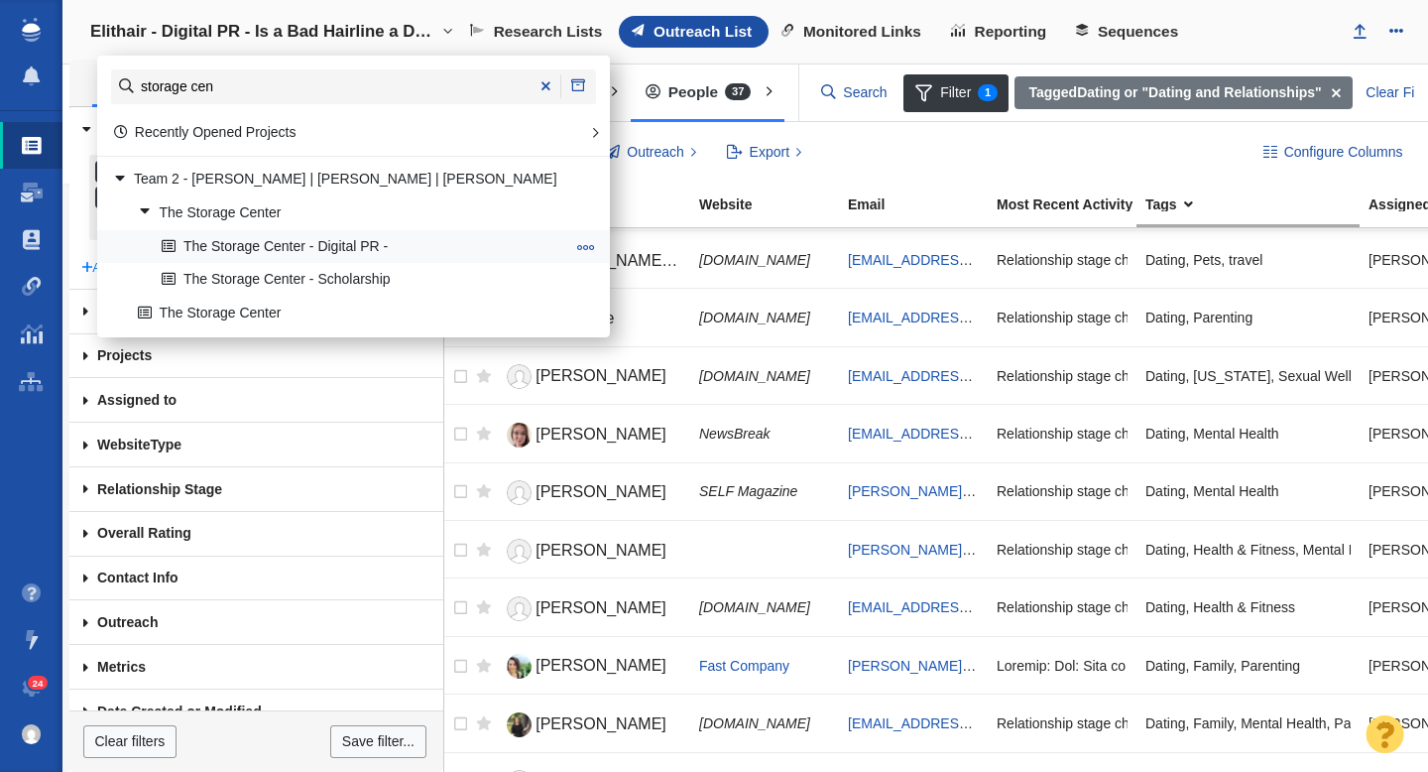
click at [286, 230] on td "The Storage Center - Digital PR - Copy Project URL Star Project" at bounding box center [390, 247] width 429 height 34
click at [285, 245] on link "The Storage Center - Digital PR -" at bounding box center [363, 246] width 413 height 31
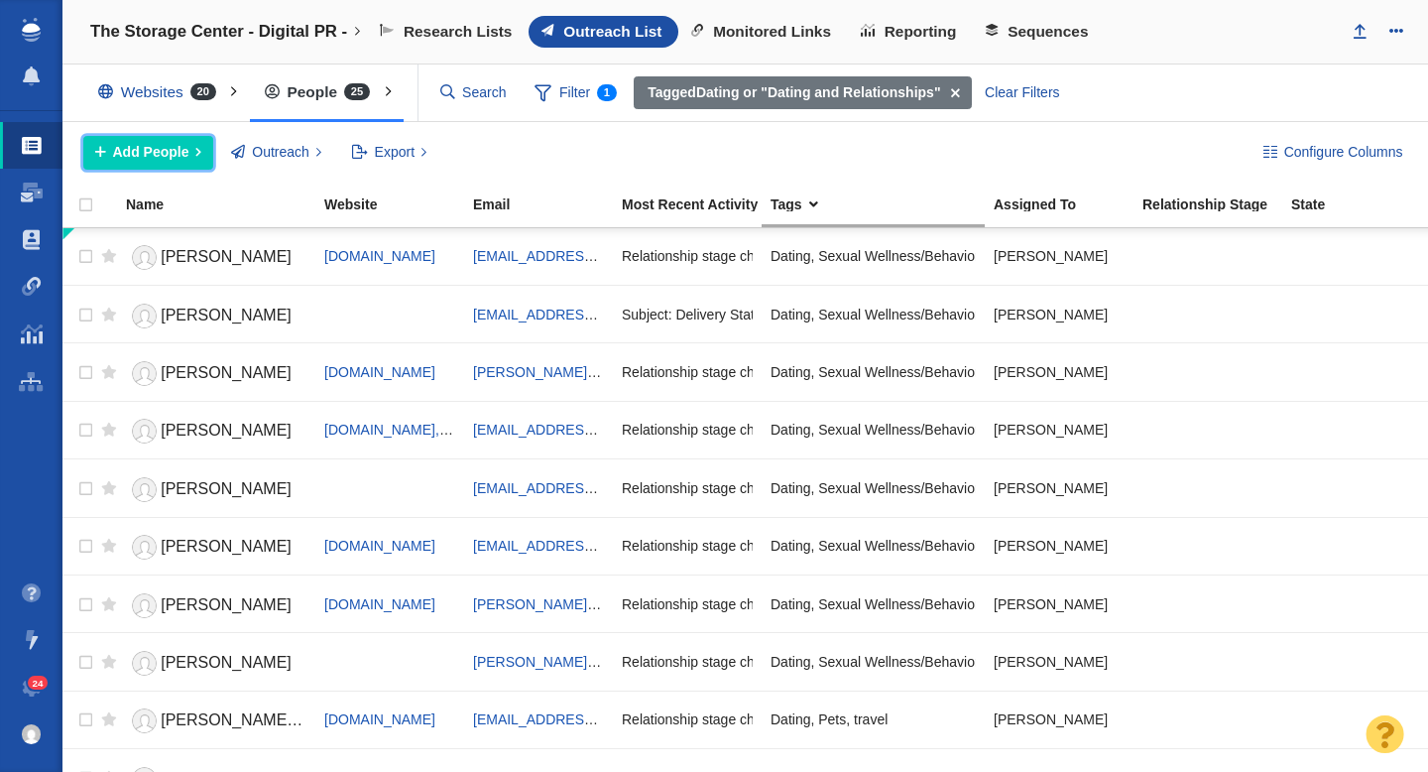
click at [156, 157] on span "Add People" at bounding box center [151, 152] width 76 height 21
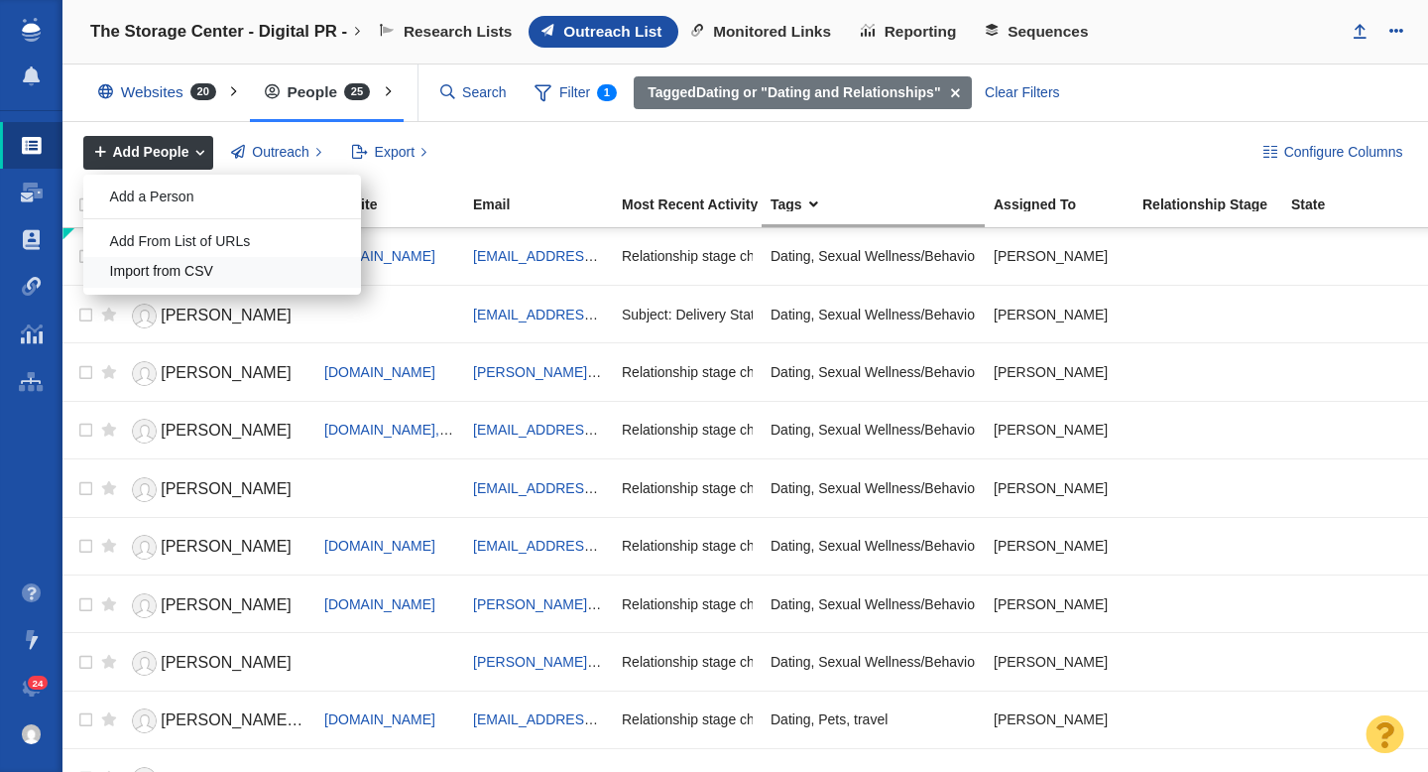
click at [162, 274] on div "Import from CSV" at bounding box center [222, 272] width 278 height 31
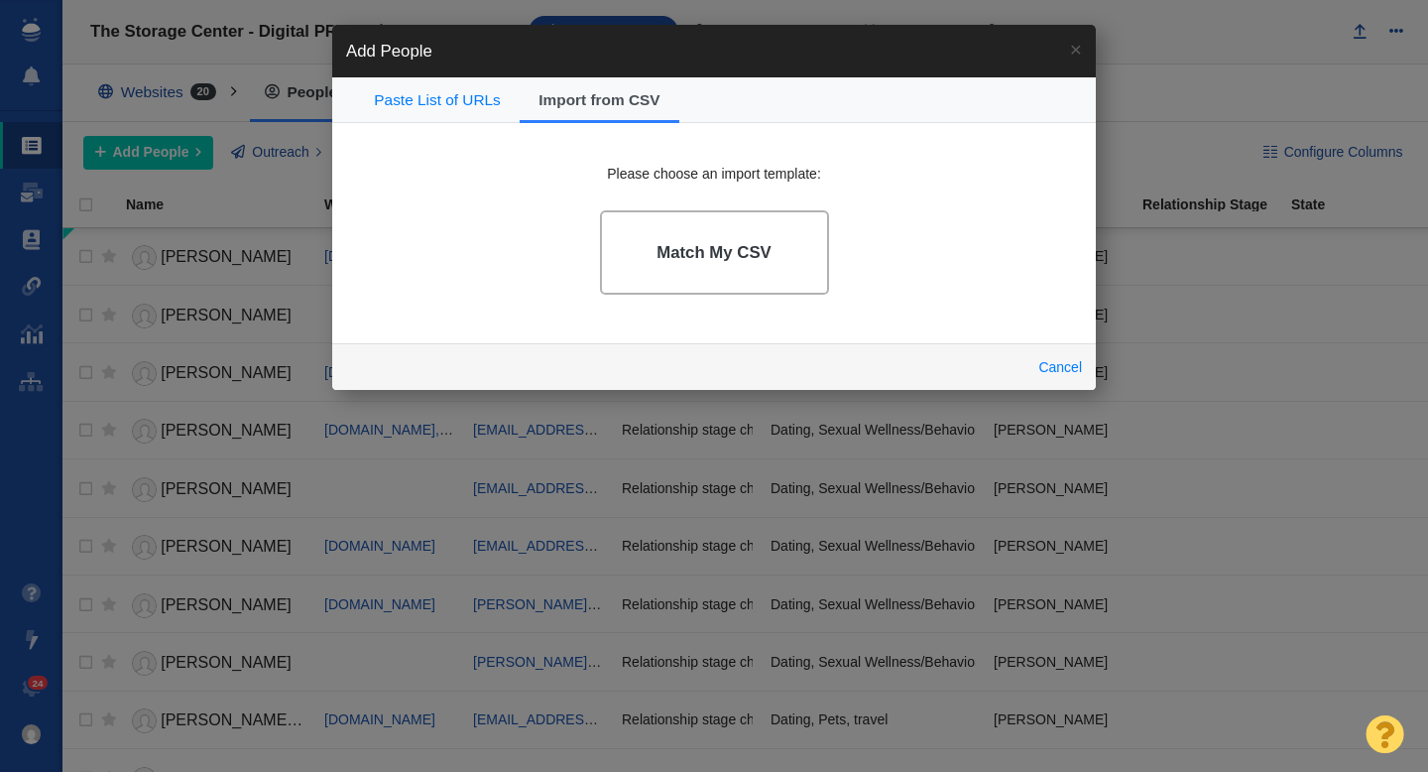
click at [652, 243] on link "Match My CSV" at bounding box center [714, 252] width 229 height 84
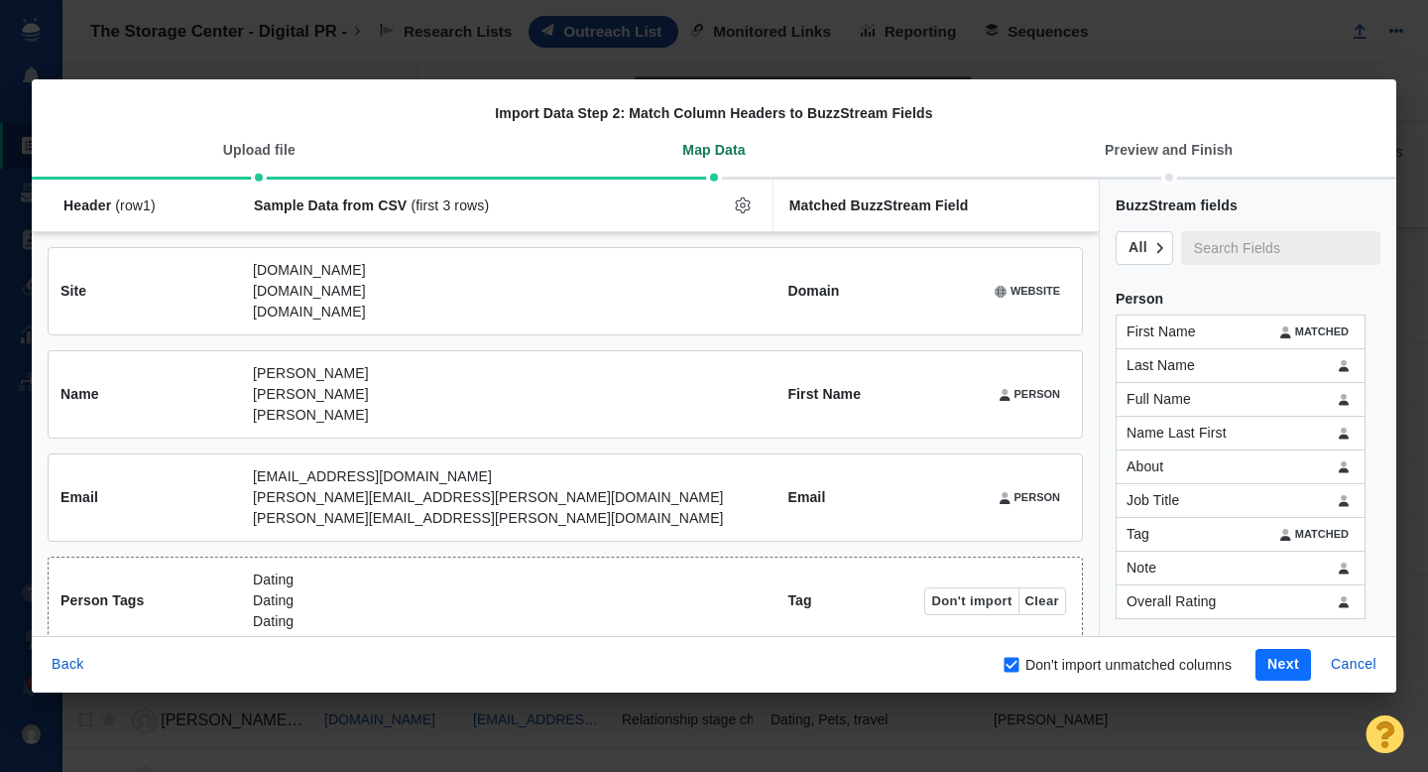
scroll to position [25, 0]
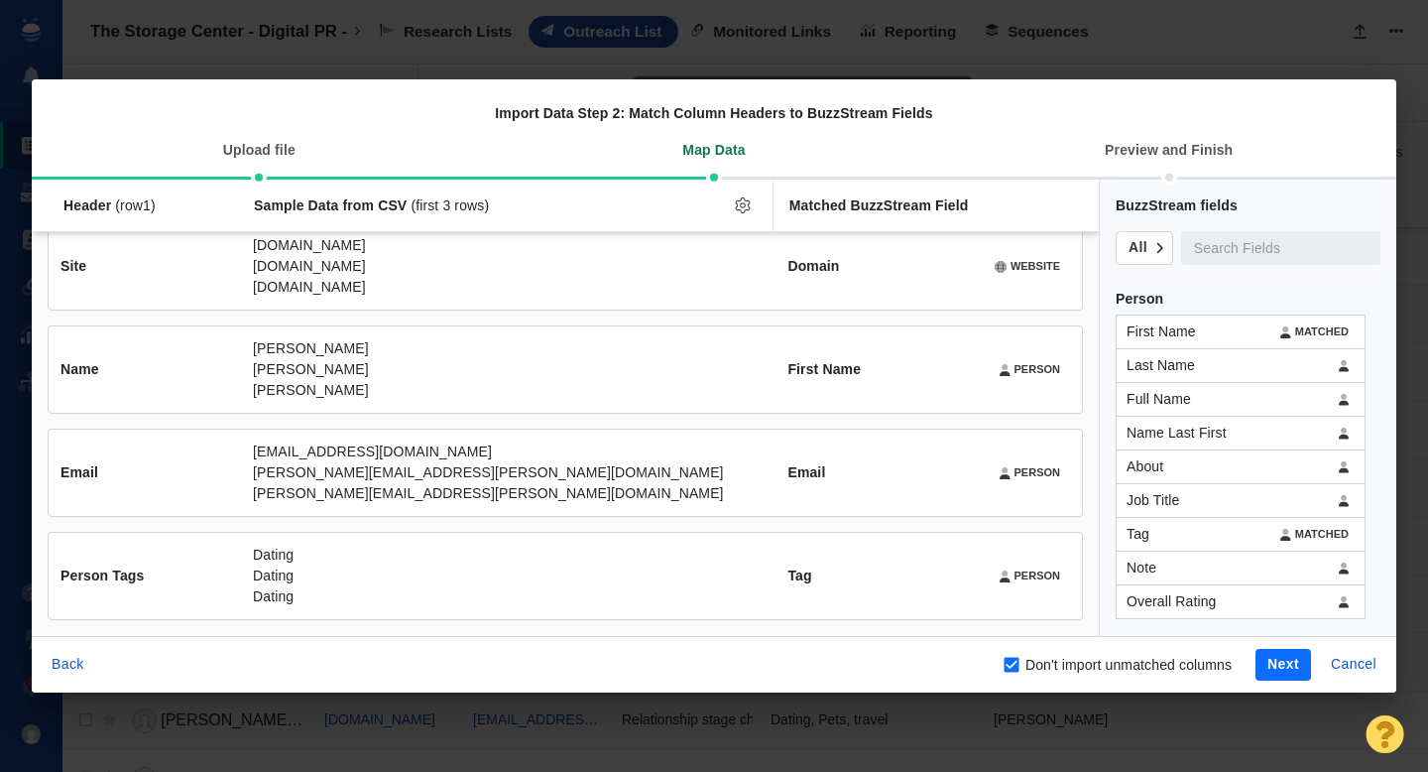
click at [1289, 667] on button "Next" at bounding box center [1283, 665] width 56 height 32
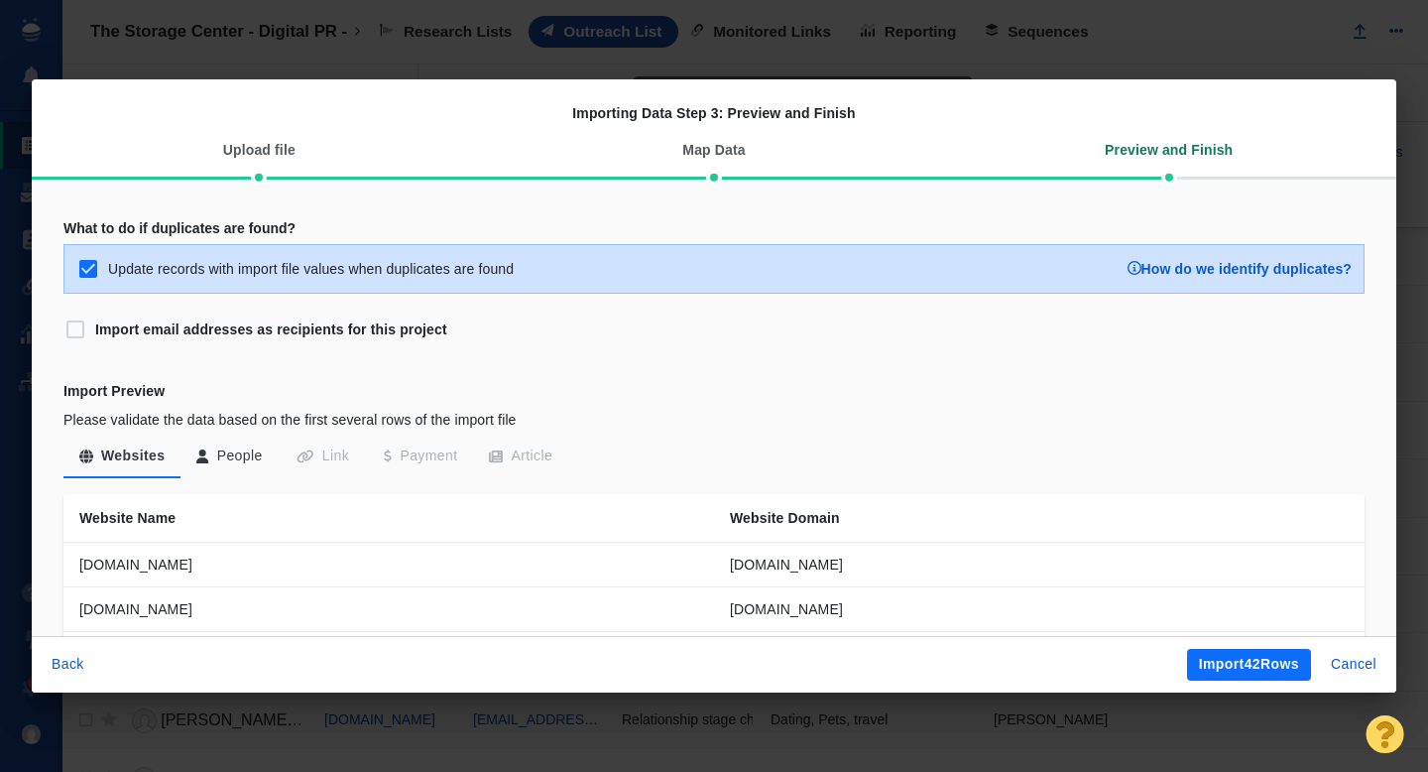
click at [1289, 667] on button "Import 42 Rows" at bounding box center [1249, 665] width 124 height 32
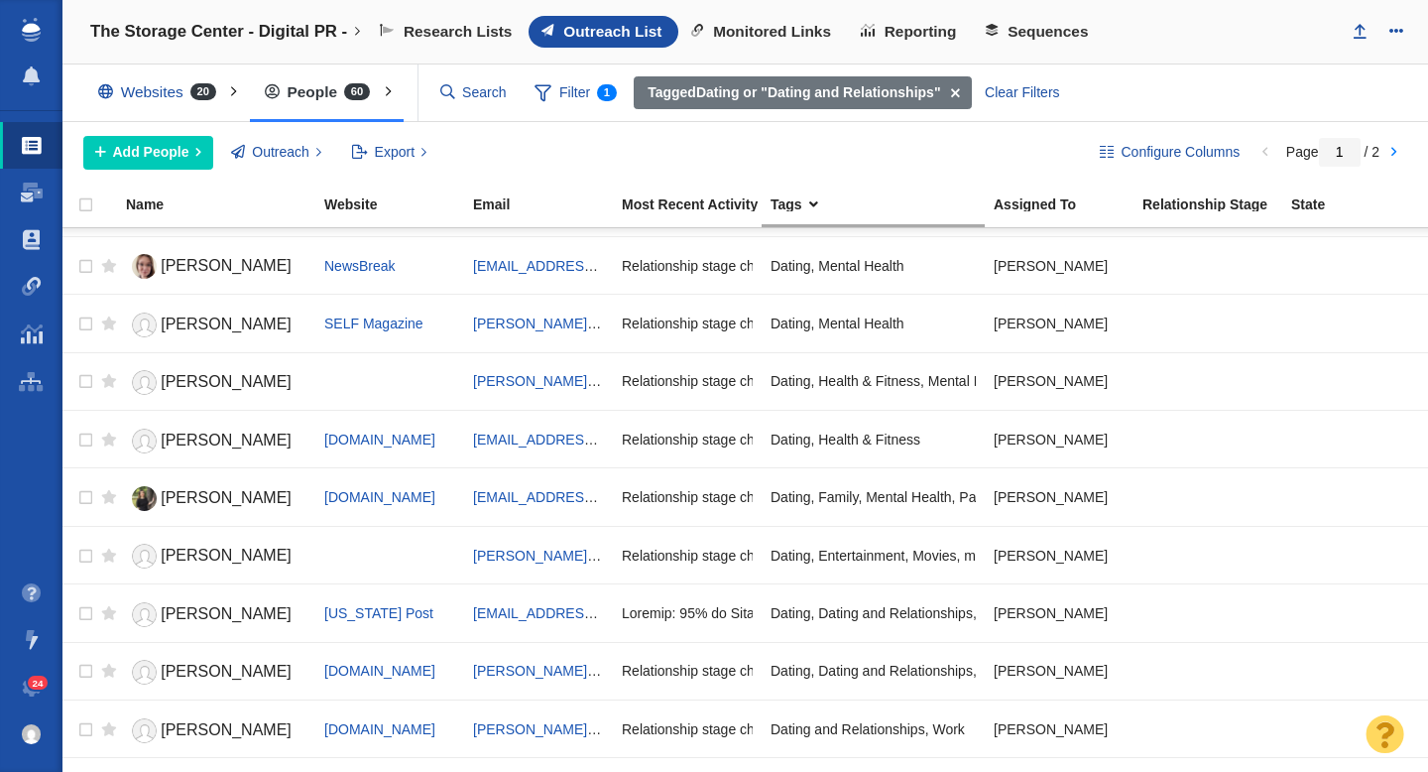
scroll to position [631, 0]
